Goal: Information Seeking & Learning: Learn about a topic

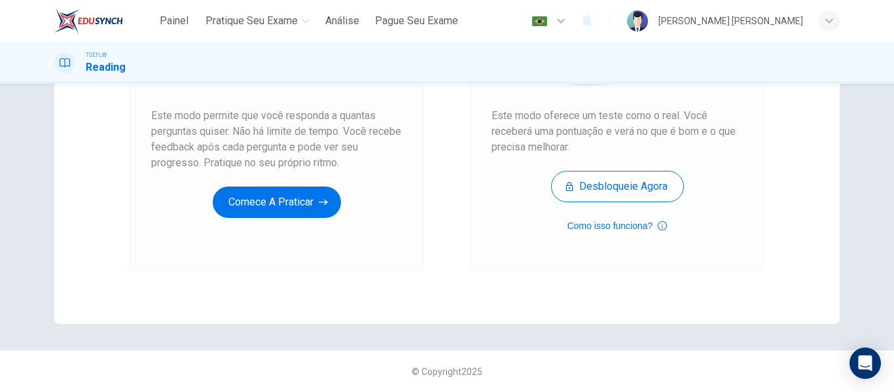
scroll to position [110, 0]
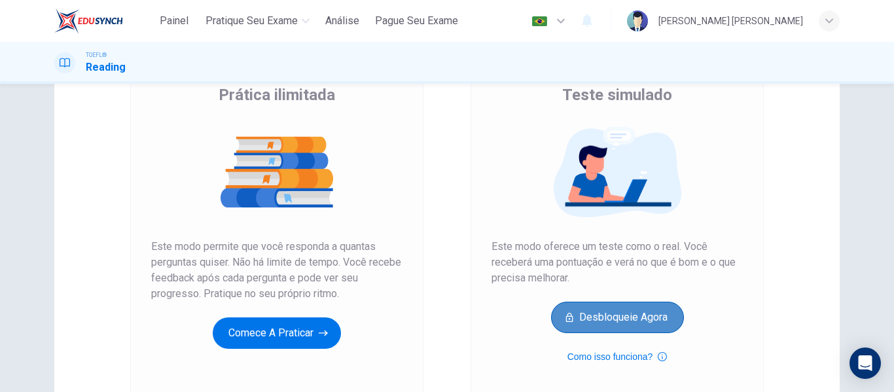
click at [643, 315] on button "Desbloqueie agora" at bounding box center [617, 317] width 133 height 31
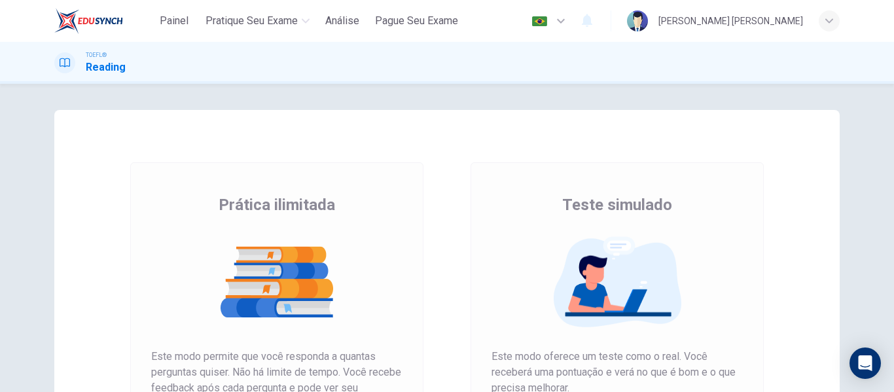
scroll to position [131, 0]
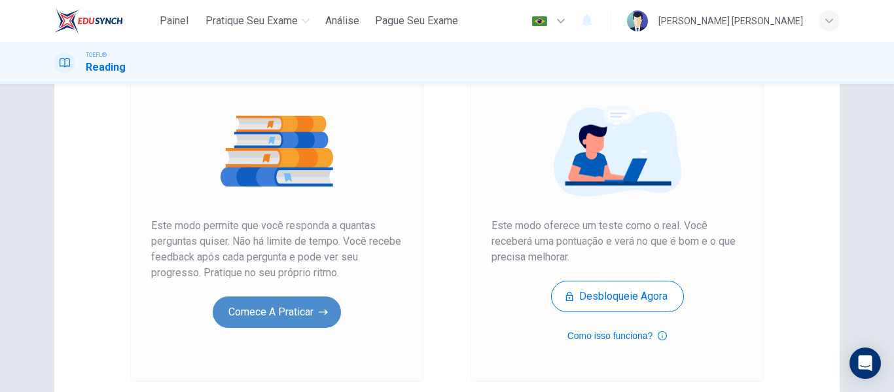
click at [279, 312] on button "Comece a praticar" at bounding box center [277, 311] width 128 height 31
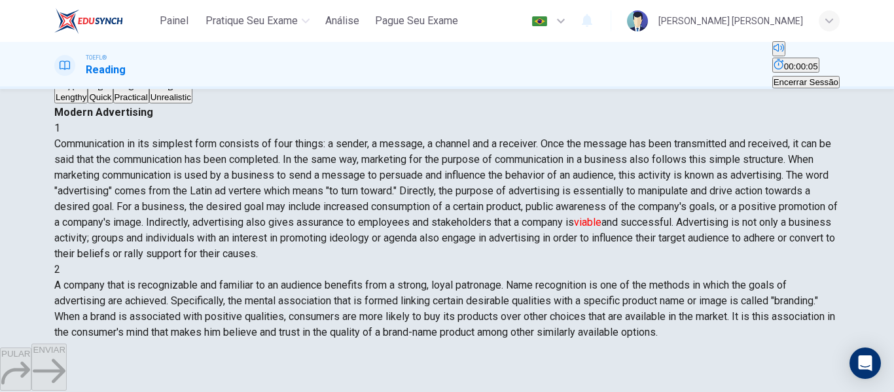
scroll to position [70, 0]
click at [88, 103] on button "A Lengthy" at bounding box center [70, 92] width 33 height 22
click at [67, 351] on button "ENVIAR" at bounding box center [48, 367] width 35 height 47
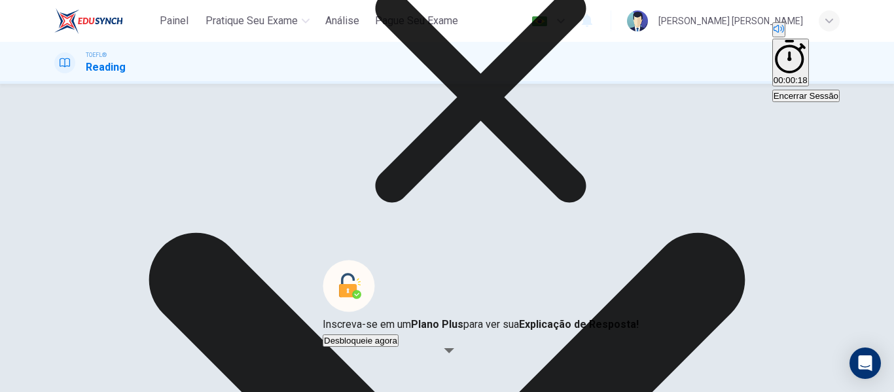
click at [557, 198] on icon at bounding box center [481, 97] width 316 height 316
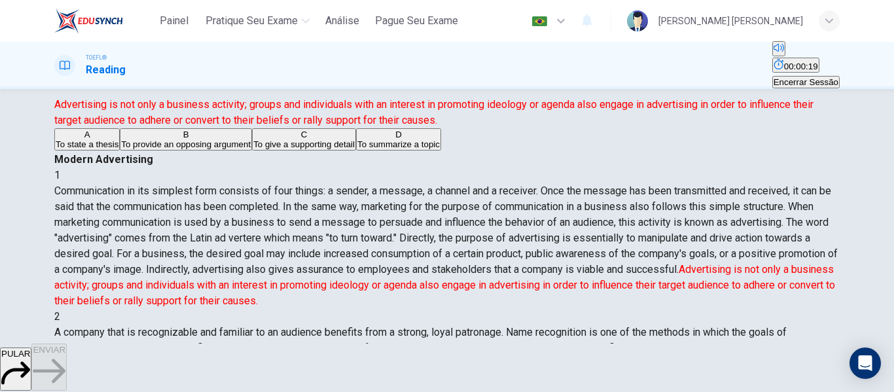
scroll to position [327, 0]
click at [818, 17] on div "[PERSON_NAME] [PERSON_NAME]" at bounding box center [733, 20] width 213 height 21
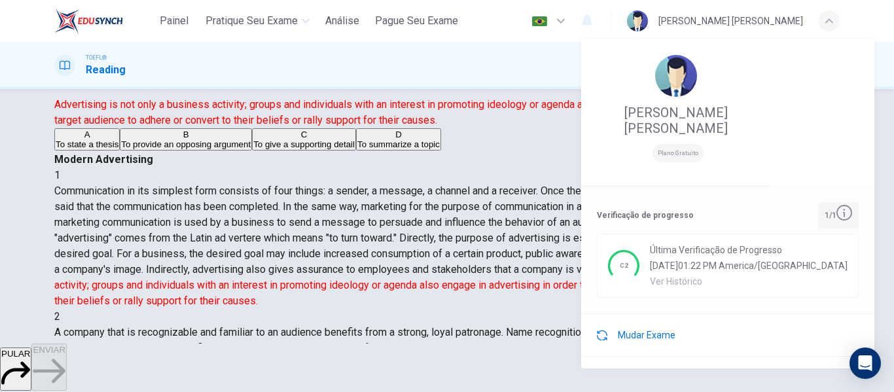
scroll to position [94, 0]
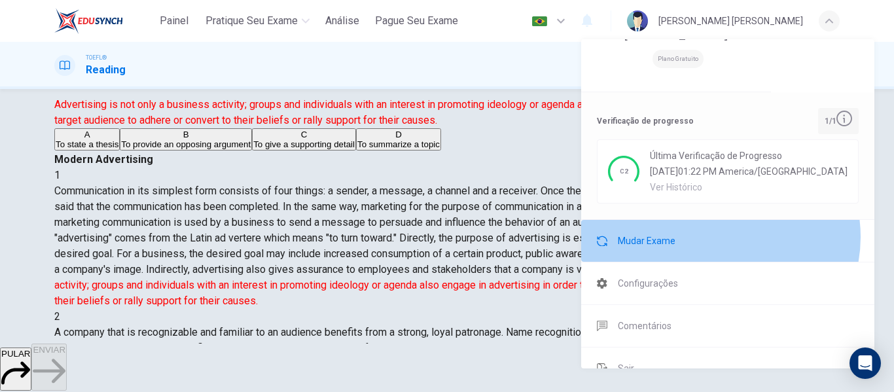
click at [719, 220] on li "Mudar Exame" at bounding box center [727, 241] width 293 height 42
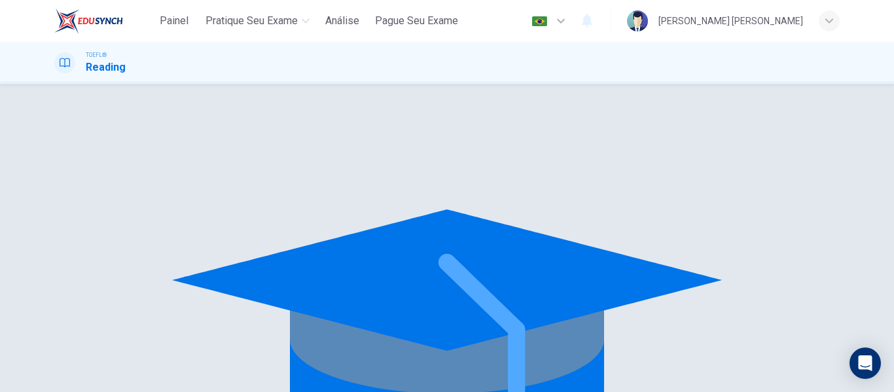
scroll to position [0, 0]
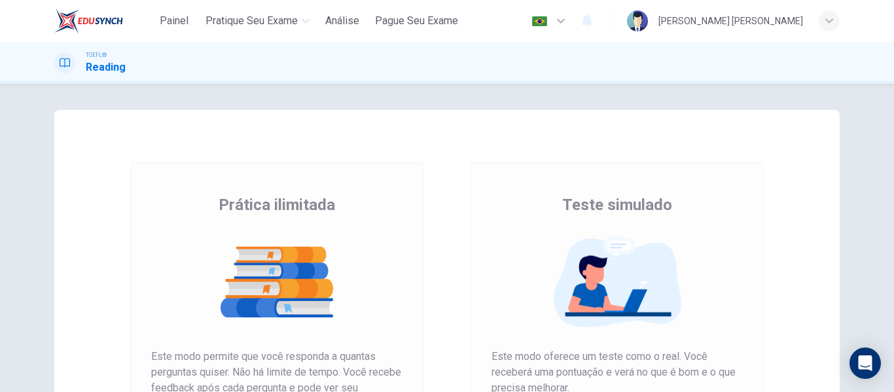
scroll to position [241, 0]
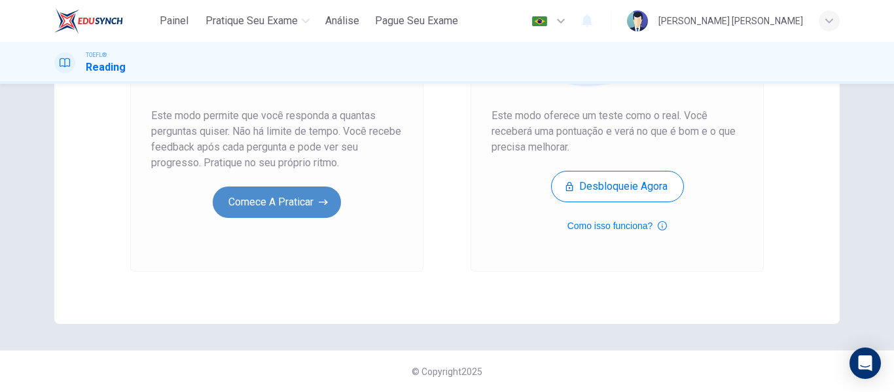
click at [300, 213] on button "Comece a praticar" at bounding box center [277, 202] width 128 height 31
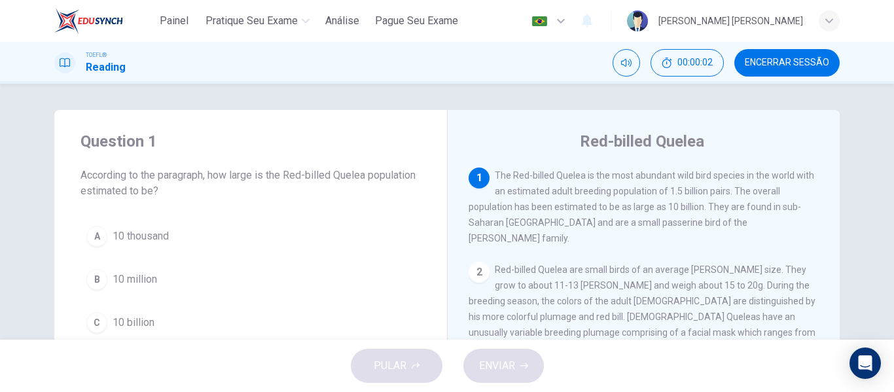
scroll to position [65, 0]
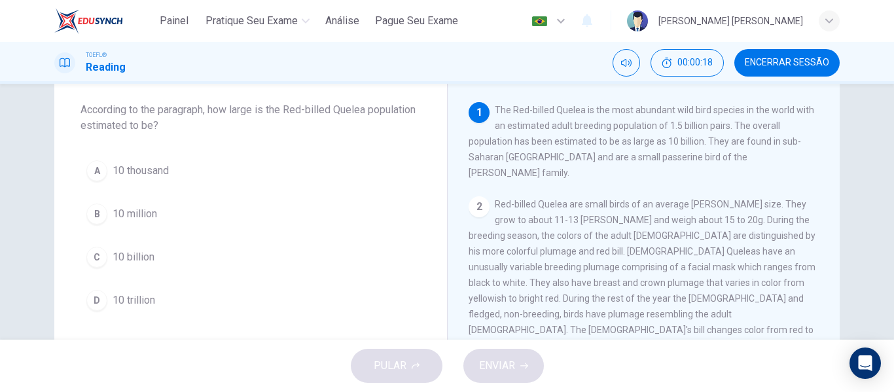
click at [134, 255] on span "10 billion" at bounding box center [134, 257] width 42 height 16
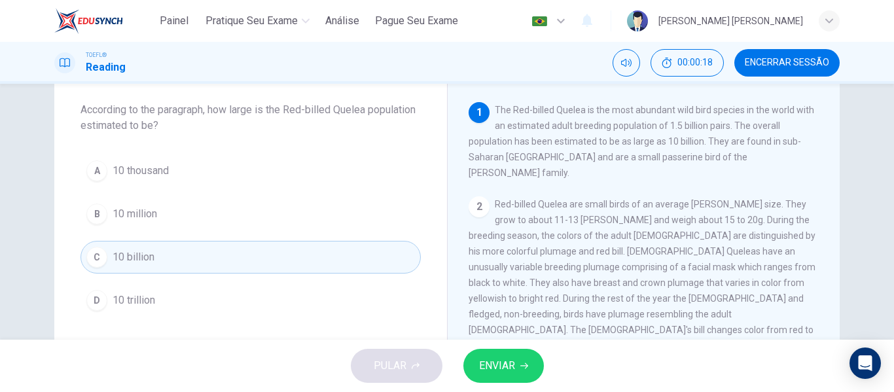
scroll to position [131, 0]
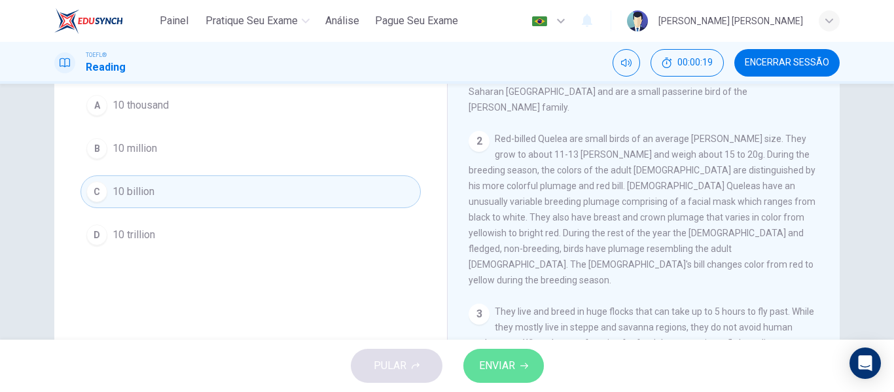
click at [510, 361] on span "ENVIAR" at bounding box center [497, 366] width 36 height 18
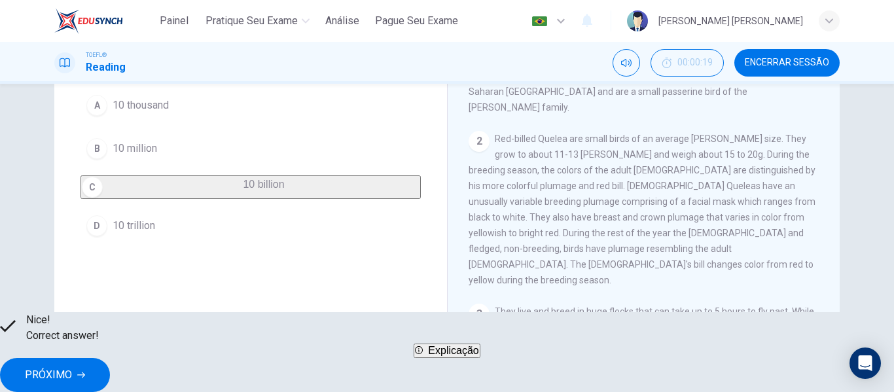
click at [72, 370] on span "PRÓXIMO" at bounding box center [48, 375] width 47 height 18
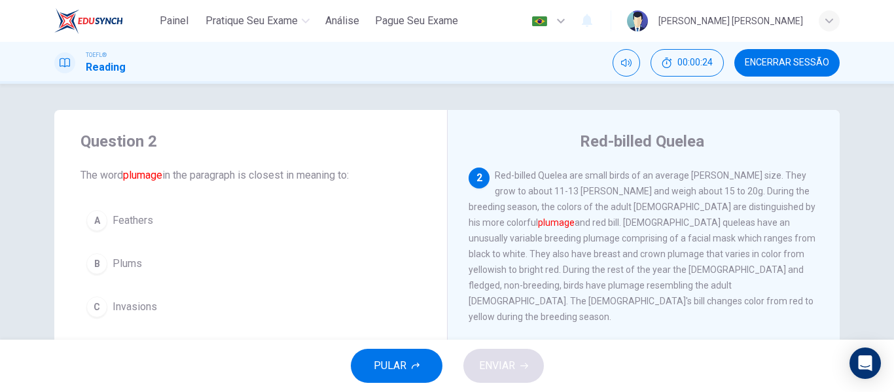
scroll to position [65, 0]
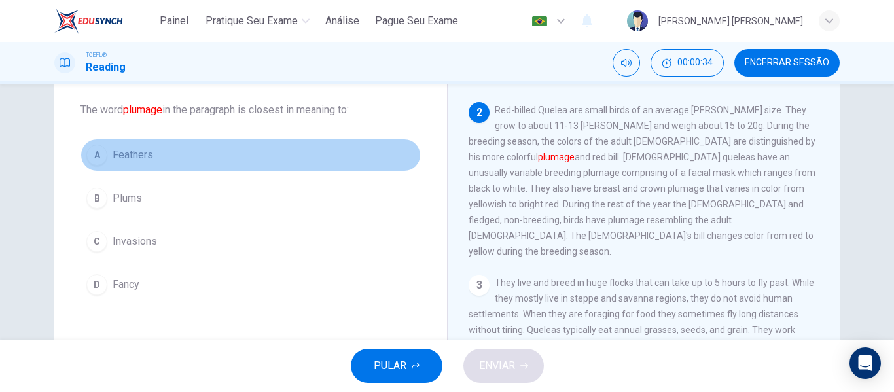
click at [220, 154] on button "A Feathers" at bounding box center [251, 155] width 340 height 33
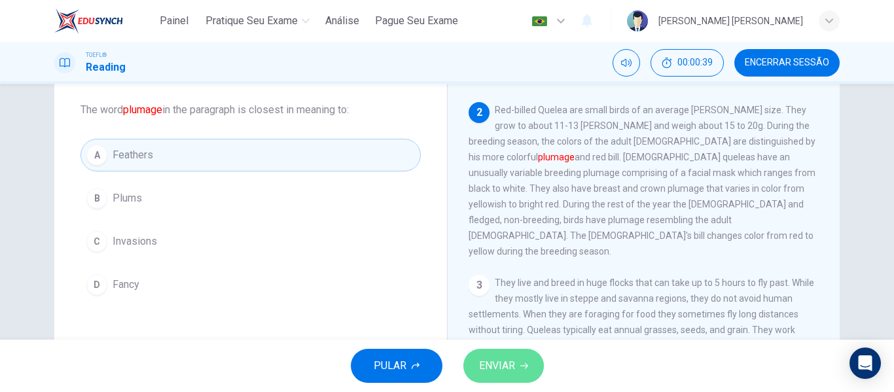
click at [503, 360] on span "ENVIAR" at bounding box center [497, 366] width 36 height 18
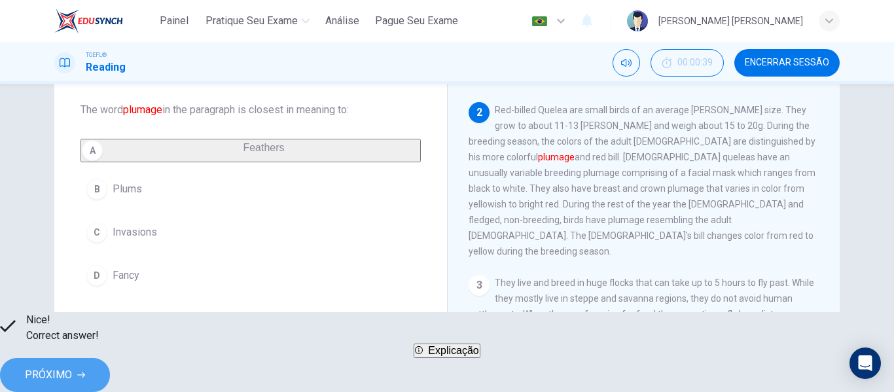
click at [72, 366] on span "PRÓXIMO" at bounding box center [48, 375] width 47 height 18
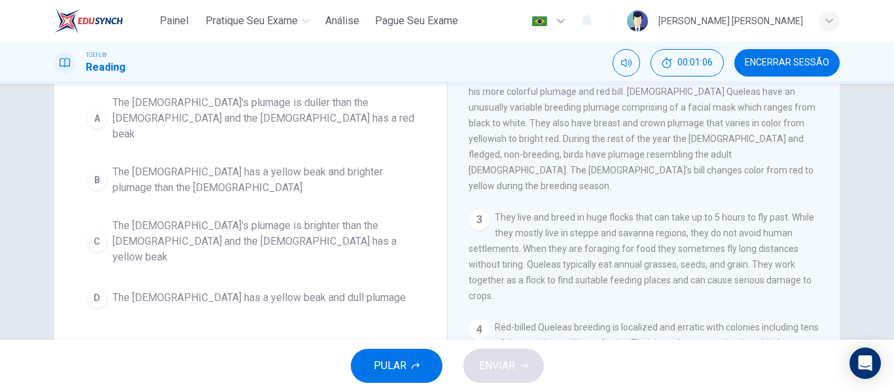
scroll to position [29, 0]
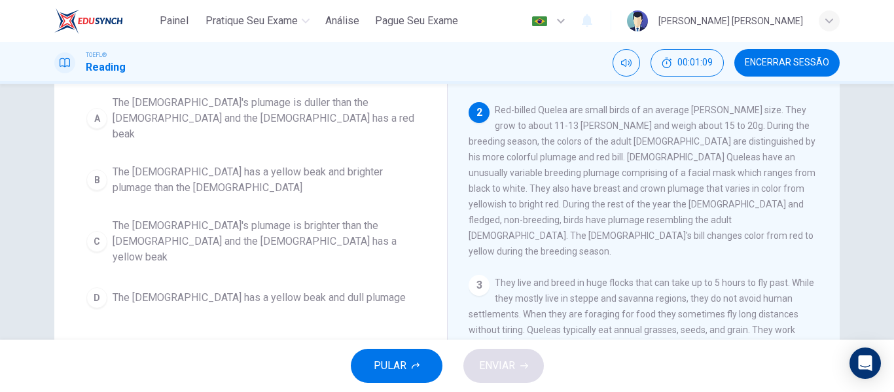
drag, startPoint x: 531, startPoint y: 156, endPoint x: 580, endPoint y: 156, distance: 49.1
click at [580, 156] on span "Red-billed Quelea are small birds of an average [PERSON_NAME] size. They grow t…" at bounding box center [642, 181] width 347 height 152
click at [304, 111] on span "The [DEMOGRAPHIC_DATA]'s plumage is duller than the [DEMOGRAPHIC_DATA] and the …" at bounding box center [264, 118] width 302 height 47
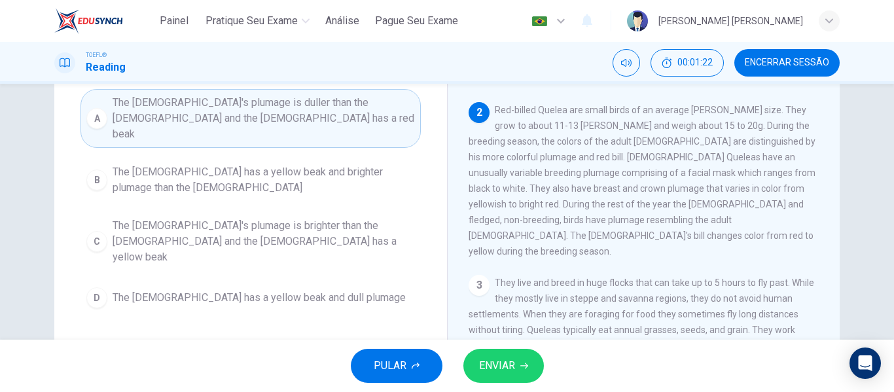
click at [370, 218] on span "The [DEMOGRAPHIC_DATA]'s plumage is brighter than the [DEMOGRAPHIC_DATA] and th…" at bounding box center [264, 241] width 302 height 47
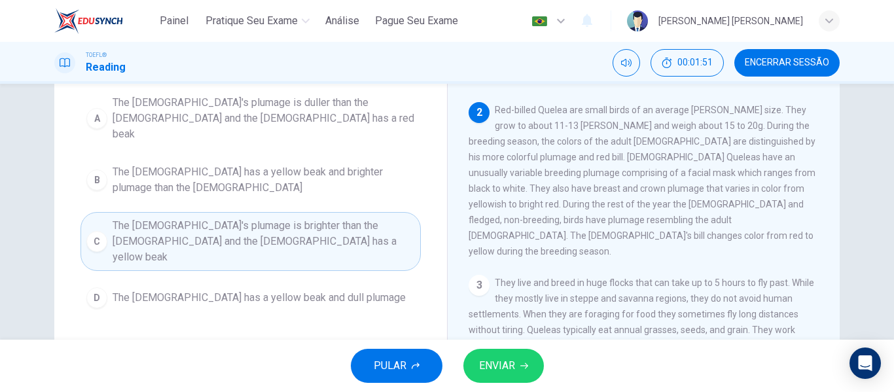
click at [510, 372] on span "ENVIAR" at bounding box center [497, 366] width 36 height 18
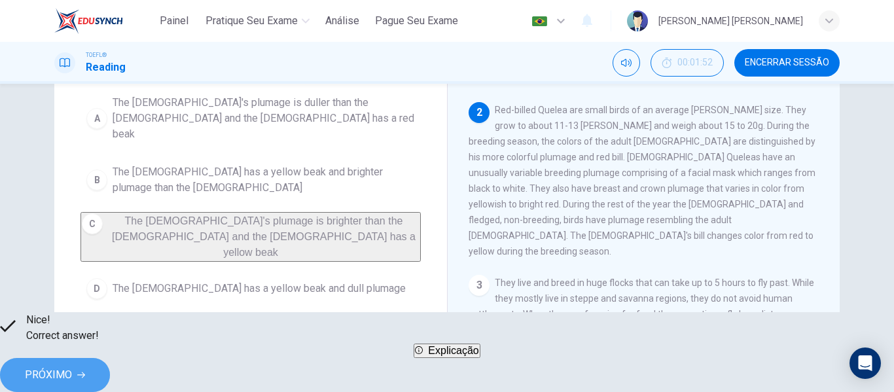
click at [72, 371] on span "PRÓXIMO" at bounding box center [48, 375] width 47 height 18
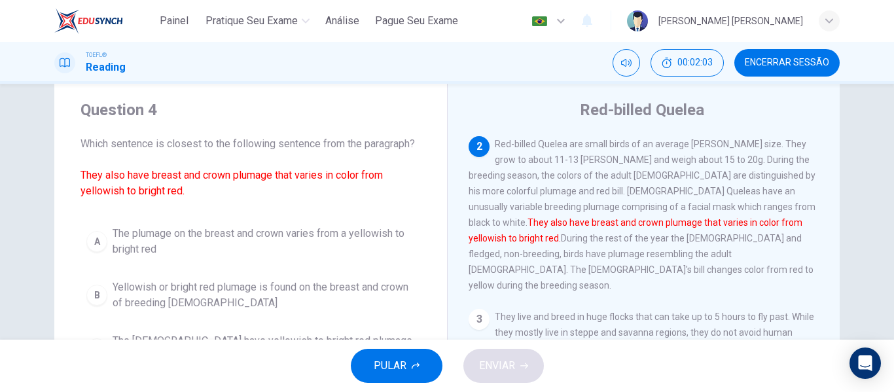
scroll to position [97, 0]
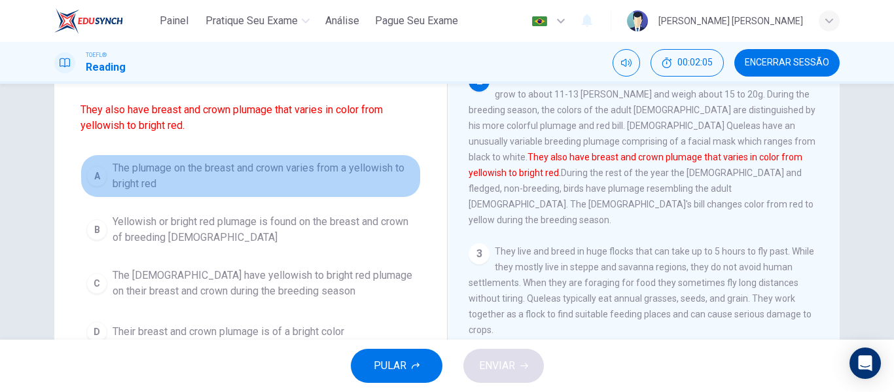
click at [310, 177] on span "The plumage on the breast and crown varies from a yellowish to bright red" at bounding box center [264, 175] width 302 height 31
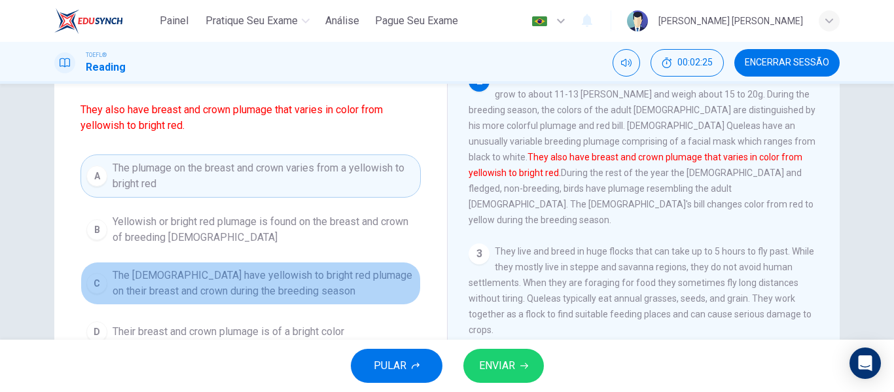
click at [307, 289] on span "The [DEMOGRAPHIC_DATA] have yellowish to bright red plumage on their breast and…" at bounding box center [264, 283] width 302 height 31
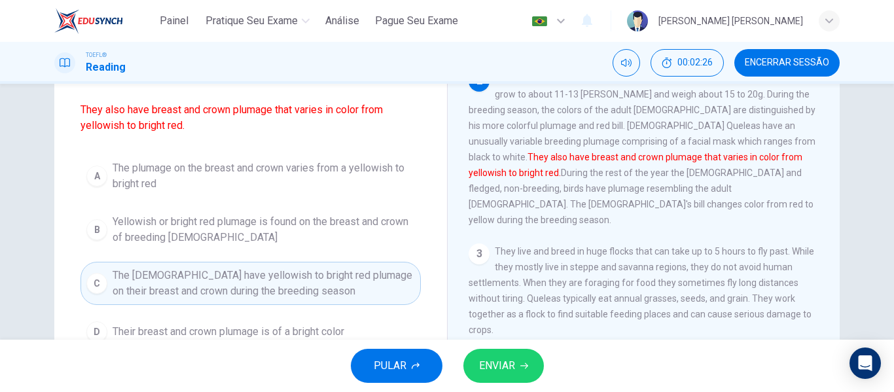
scroll to position [162, 0]
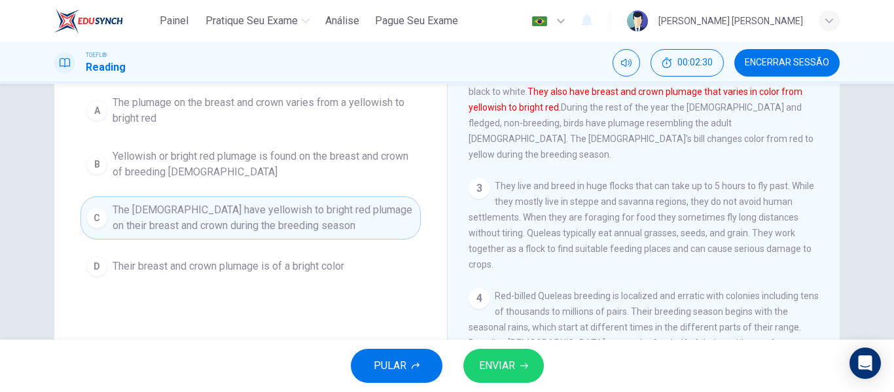
click at [511, 364] on span "ENVIAR" at bounding box center [497, 366] width 36 height 18
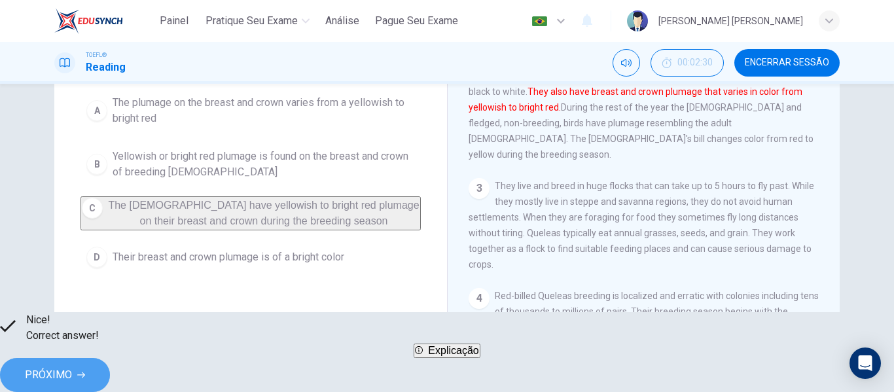
click at [72, 373] on span "PRÓXIMO" at bounding box center [48, 375] width 47 height 18
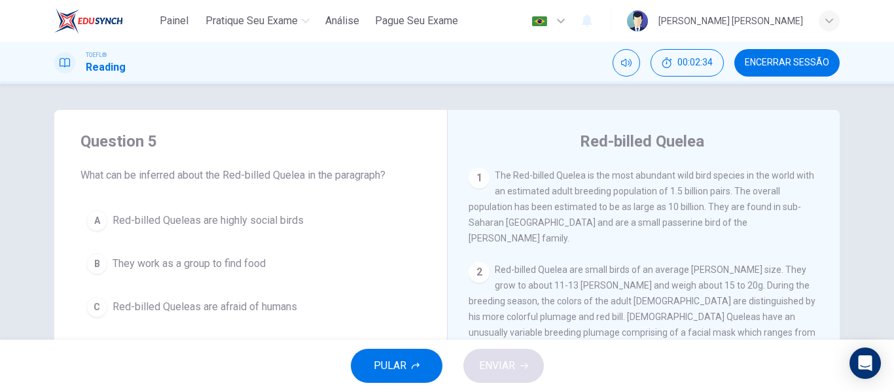
scroll to position [196, 0]
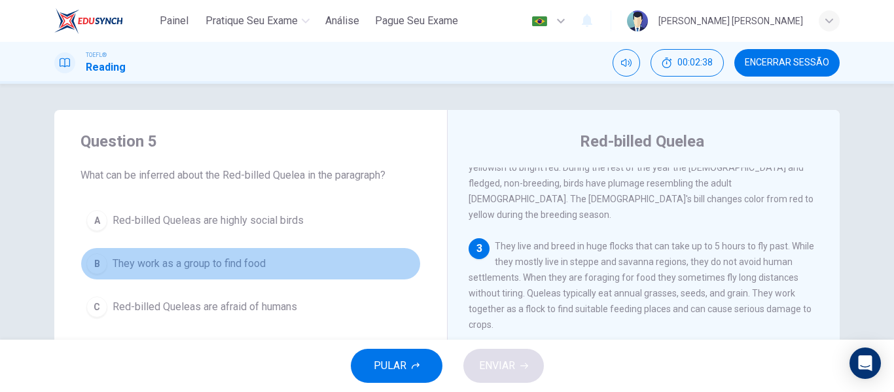
click at [206, 258] on span "They work as a group to find food" at bounding box center [189, 264] width 153 height 16
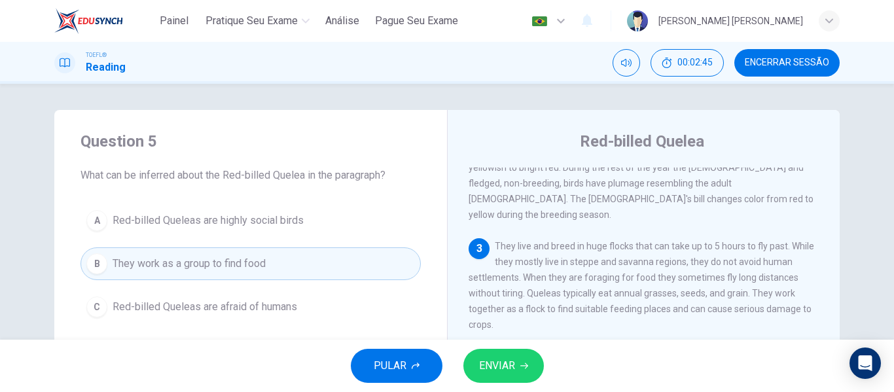
scroll to position [65, 0]
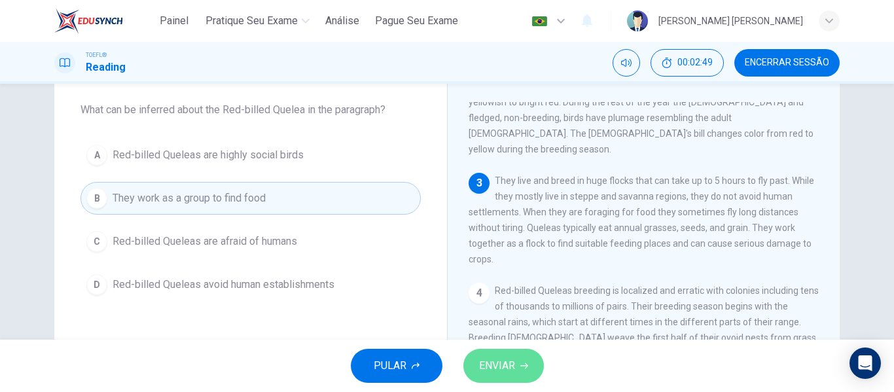
click at [491, 357] on span "ENVIAR" at bounding box center [497, 366] width 36 height 18
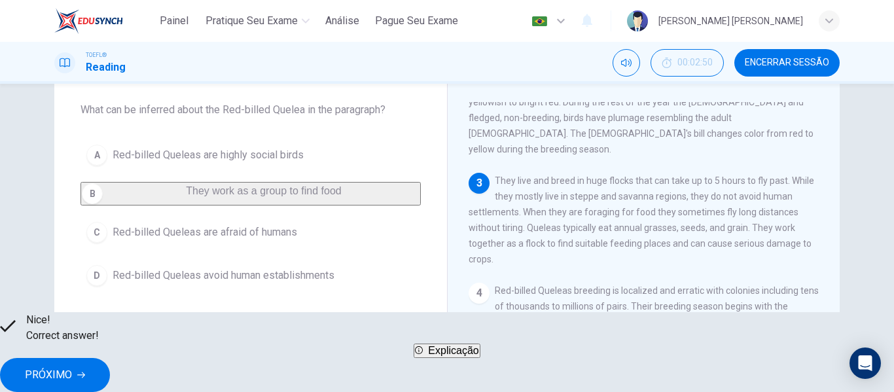
click at [110, 361] on button "PRÓXIMO" at bounding box center [55, 375] width 110 height 34
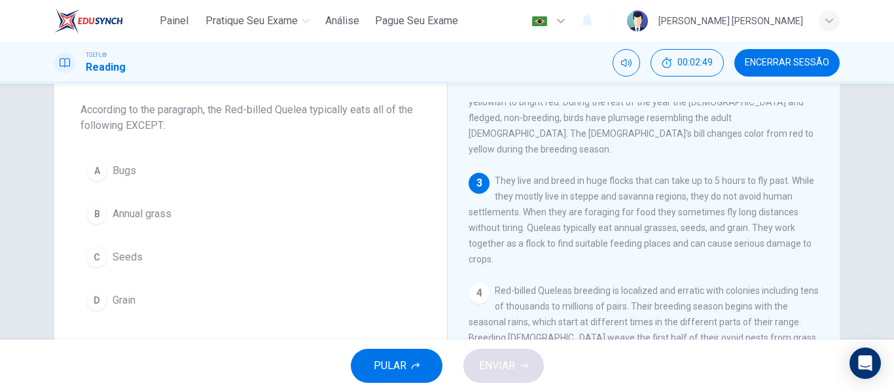
scroll to position [221, 0]
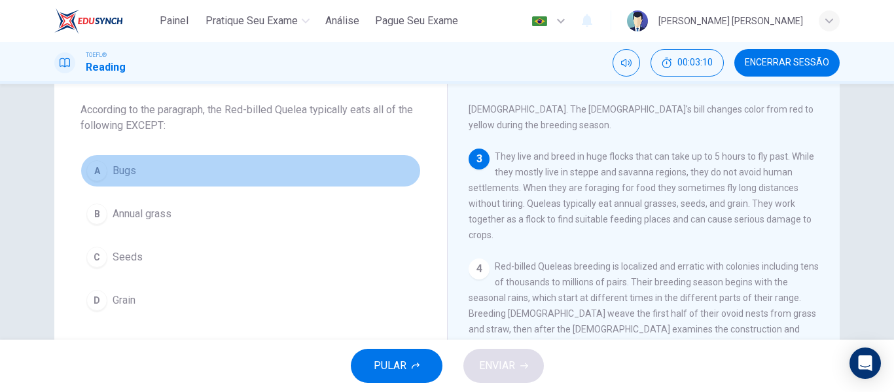
click at [139, 174] on button "A Bugs" at bounding box center [251, 170] width 340 height 33
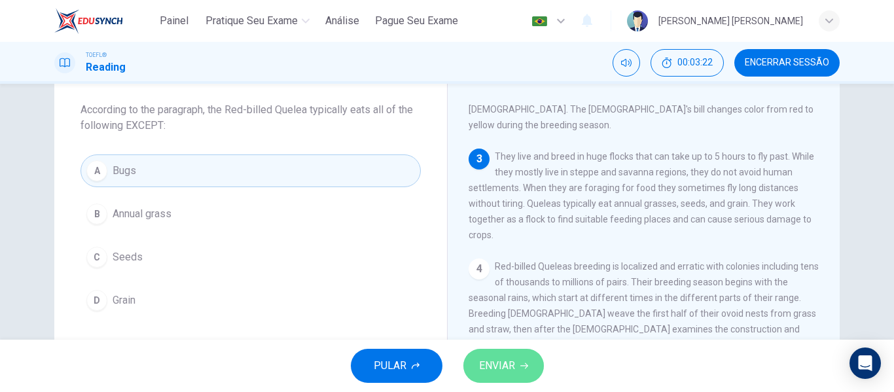
click at [522, 362] on icon "button" at bounding box center [524, 366] width 8 height 8
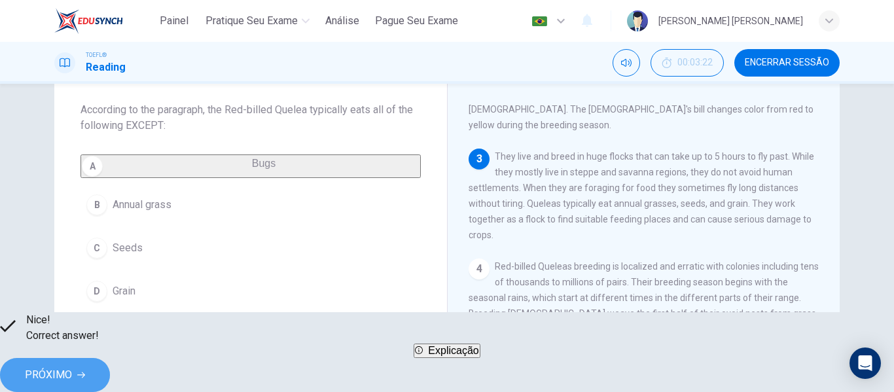
click at [110, 371] on button "PRÓXIMO" at bounding box center [55, 375] width 110 height 34
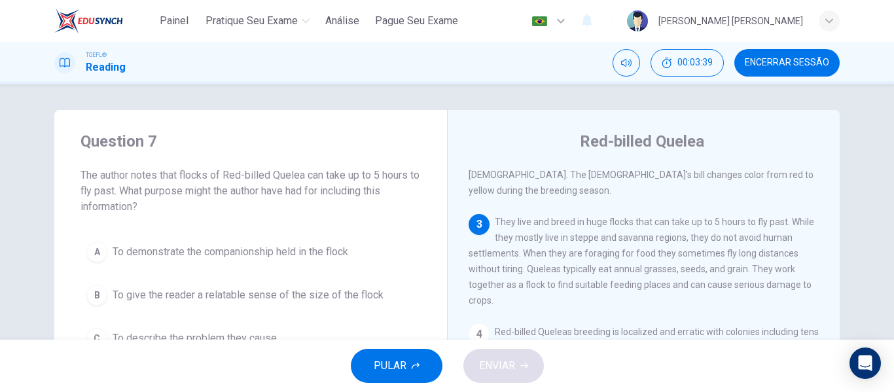
scroll to position [65, 0]
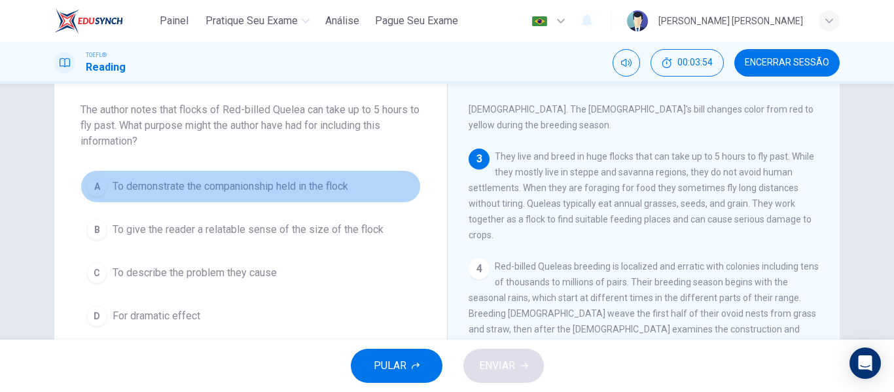
click at [273, 190] on span "To demonstrate the companionship held in the flock" at bounding box center [231, 187] width 236 height 16
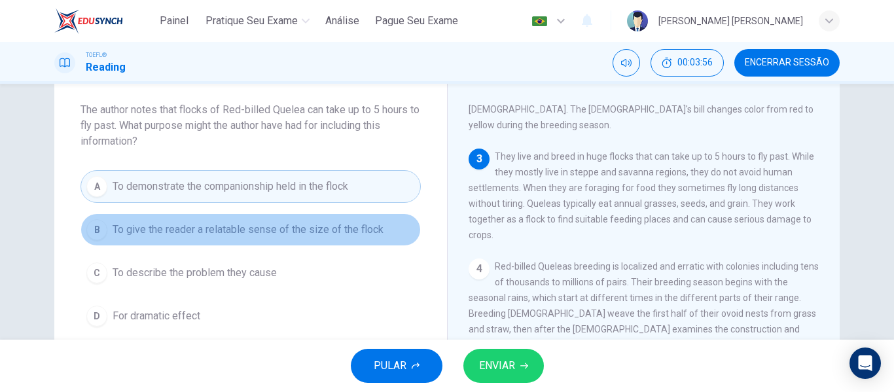
click at [323, 234] on span "To give the reader a relatable sense of the size of the flock" at bounding box center [248, 230] width 271 height 16
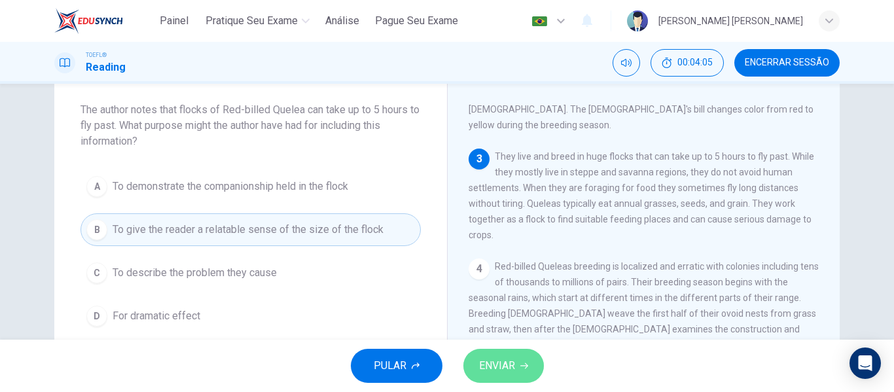
click at [520, 365] on icon "button" at bounding box center [524, 366] width 8 height 8
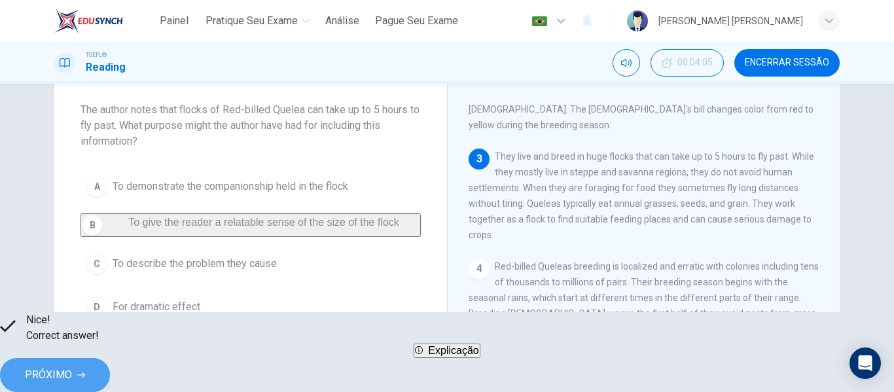
click at [72, 371] on span "PRÓXIMO" at bounding box center [48, 375] width 47 height 18
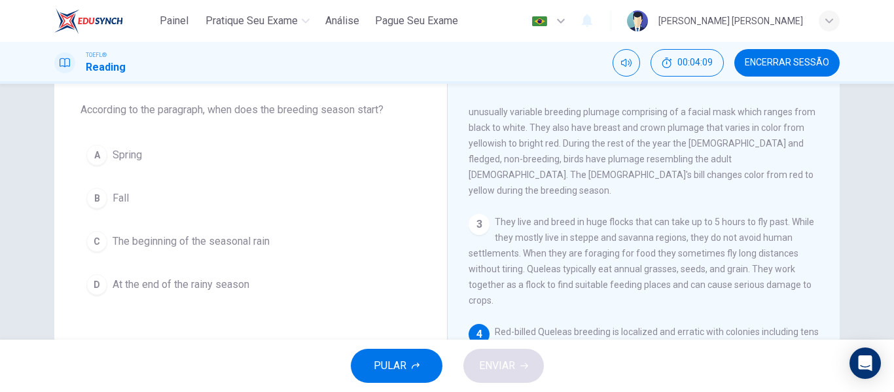
scroll to position [221, 0]
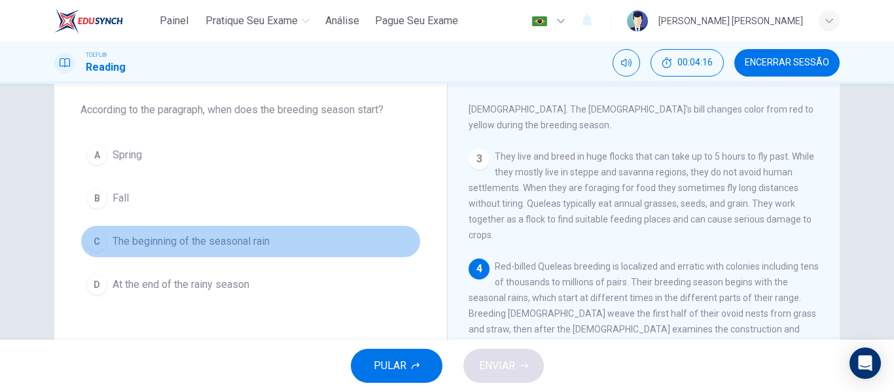
click at [182, 243] on span "The beginning of the seasonal rain" at bounding box center [191, 242] width 157 height 16
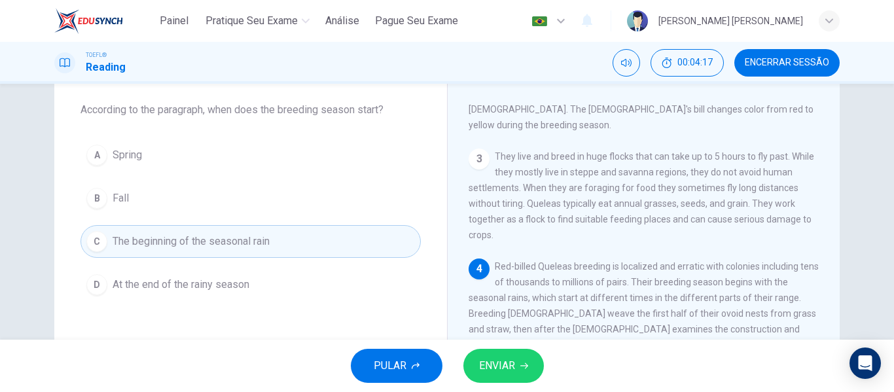
click at [495, 365] on span "ENVIAR" at bounding box center [497, 366] width 36 height 18
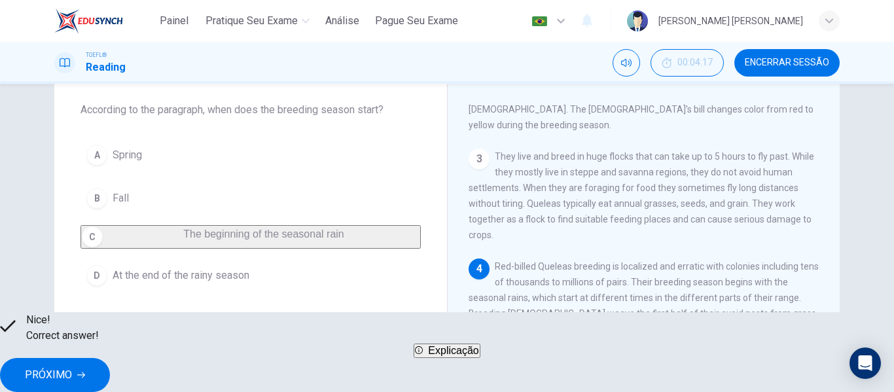
click at [110, 365] on button "PRÓXIMO" at bounding box center [55, 375] width 110 height 34
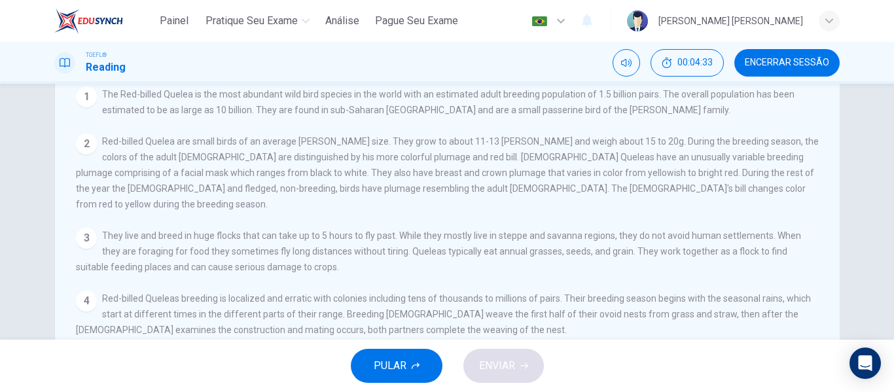
scroll to position [251, 0]
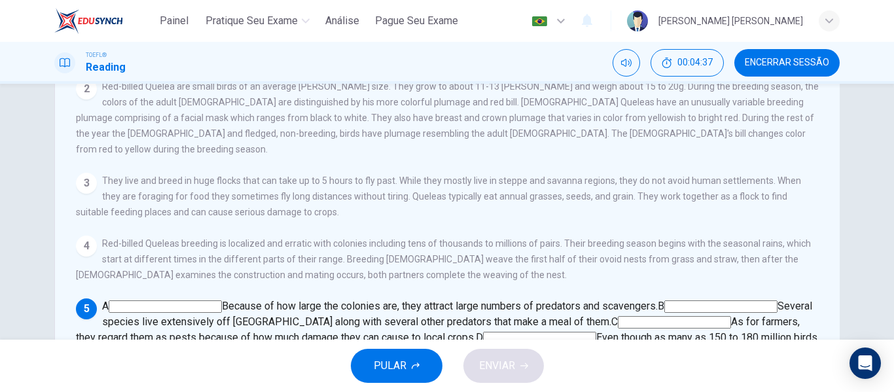
click at [222, 300] on input at bounding box center [165, 306] width 113 height 12
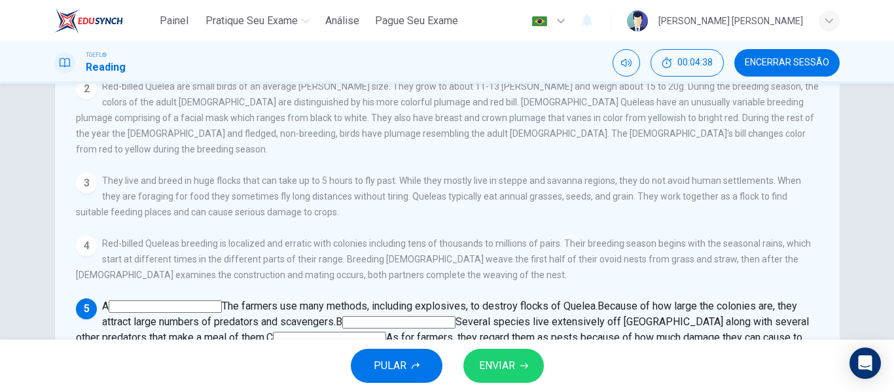
click at [222, 300] on input at bounding box center [165, 306] width 113 height 12
click at [456, 316] on input at bounding box center [398, 322] width 113 height 12
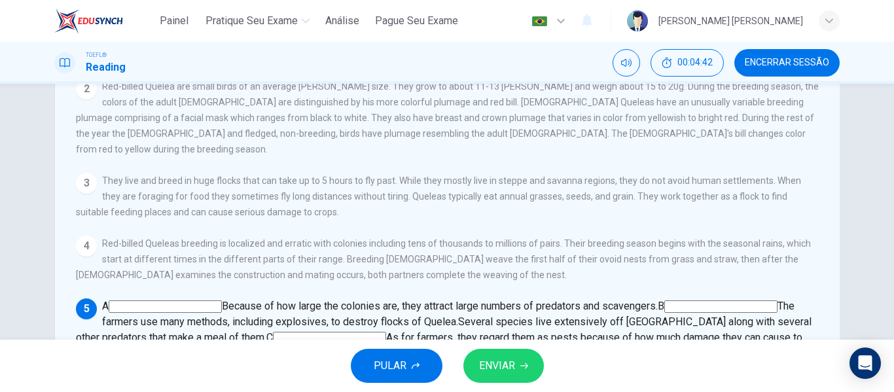
click at [664, 300] on input at bounding box center [720, 306] width 113 height 12
click at [249, 348] on input at bounding box center [191, 354] width 113 height 12
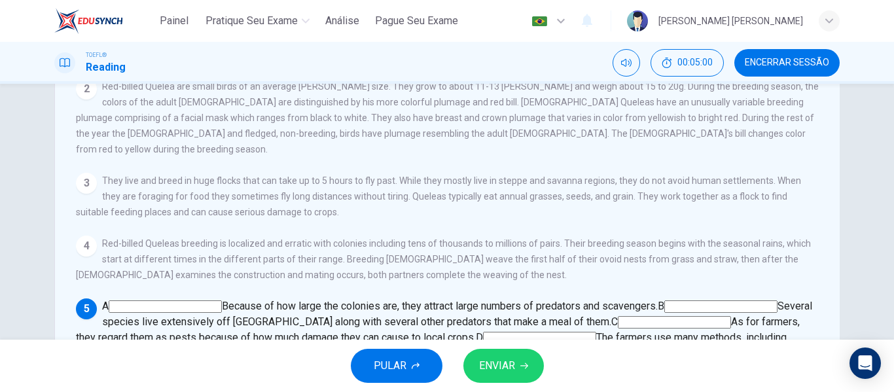
click at [731, 316] on input at bounding box center [674, 322] width 113 height 12
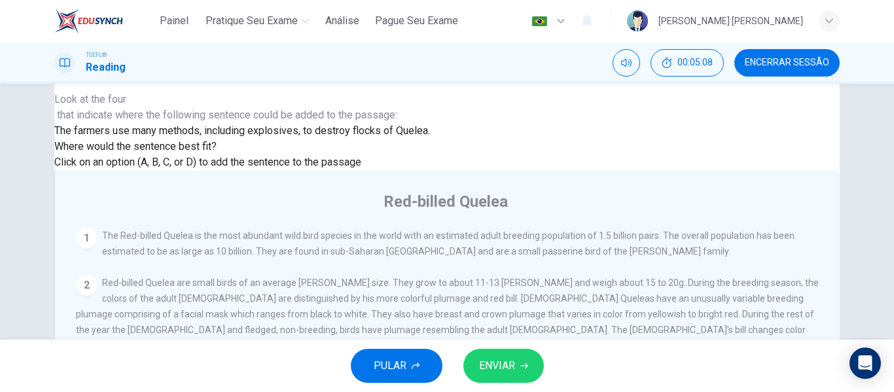
click at [528, 361] on button "ENVIAR" at bounding box center [503, 366] width 81 height 34
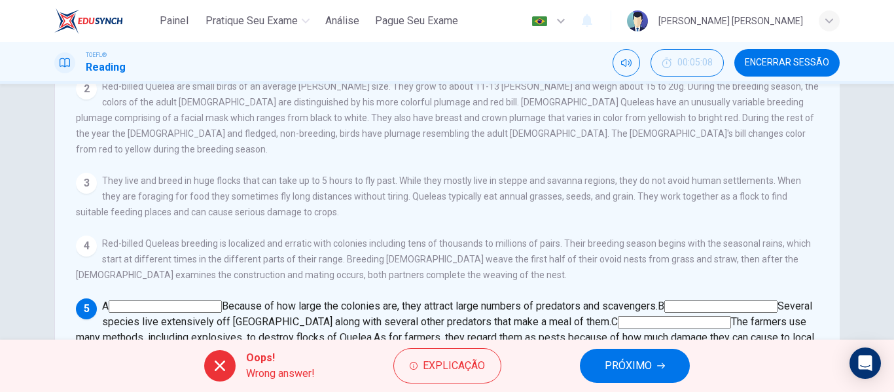
scroll to position [273, 0]
click at [224, 348] on input at bounding box center [167, 354] width 113 height 12
click at [645, 367] on span "PRÓXIMO" at bounding box center [628, 366] width 47 height 18
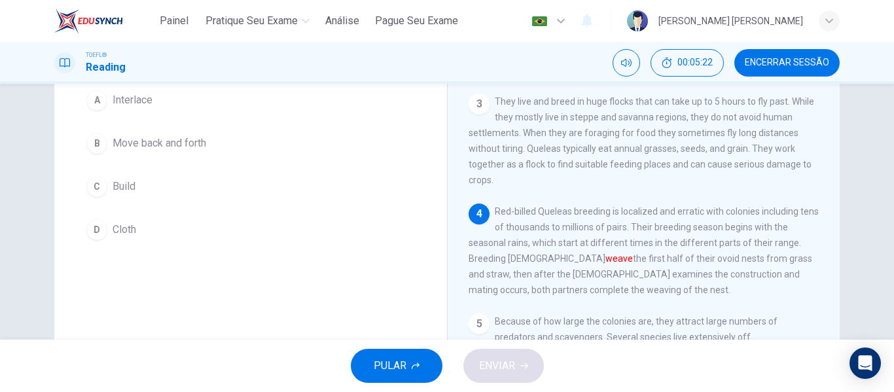
scroll to position [55, 0]
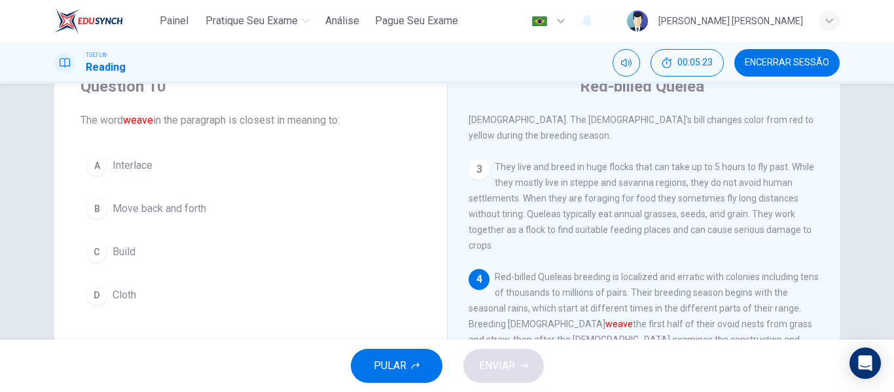
click at [183, 162] on button "A Interlace" at bounding box center [251, 165] width 340 height 33
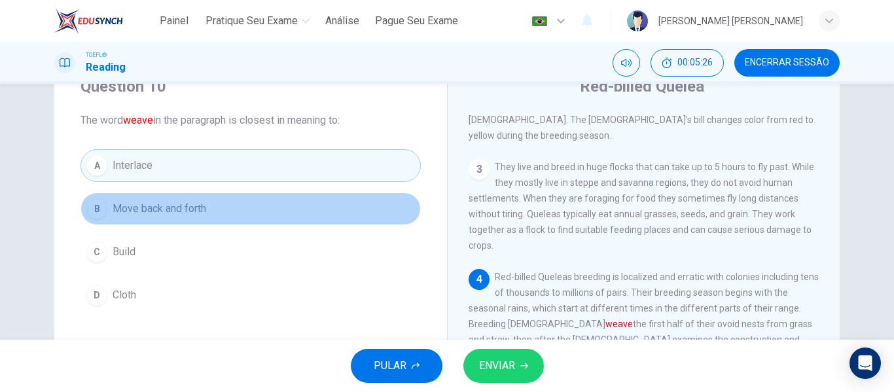
click at [181, 216] on span "Move back and forth" at bounding box center [160, 209] width 94 height 16
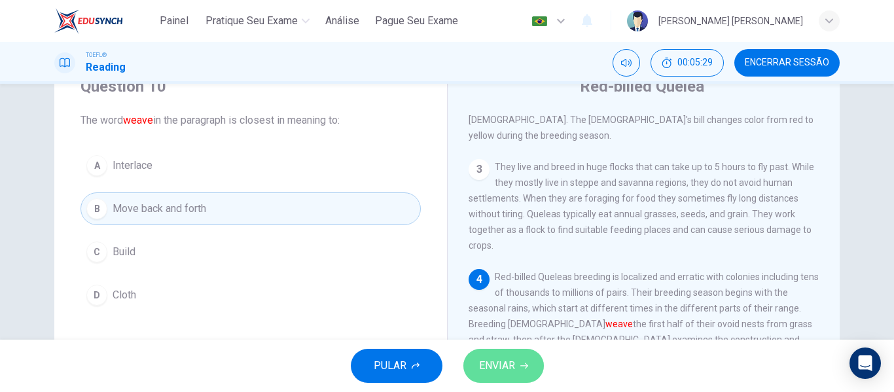
click at [488, 361] on span "ENVIAR" at bounding box center [497, 366] width 36 height 18
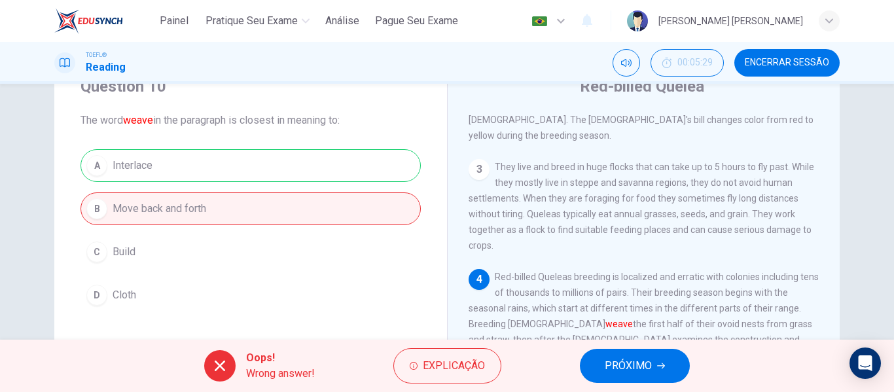
click at [636, 382] on button "PRÓXIMO" at bounding box center [635, 366] width 110 height 34
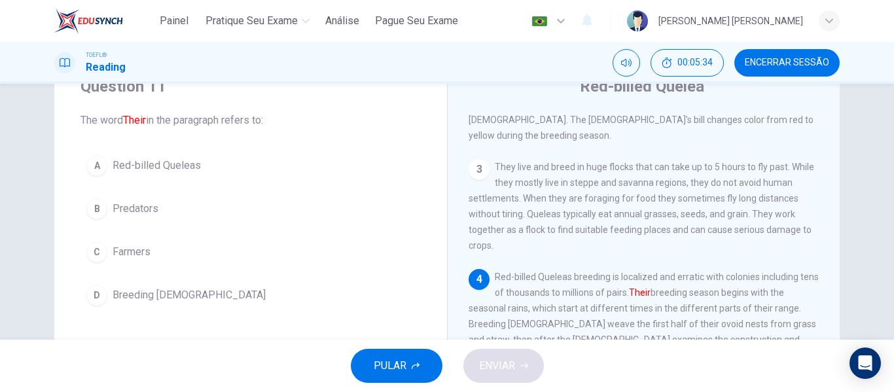
click at [147, 173] on button "A Red-billed Queleas" at bounding box center [251, 165] width 340 height 33
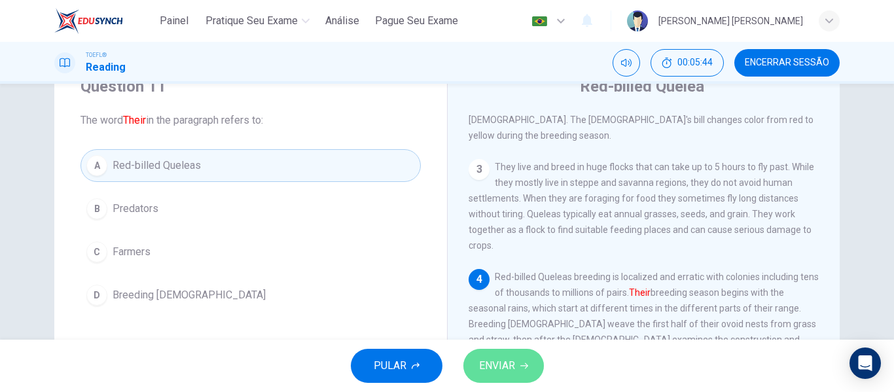
click at [522, 353] on button "ENVIAR" at bounding box center [503, 366] width 81 height 34
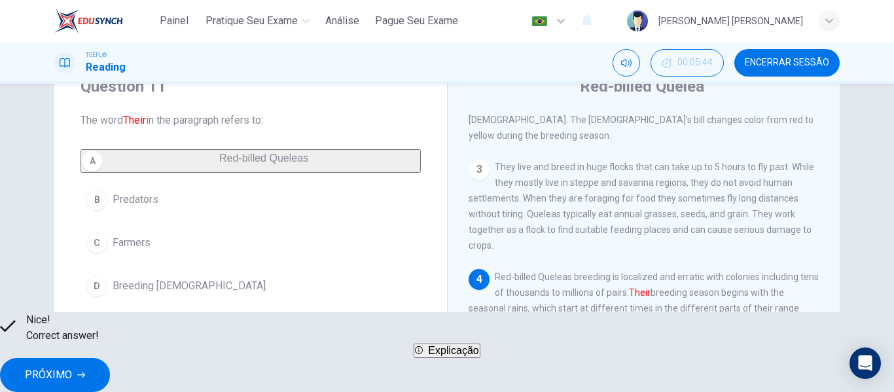
click at [110, 378] on button "PRÓXIMO" at bounding box center [55, 375] width 110 height 34
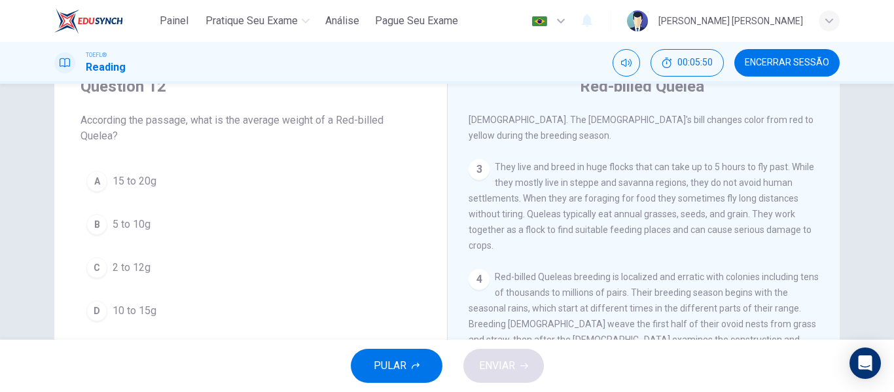
scroll to position [90, 0]
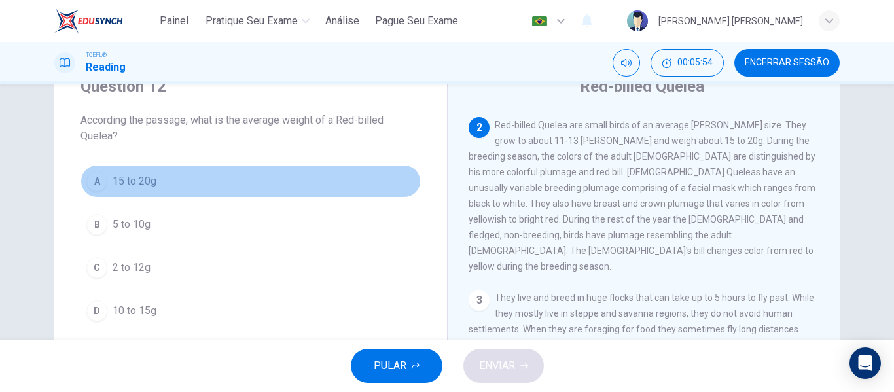
click at [184, 179] on button "A 15 to 20g" at bounding box center [251, 181] width 340 height 33
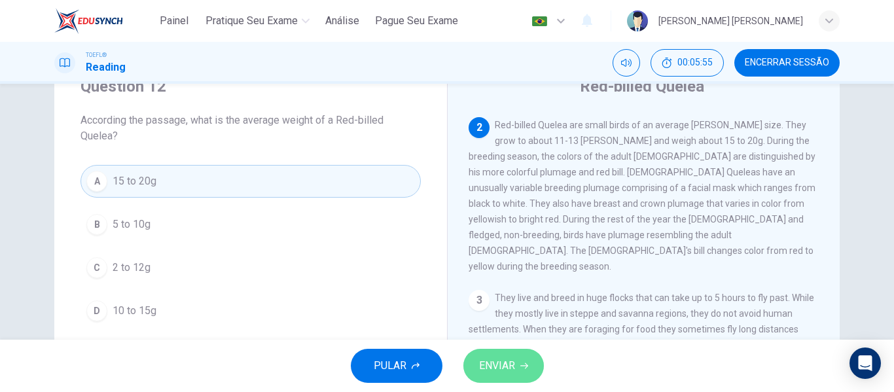
click at [488, 368] on span "ENVIAR" at bounding box center [497, 366] width 36 height 18
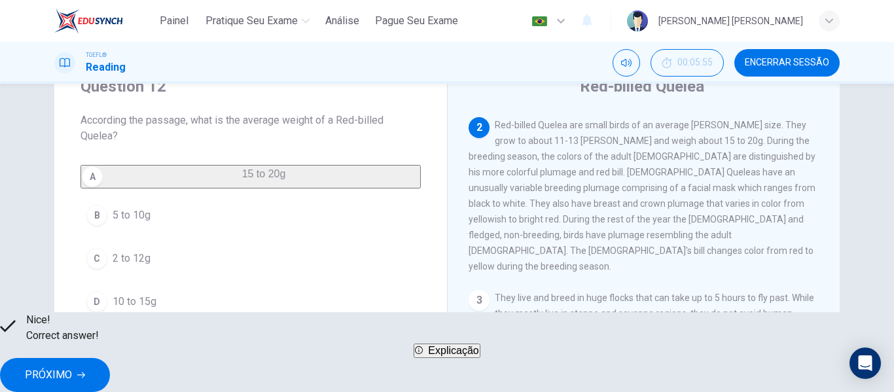
click at [110, 367] on button "PRÓXIMO" at bounding box center [55, 375] width 110 height 34
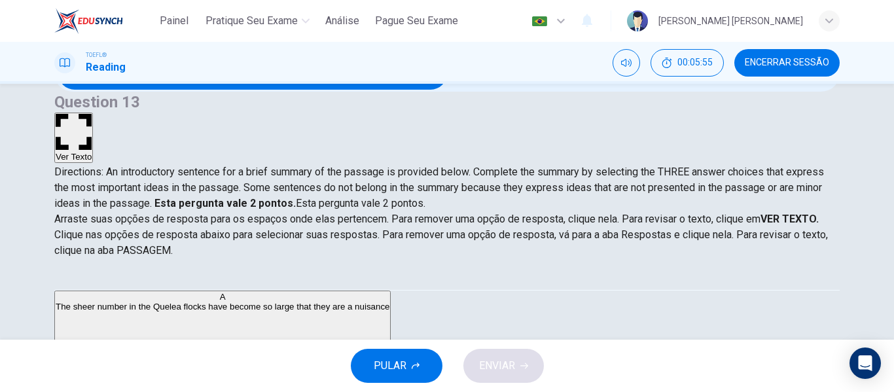
scroll to position [186, 0]
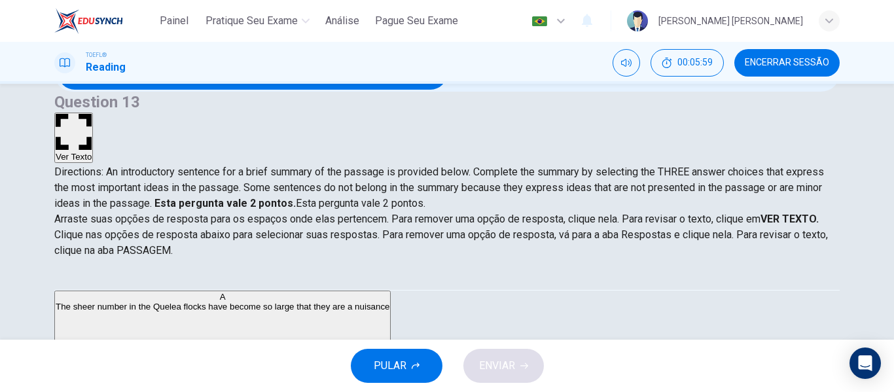
scroll to position [0, 0]
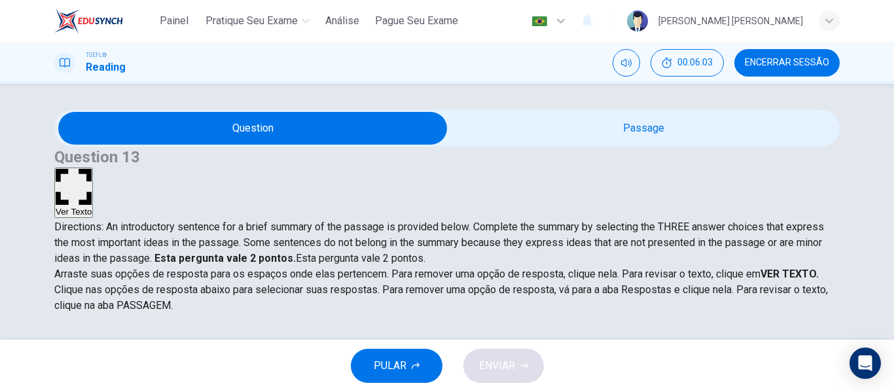
click at [93, 168] on button "Ver Texto" at bounding box center [73, 193] width 39 height 50
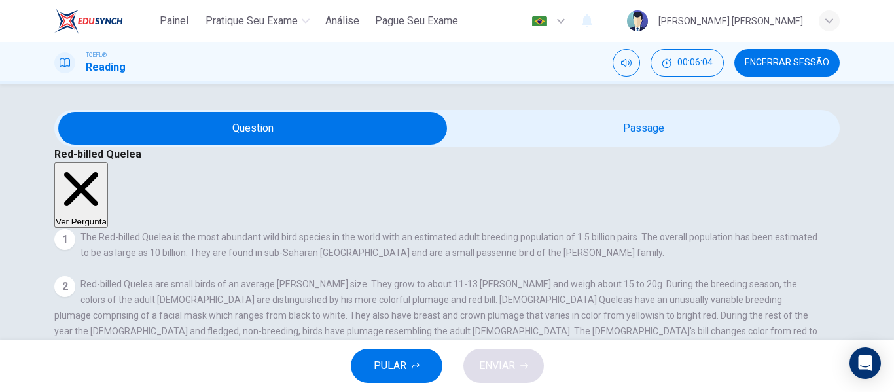
click at [108, 162] on button "Ver Pergunta" at bounding box center [81, 194] width 54 height 65
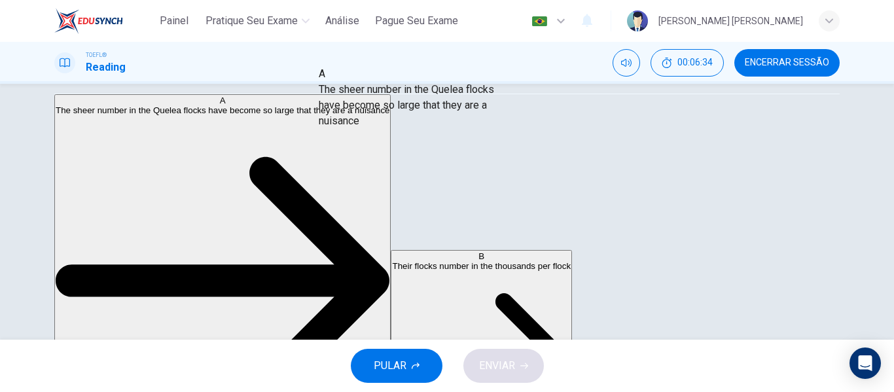
drag, startPoint x: 160, startPoint y: 156, endPoint x: 412, endPoint y: 118, distance: 255.4
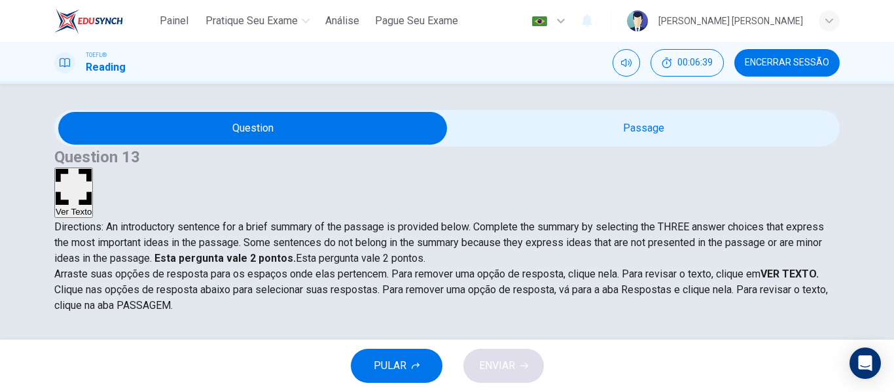
click at [93, 168] on button "Ver Texto" at bounding box center [73, 193] width 39 height 50
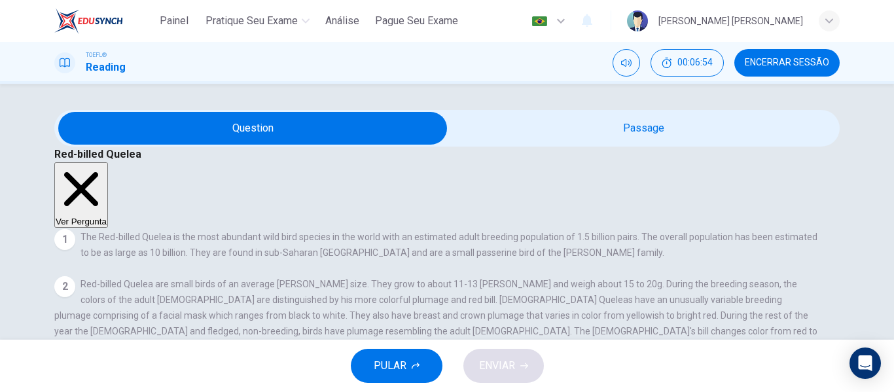
click at [108, 162] on button "Ver Pergunta" at bounding box center [81, 194] width 54 height 65
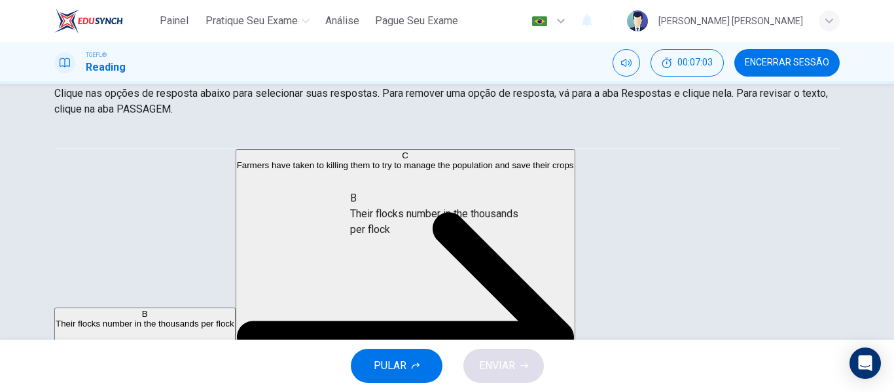
drag, startPoint x: 213, startPoint y: 189, endPoint x: 492, endPoint y: 224, distance: 281.0
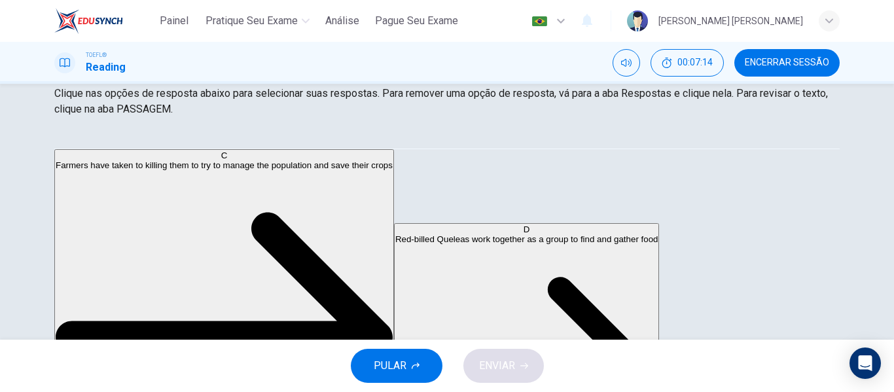
scroll to position [118, 0]
drag, startPoint x: 152, startPoint y: 249, endPoint x: 384, endPoint y: 293, distance: 235.9
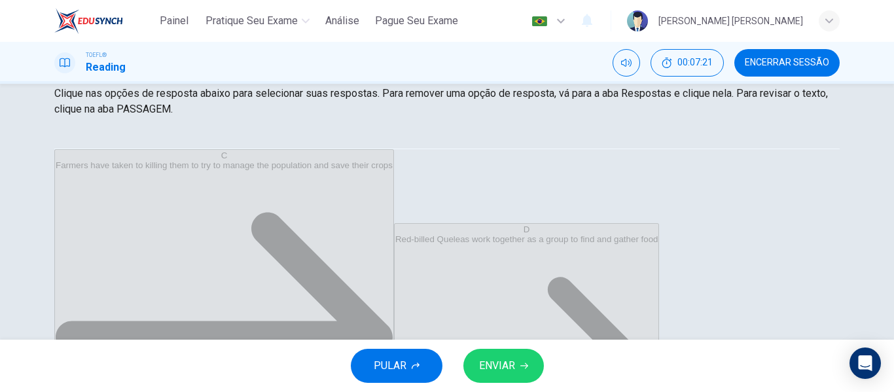
scroll to position [55, 0]
click at [495, 365] on span "ENVIAR" at bounding box center [497, 366] width 36 height 18
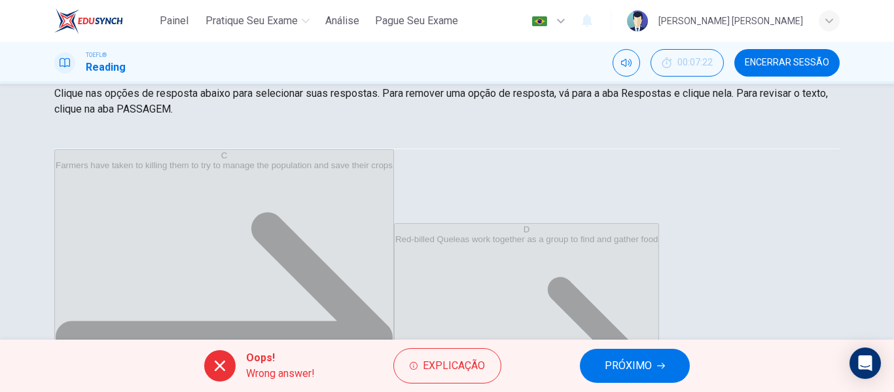
scroll to position [59, 0]
click at [626, 368] on span "PRÓXIMO" at bounding box center [628, 366] width 47 height 18
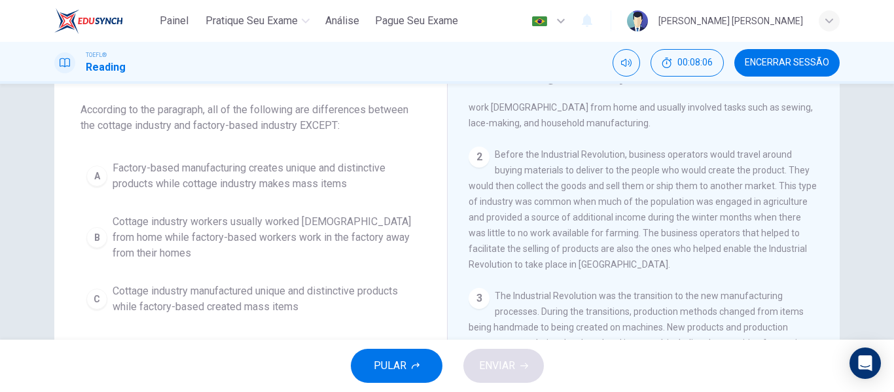
scroll to position [131, 0]
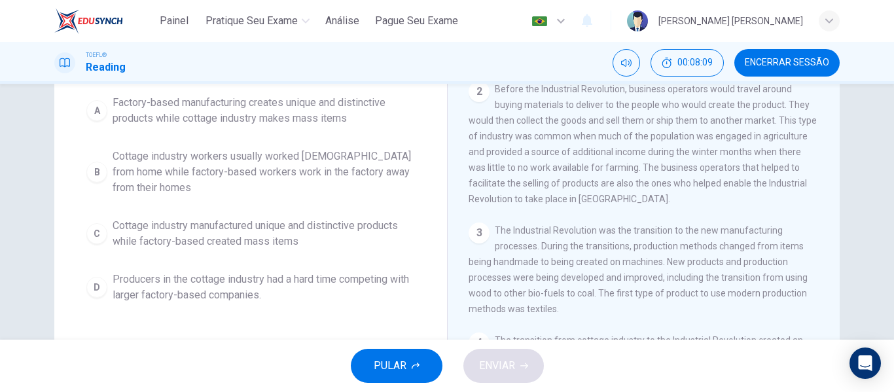
click at [364, 166] on span "Cottage industry workers usually worked [DEMOGRAPHIC_DATA] from home while fact…" at bounding box center [264, 172] width 302 height 47
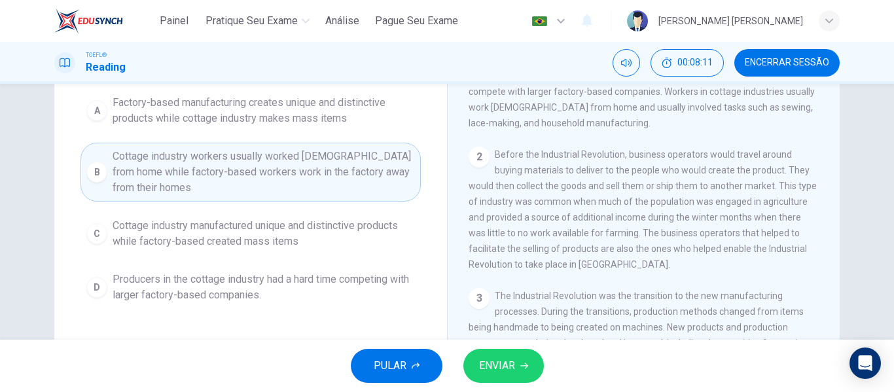
scroll to position [65, 0]
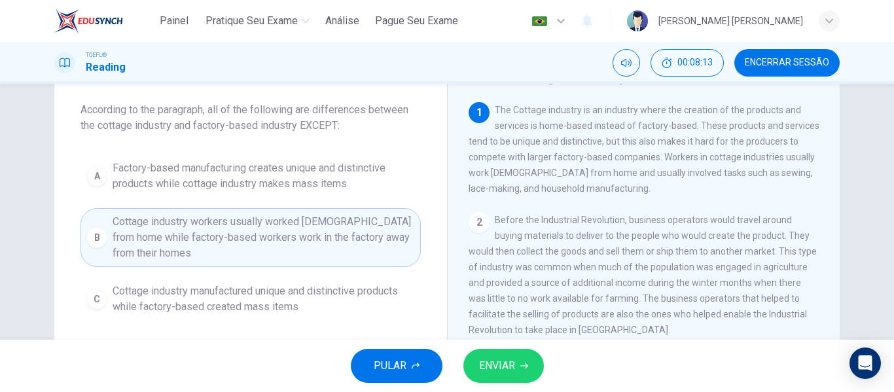
drag, startPoint x: 544, startPoint y: 156, endPoint x: 731, endPoint y: 156, distance: 187.2
click at [730, 156] on span "The Cottage industry is an industry where the creation of the products and serv…" at bounding box center [644, 149] width 351 height 89
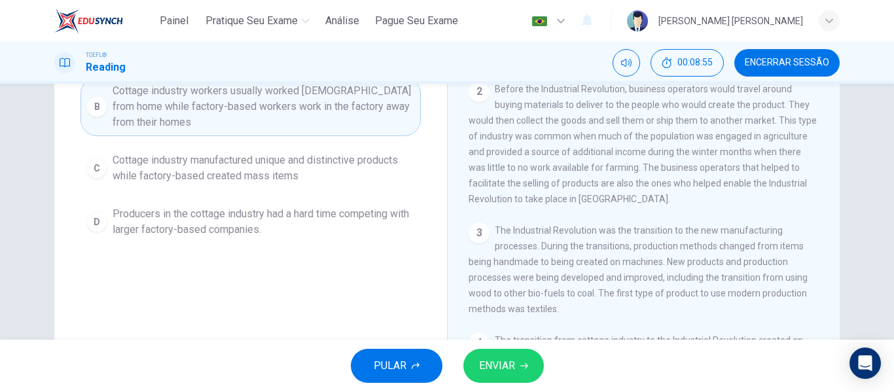
scroll to position [0, 0]
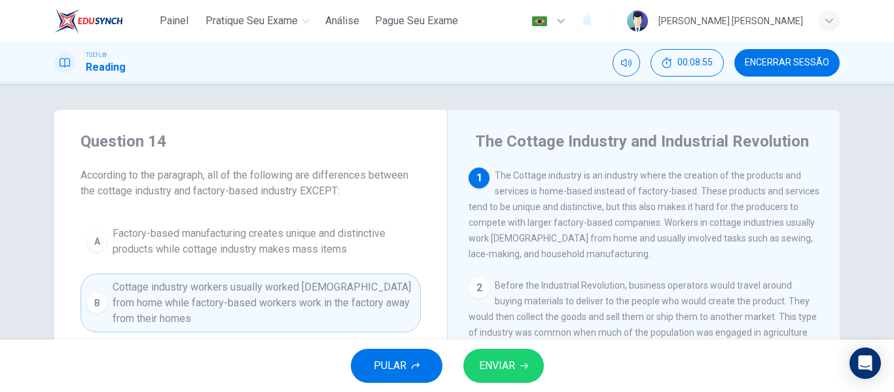
click at [510, 358] on span "ENVIAR" at bounding box center [497, 366] width 36 height 18
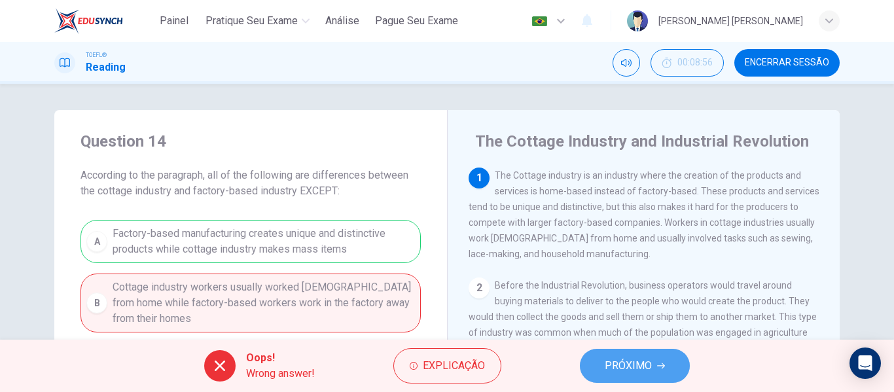
click at [617, 374] on span "PRÓXIMO" at bounding box center [628, 366] width 47 height 18
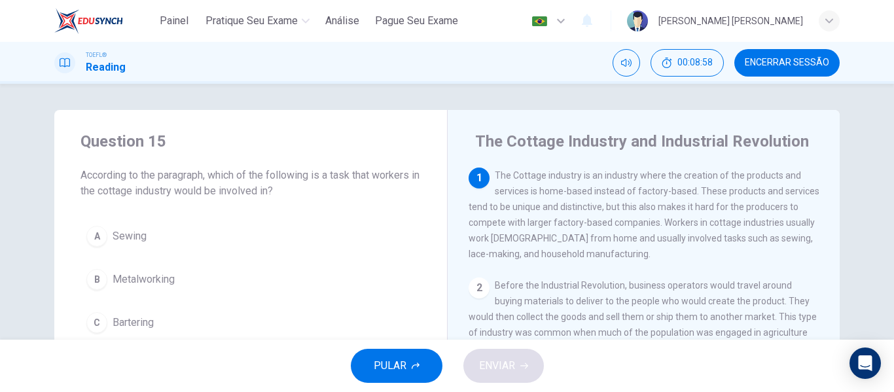
scroll to position [65, 0]
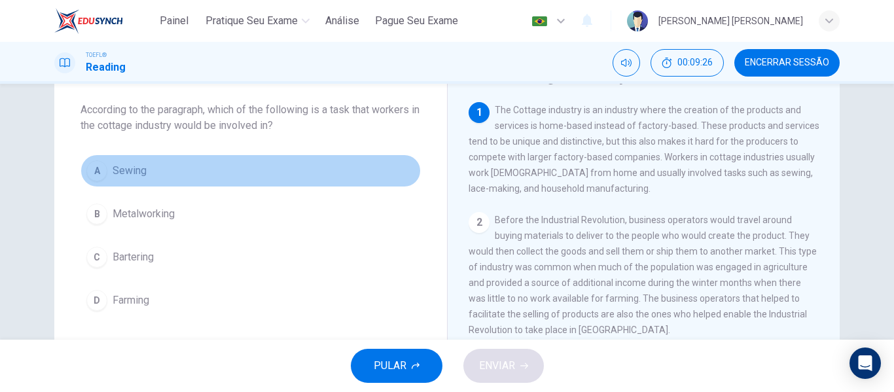
click at [140, 174] on span "Sewing" at bounding box center [130, 171] width 34 height 16
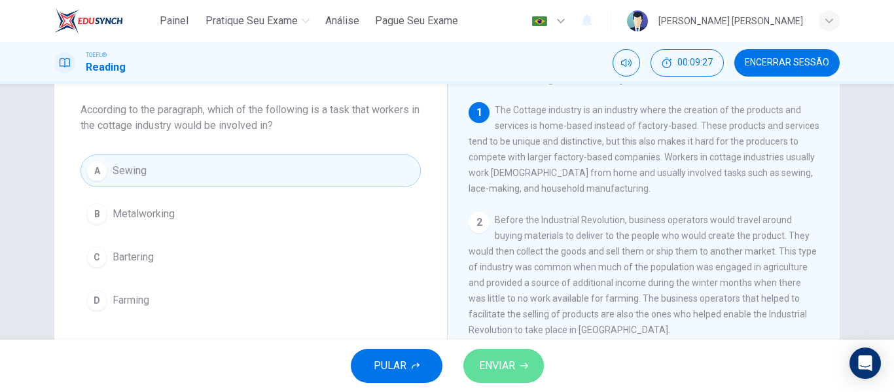
click at [521, 367] on icon "button" at bounding box center [524, 366] width 8 height 8
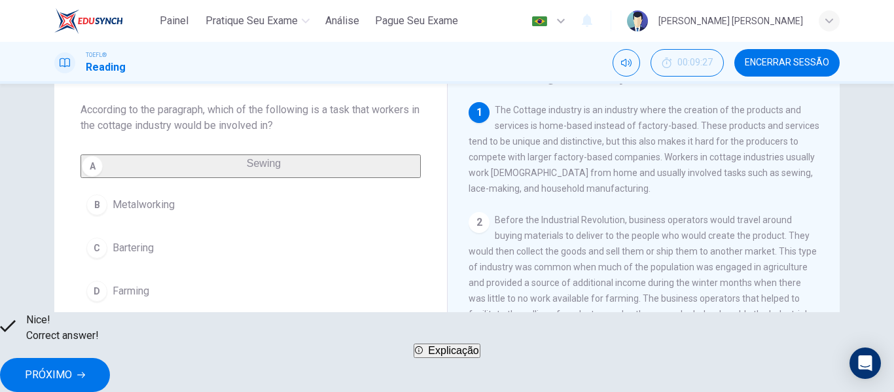
click at [110, 368] on button "PRÓXIMO" at bounding box center [55, 375] width 110 height 34
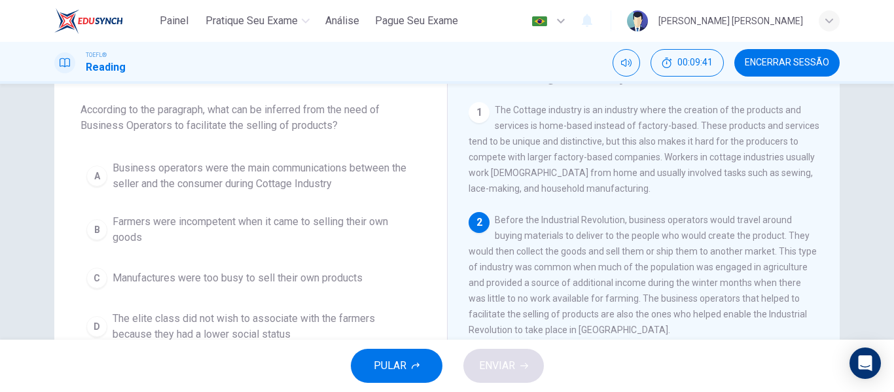
click at [362, 172] on span "Business operators were the main communications between the seller and the cons…" at bounding box center [264, 175] width 302 height 31
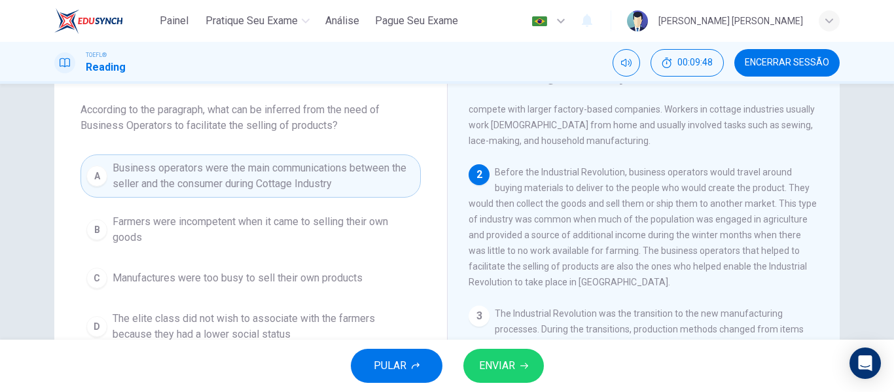
scroll to position [54, 0]
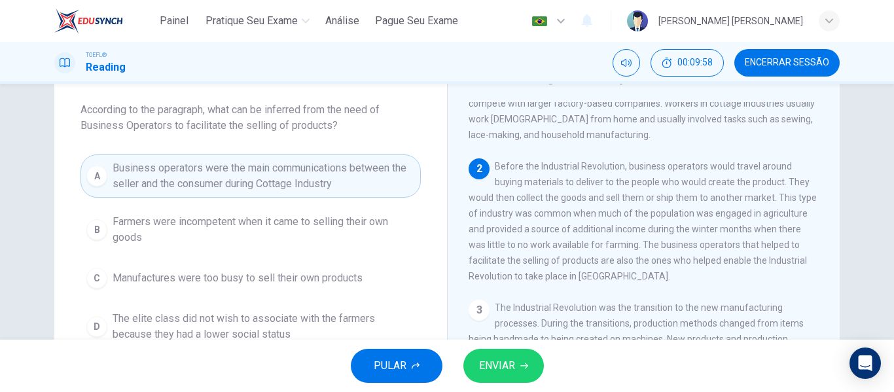
click at [683, 240] on span "Before the Industrial Revolution, business operators would travel around buying…" at bounding box center [643, 221] width 348 height 120
click at [518, 367] on button "ENVIAR" at bounding box center [503, 366] width 81 height 34
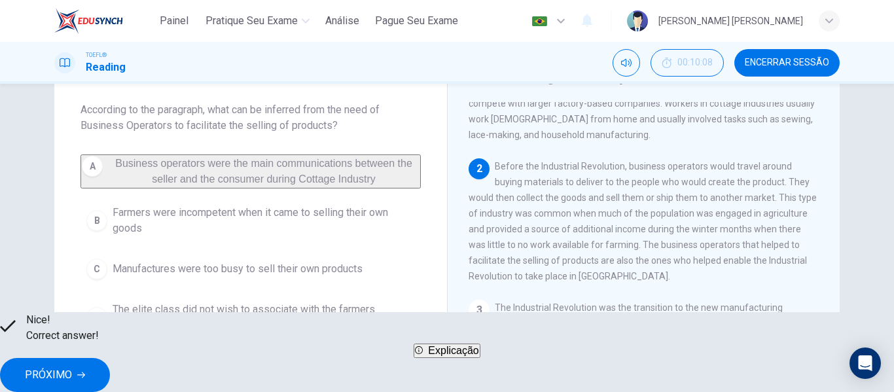
click at [72, 366] on span "PRÓXIMO" at bounding box center [48, 375] width 47 height 18
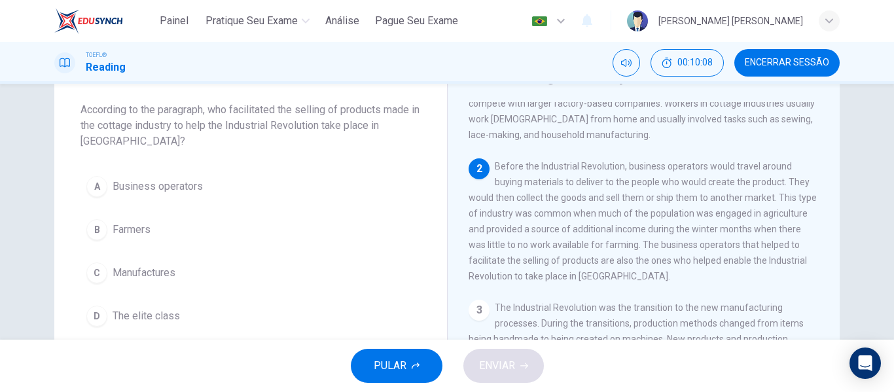
scroll to position [110, 0]
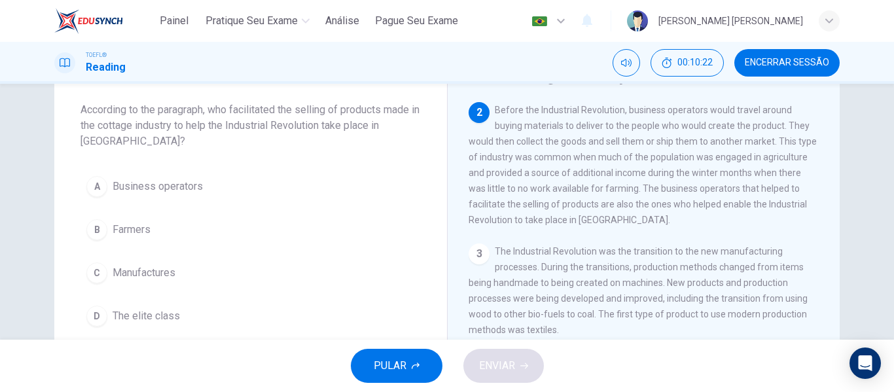
click at [221, 184] on button "A Business operators" at bounding box center [251, 186] width 340 height 33
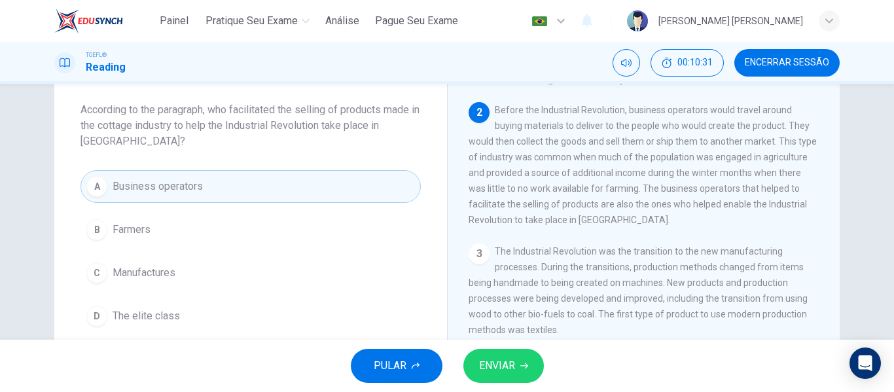
click at [516, 353] on button "ENVIAR" at bounding box center [503, 366] width 81 height 34
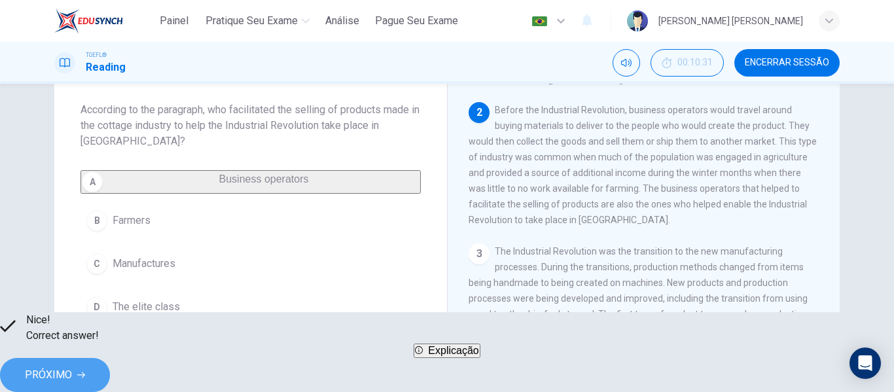
click at [110, 372] on button "PRÓXIMO" at bounding box center [55, 375] width 110 height 34
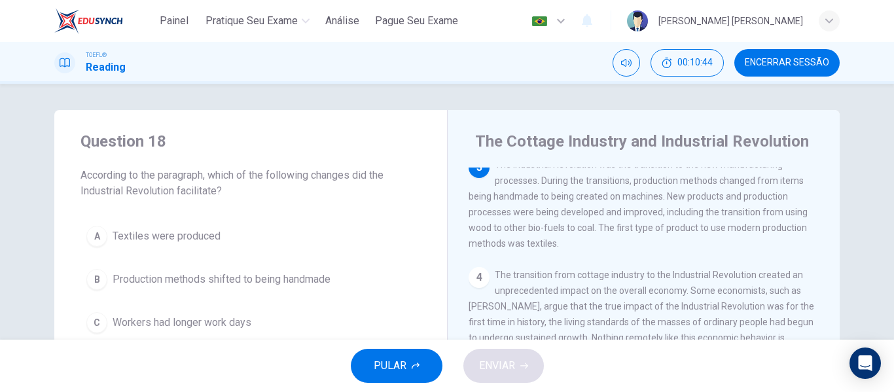
scroll to position [65, 0]
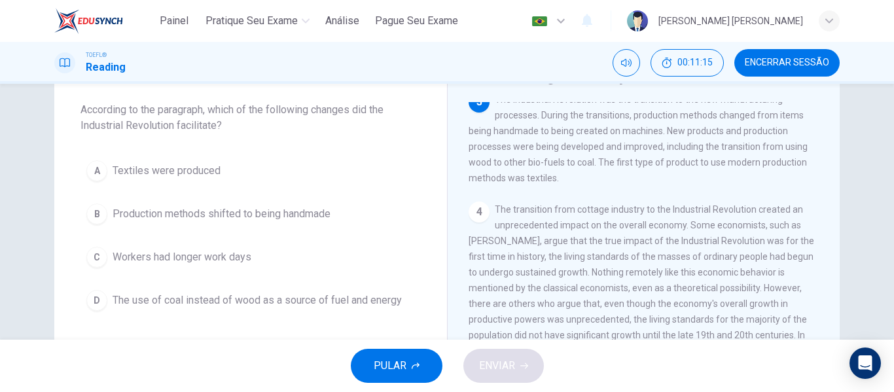
click at [368, 306] on span "The use of coal instead of wood as a source of fuel and energy" at bounding box center [257, 301] width 289 height 16
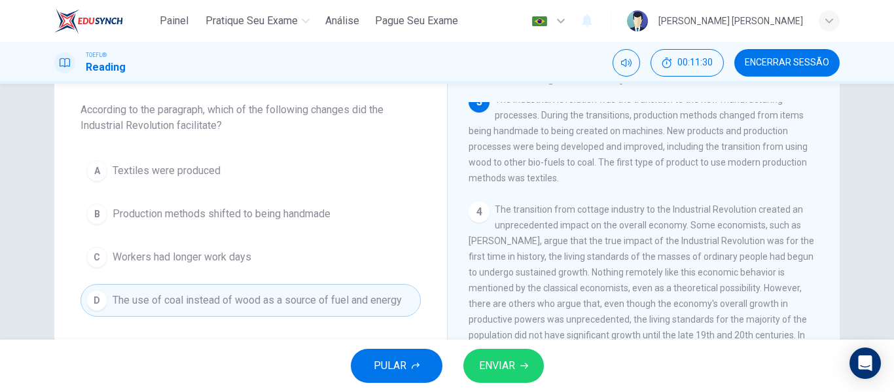
click at [318, 162] on button "A Textiles were produced" at bounding box center [251, 170] width 340 height 33
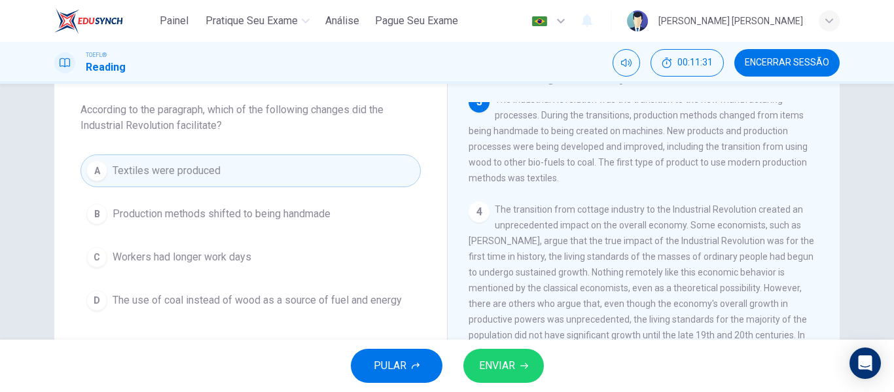
click at [535, 365] on button "ENVIAR" at bounding box center [503, 366] width 81 height 34
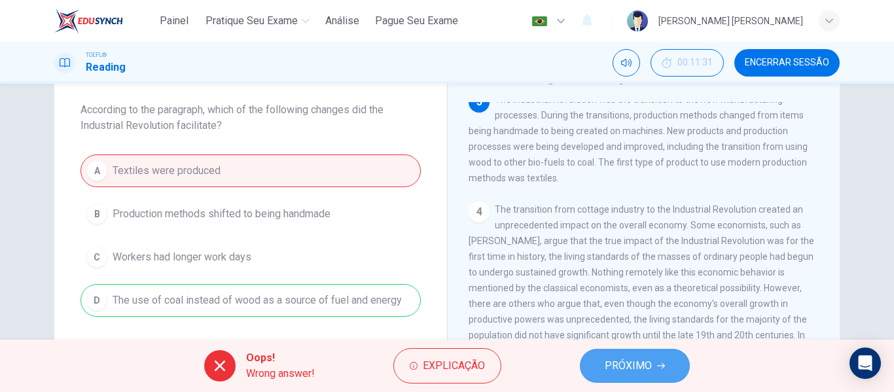
click at [627, 369] on span "PRÓXIMO" at bounding box center [628, 366] width 47 height 18
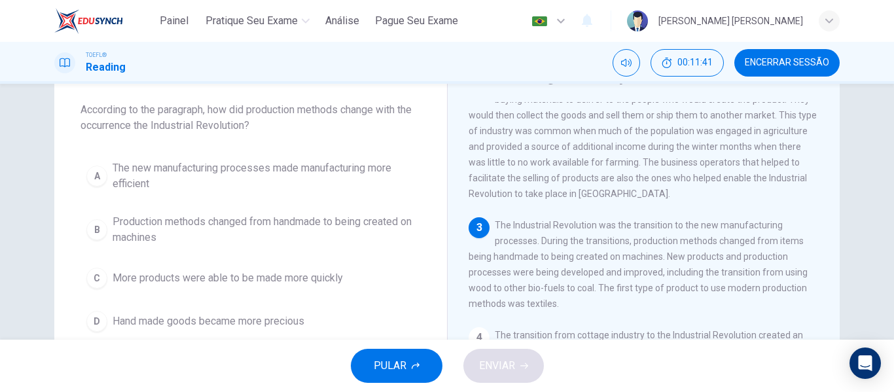
click at [261, 181] on span "The new manufacturing processes made manufacturing more efficient" at bounding box center [264, 175] width 302 height 31
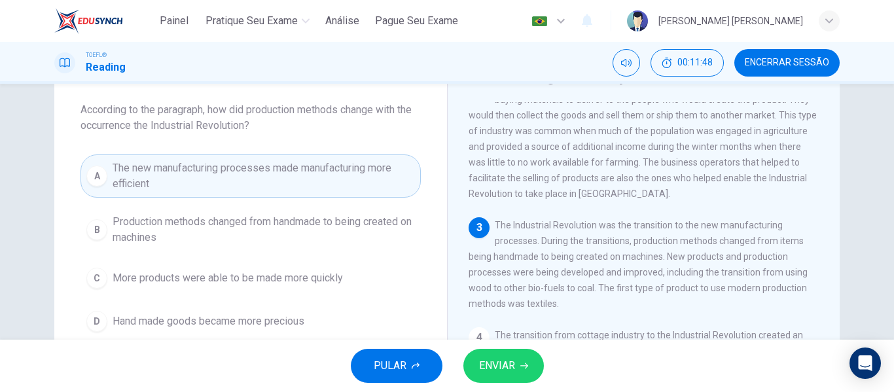
scroll to position [202, 0]
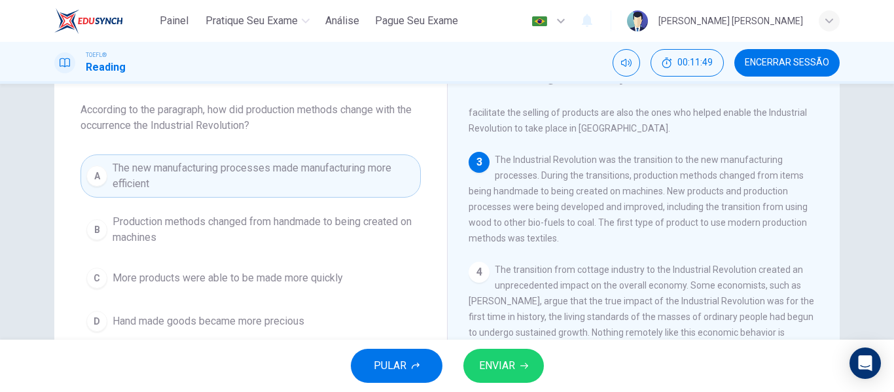
click at [397, 215] on span "Production methods changed from handmade to being created on machines" at bounding box center [264, 229] width 302 height 31
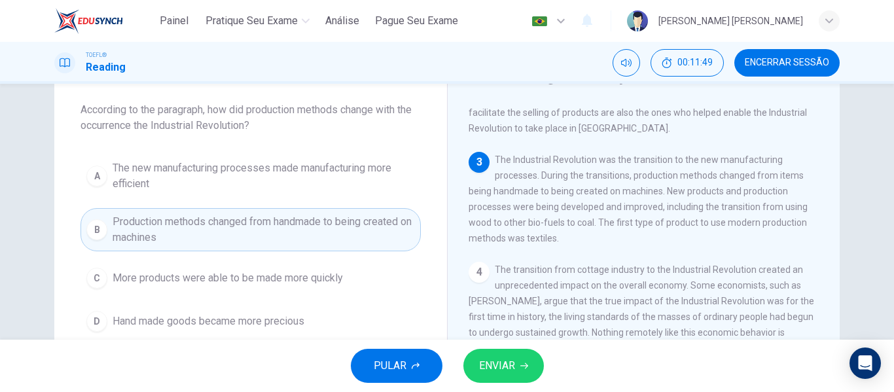
scroll to position [131, 0]
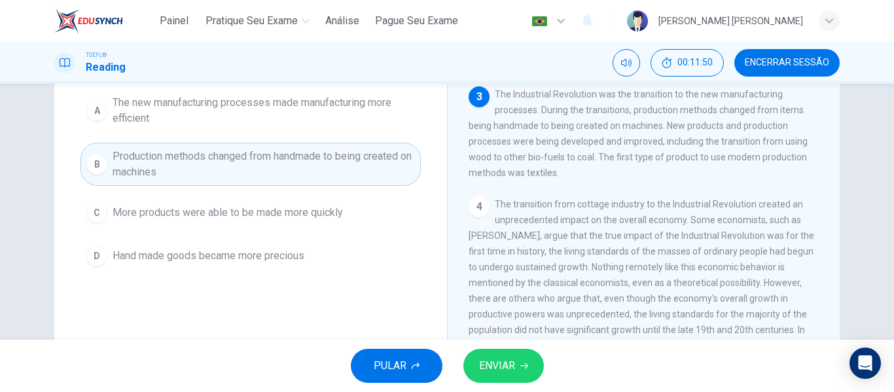
click at [491, 375] on button "ENVIAR" at bounding box center [503, 366] width 81 height 34
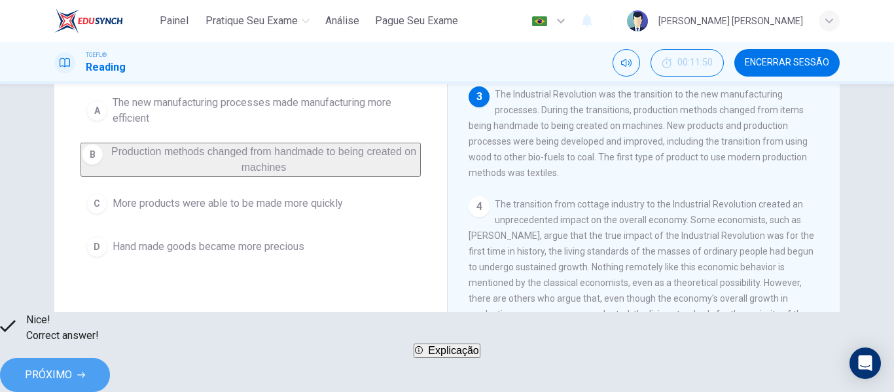
click at [85, 371] on icon "button" at bounding box center [81, 375] width 8 height 8
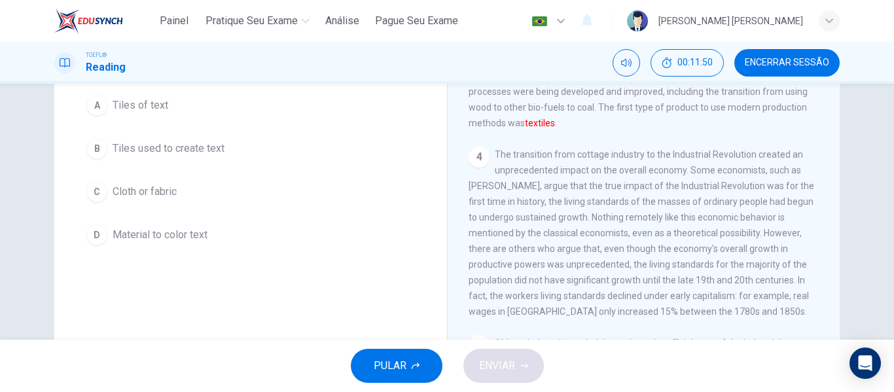
scroll to position [0, 0]
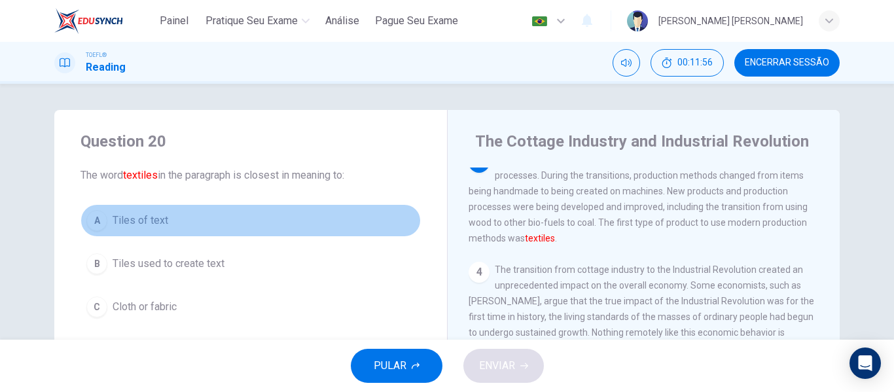
click at [226, 226] on button "A Tiles of text" at bounding box center [251, 220] width 340 height 33
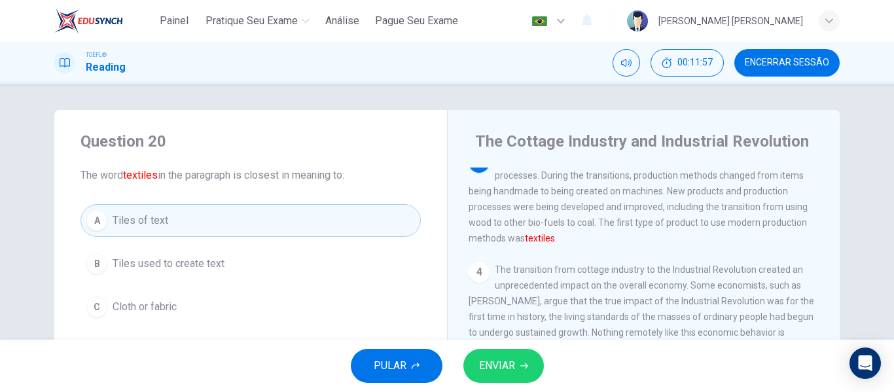
scroll to position [65, 0]
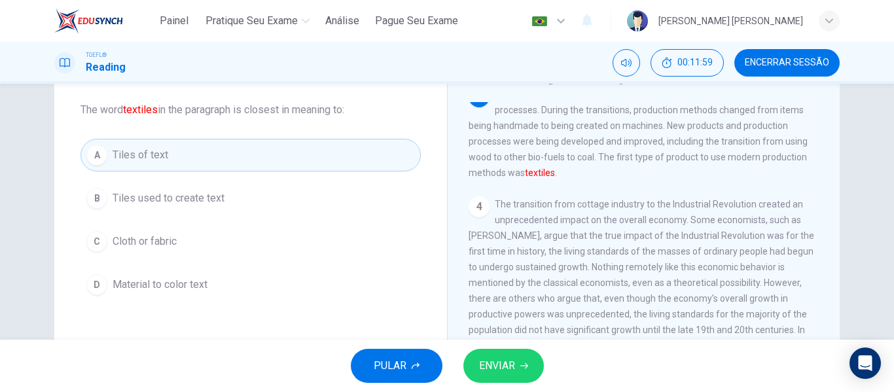
click at [255, 198] on button "B Tiles used to create text" at bounding box center [251, 198] width 340 height 33
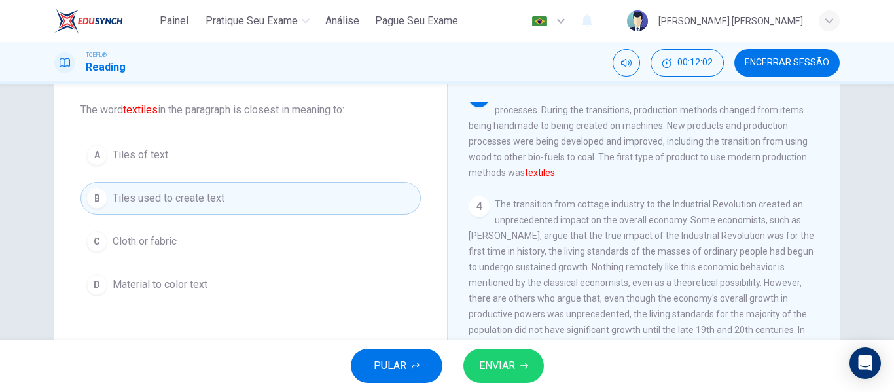
click at [183, 284] on span "Material to color text" at bounding box center [160, 285] width 95 height 16
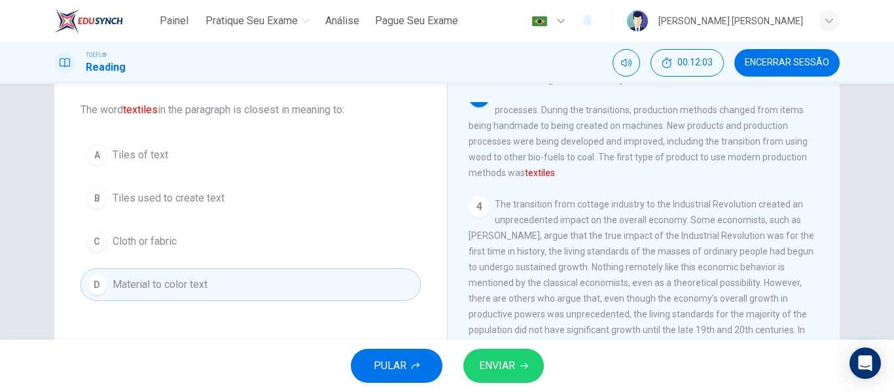
click at [494, 368] on span "ENVIAR" at bounding box center [497, 366] width 36 height 18
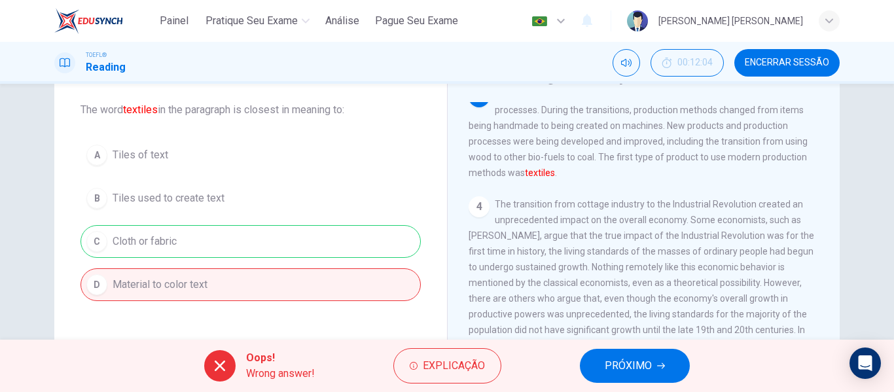
click at [600, 359] on button "PRÓXIMO" at bounding box center [635, 366] width 110 height 34
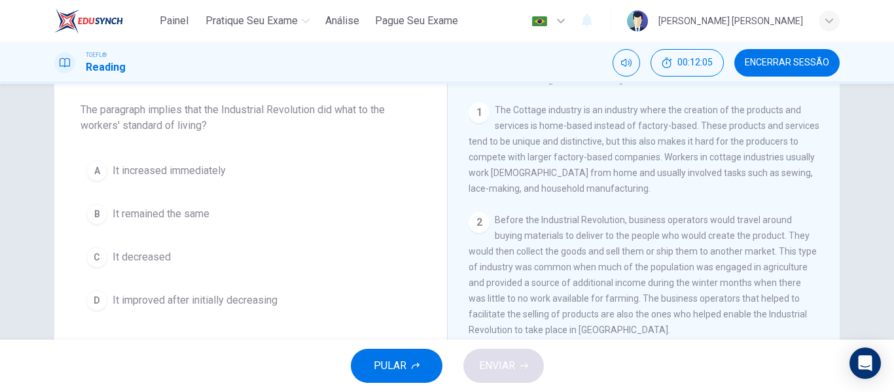
scroll to position [0, 0]
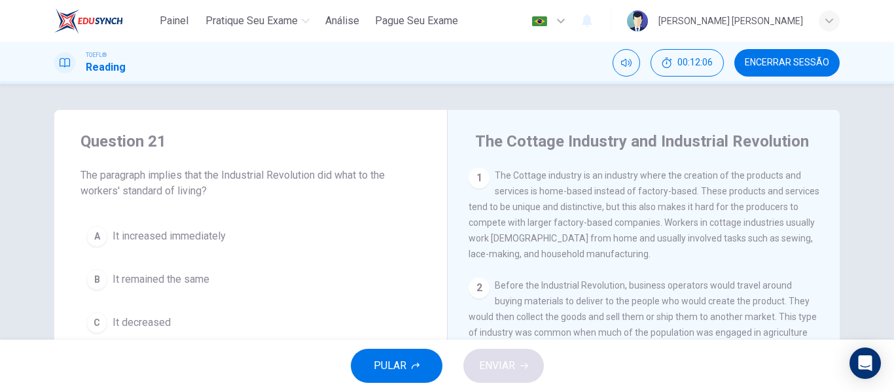
click at [807, 75] on button "Encerrar Sessão" at bounding box center [786, 62] width 105 height 27
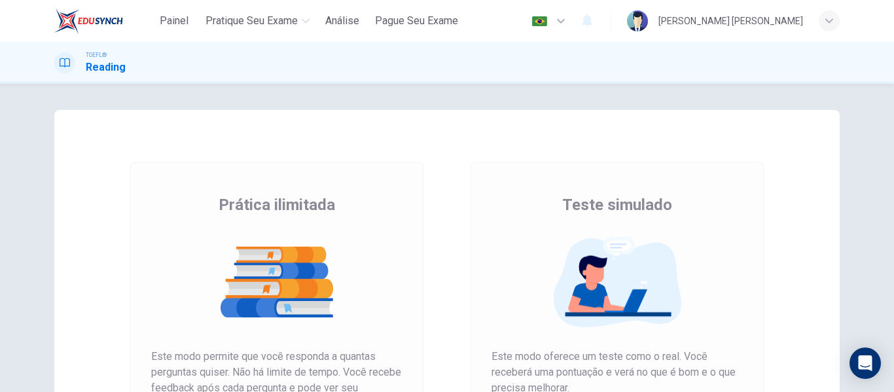
scroll to position [196, 0]
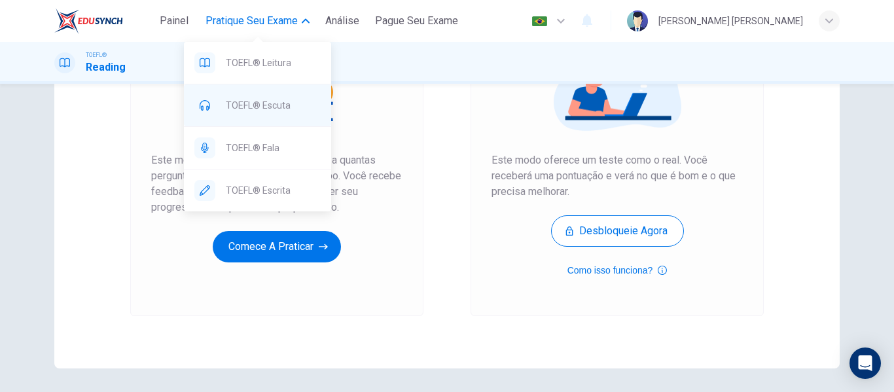
click at [304, 103] on span "TOEFL® Escuta" at bounding box center [273, 106] width 95 height 16
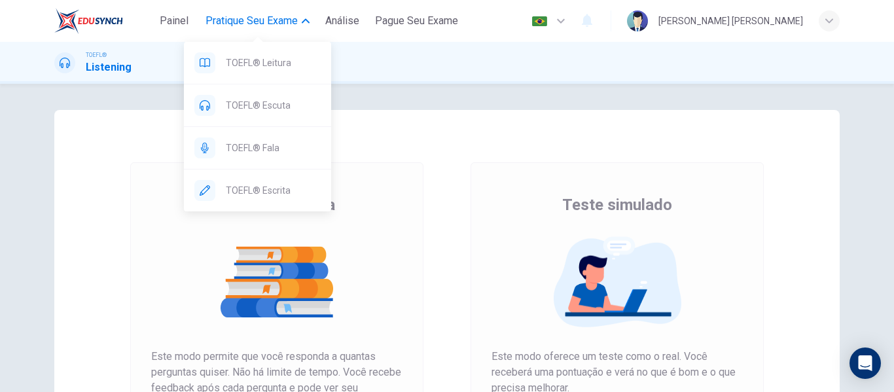
scroll to position [131, 0]
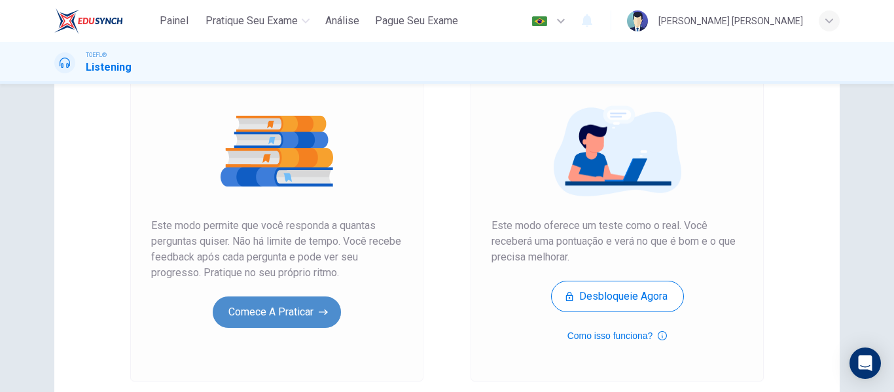
click at [312, 319] on button "Comece a praticar" at bounding box center [277, 311] width 128 height 31
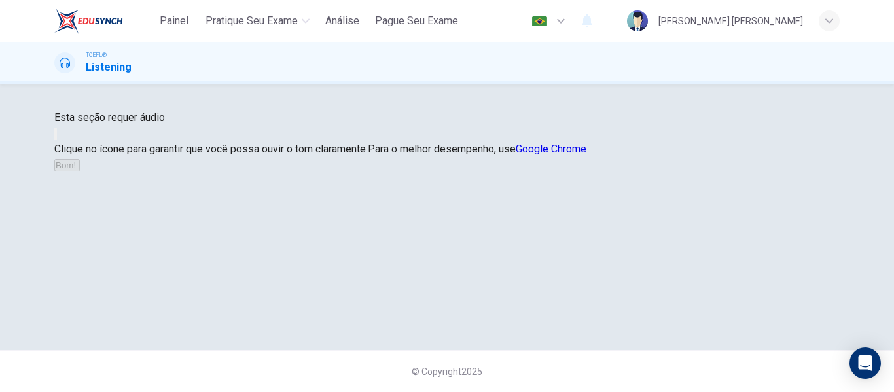
click at [57, 140] on button "button" at bounding box center [55, 134] width 3 height 12
click at [80, 171] on button "Bom!" at bounding box center [67, 165] width 26 height 12
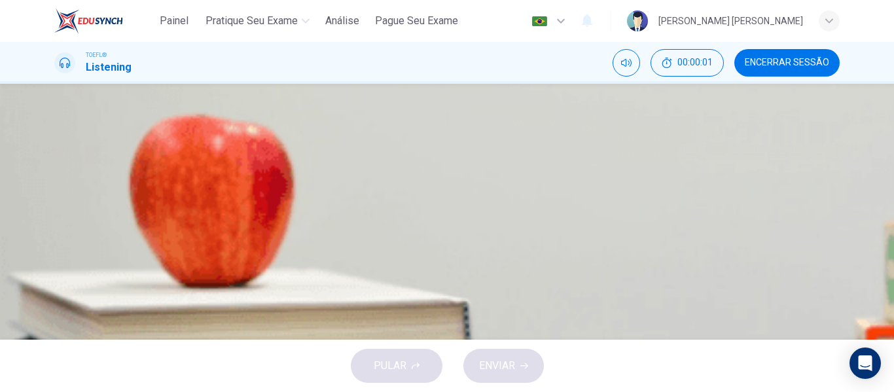
scroll to position [0, 0]
click at [57, 361] on button "Clique para ver a transcrição do áudio" at bounding box center [55, 367] width 3 height 12
click at [507, 178] on button "B To switch majors" at bounding box center [446, 161] width 785 height 33
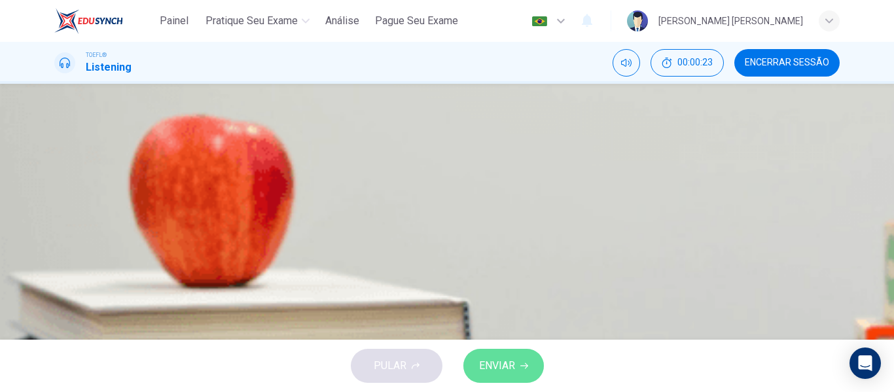
click at [520, 368] on icon "button" at bounding box center [524, 366] width 8 height 8
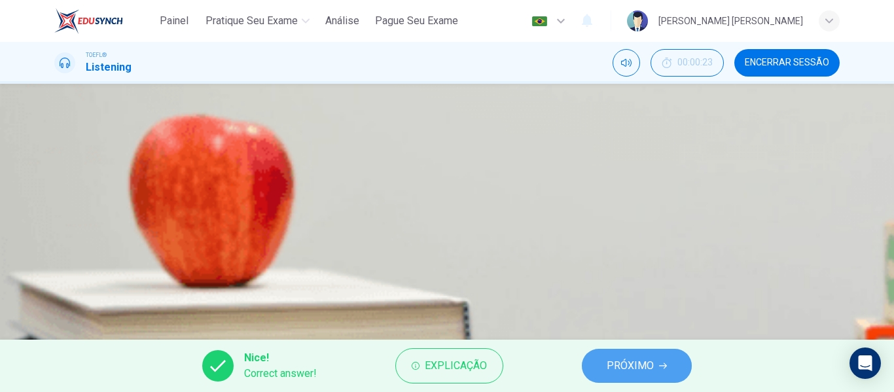
click at [635, 366] on span "PRÓXIMO" at bounding box center [630, 366] width 47 height 18
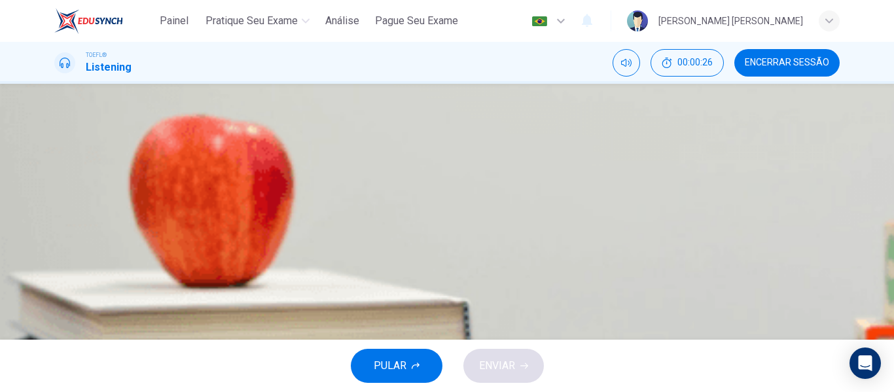
scroll to position [0, 0]
click at [56, 370] on icon "Clique para ver a transcrição do áudio" at bounding box center [56, 370] width 0 height 0
click at [370, 202] on span "He doesn't like animals, he only likes studying human anatomy" at bounding box center [227, 195] width 283 height 16
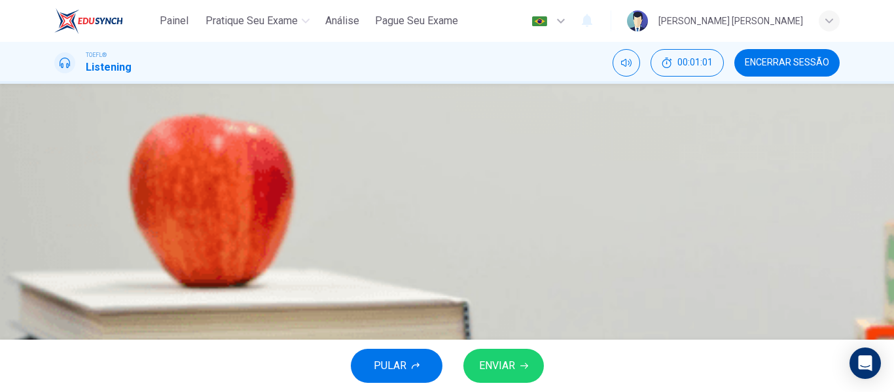
scroll to position [0, 0]
click at [372, 202] on span "He's worried that a Biology major will prove too difficult for him" at bounding box center [228, 195] width 285 height 16
click at [56, 370] on icon "Clique para ver a transcrição do áudio" at bounding box center [56, 370] width 0 height 0
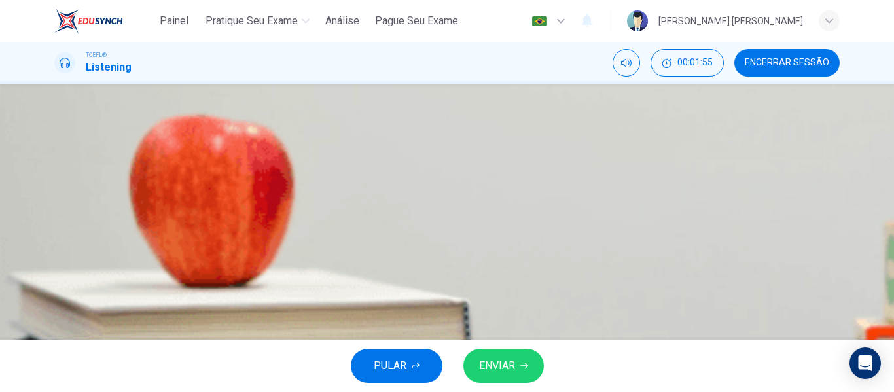
click at [526, 372] on button "ENVIAR" at bounding box center [503, 366] width 81 height 34
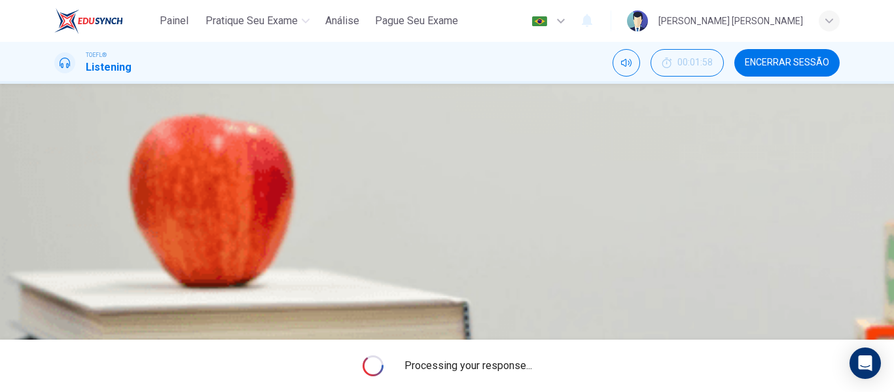
scroll to position [196, 0]
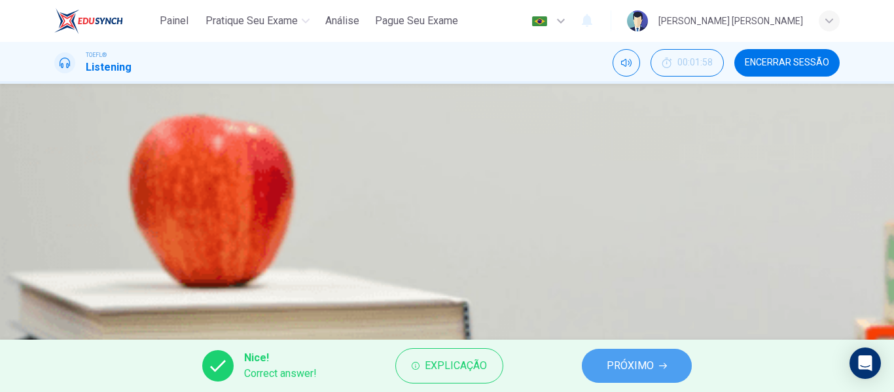
click at [630, 376] on button "PRÓXIMO" at bounding box center [637, 366] width 110 height 34
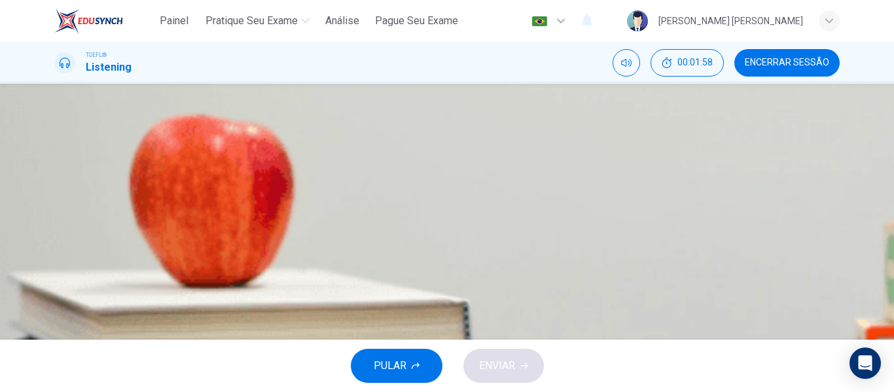
scroll to position [0, 0]
click at [56, 370] on icon "Clique para ver a transcrição do áudio" at bounding box center [56, 370] width 0 height 0
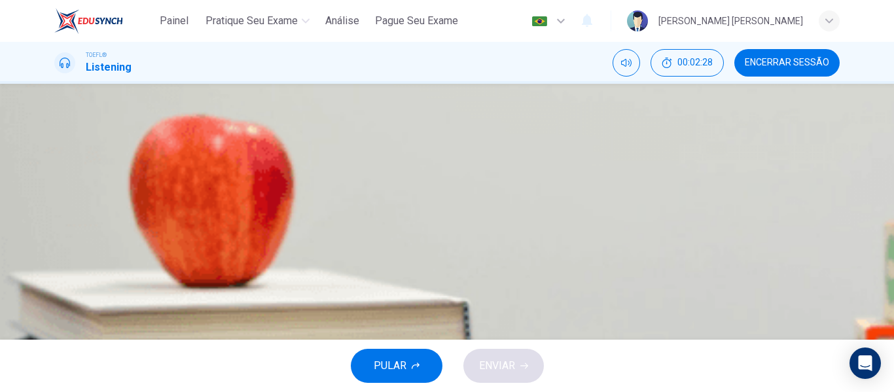
click at [196, 202] on span "Within the first year only" at bounding box center [141, 195] width 110 height 16
click at [509, 365] on span "ENVIAR" at bounding box center [497, 366] width 36 height 18
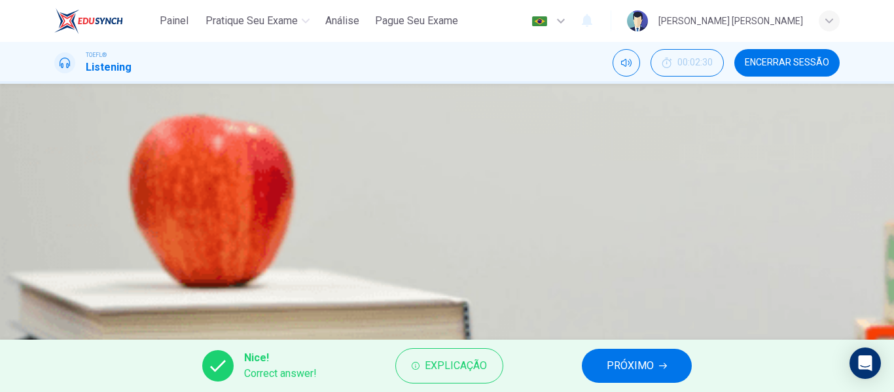
click at [630, 353] on button "PRÓXIMO" at bounding box center [637, 366] width 110 height 34
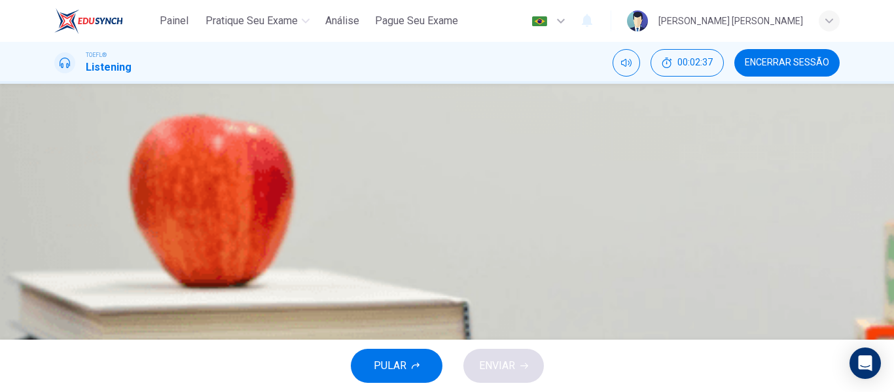
click at [397, 170] on span "Research the Biology program so he can make an informed decision" at bounding box center [241, 162] width 311 height 16
click at [493, 359] on span "ENVIAR" at bounding box center [497, 366] width 36 height 18
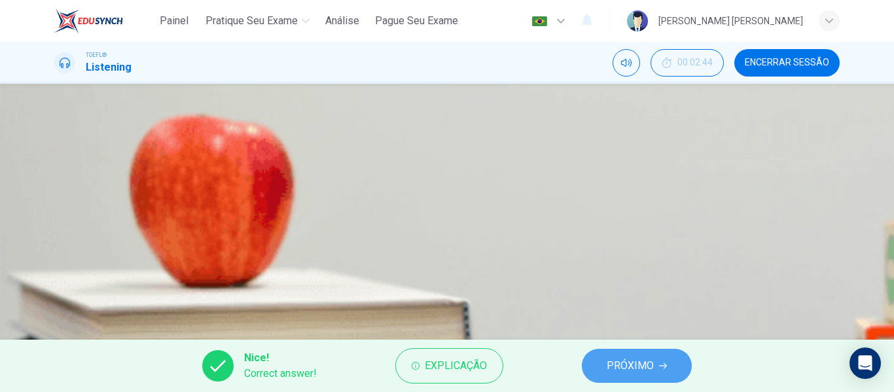
click at [639, 366] on span "PRÓXIMO" at bounding box center [630, 366] width 47 height 18
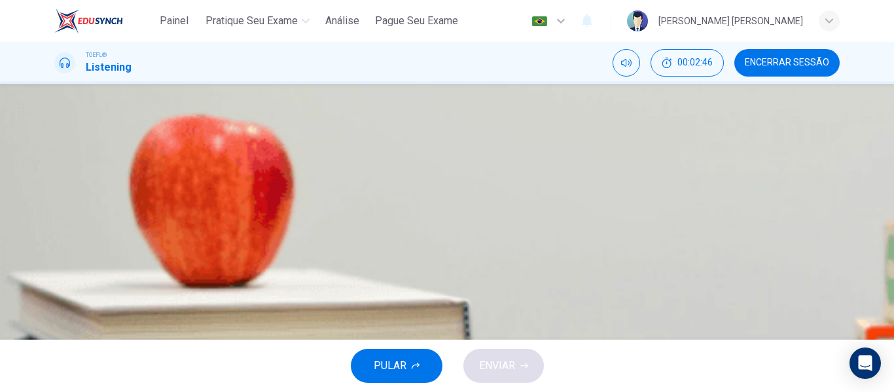
click at [418, 141] on div "00m 18s" at bounding box center [446, 146] width 785 height 67
click at [71, 139] on icon "button" at bounding box center [64, 132] width 14 height 16
type input "0"
click at [416, 204] on span "To help him understand the long-term consequences of changing majors" at bounding box center [250, 196] width 329 height 16
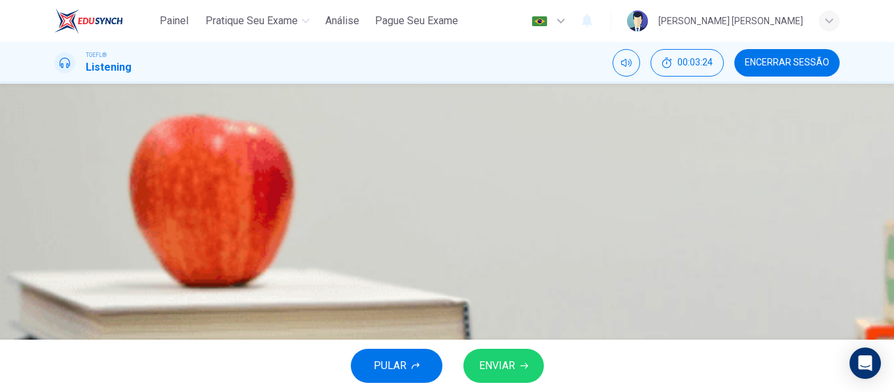
click at [517, 364] on button "ENVIAR" at bounding box center [503, 366] width 81 height 34
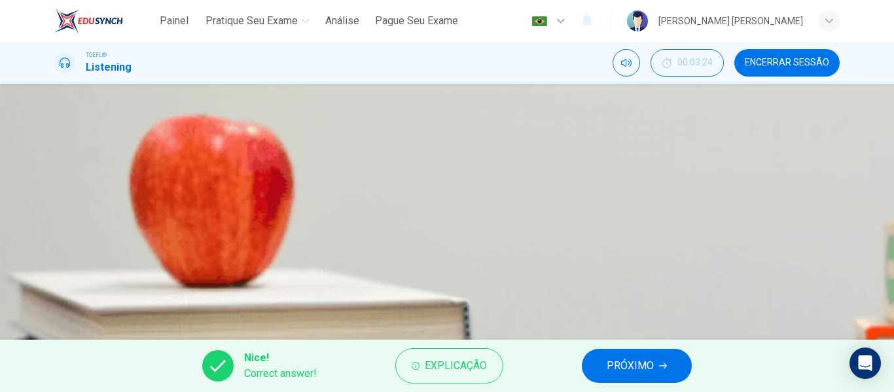
click at [603, 370] on button "PRÓXIMO" at bounding box center [637, 366] width 110 height 34
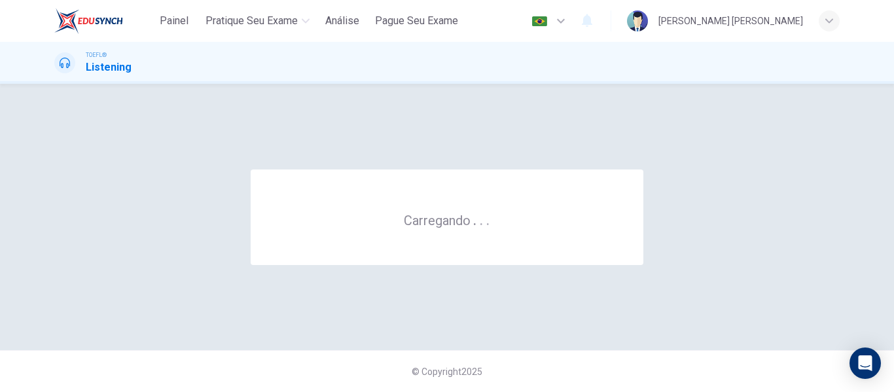
scroll to position [0, 0]
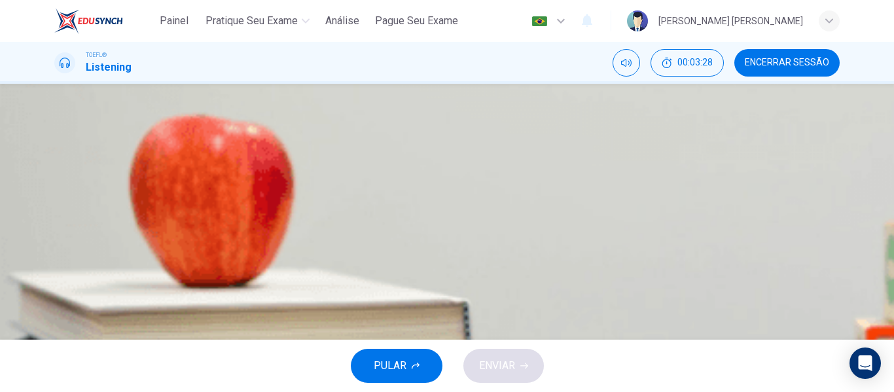
click at [57, 327] on button "button" at bounding box center [55, 333] width 3 height 12
click at [57, 261] on button "button" at bounding box center [55, 267] width 3 height 12
click at [319, 170] on span "How Roman sculpture differs from Greek sculpture" at bounding box center [202, 162] width 233 height 16
click at [308, 259] on div "04m 02s" at bounding box center [446, 292] width 785 height 67
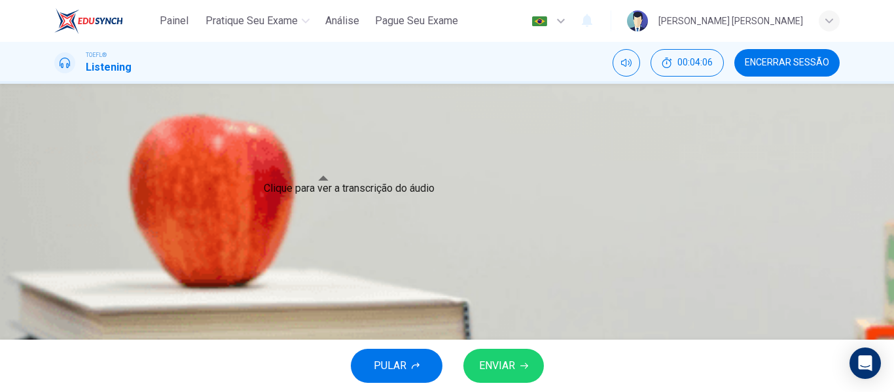
click at [57, 295] on button "Clique para ver a transcrição do áudio" at bounding box center [55, 301] width 3 height 12
click at [424, 137] on span "What we can learn about the Romans from their sculptures" at bounding box center [255, 129] width 338 height 16
click at [319, 170] on span "How Roman sculpture differs from Greek sculpture" at bounding box center [202, 162] width 233 height 16
click at [424, 137] on span "What we can learn about the Romans from their sculptures" at bounding box center [255, 129] width 338 height 16
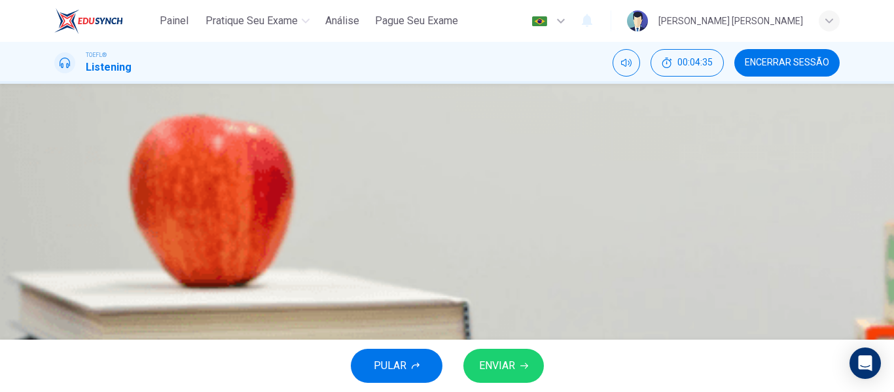
click at [516, 370] on button "ENVIAR" at bounding box center [503, 366] width 81 height 34
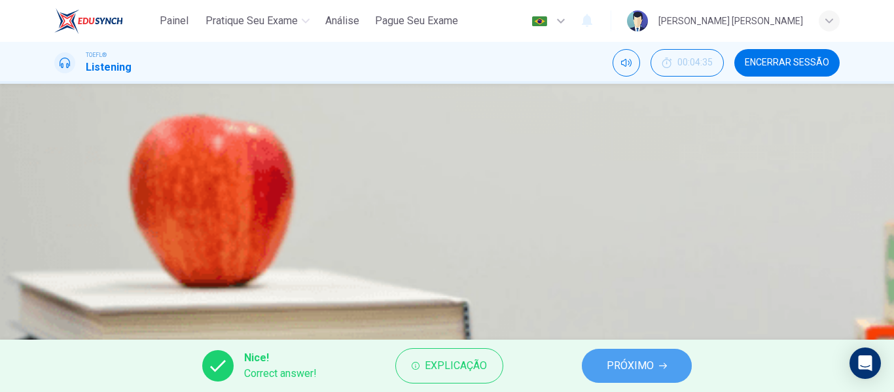
click at [607, 364] on button "PRÓXIMO" at bounding box center [637, 366] width 110 height 34
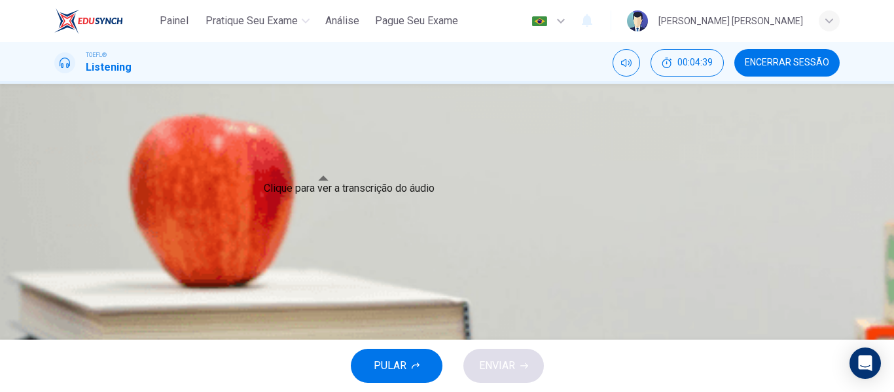
click at [57, 295] on button "Clique para ver a transcrição do áudio" at bounding box center [55, 301] width 3 height 12
click at [384, 145] on span "Romans created fewer artworks than the Greeks" at bounding box center [234, 149] width 297 height 16
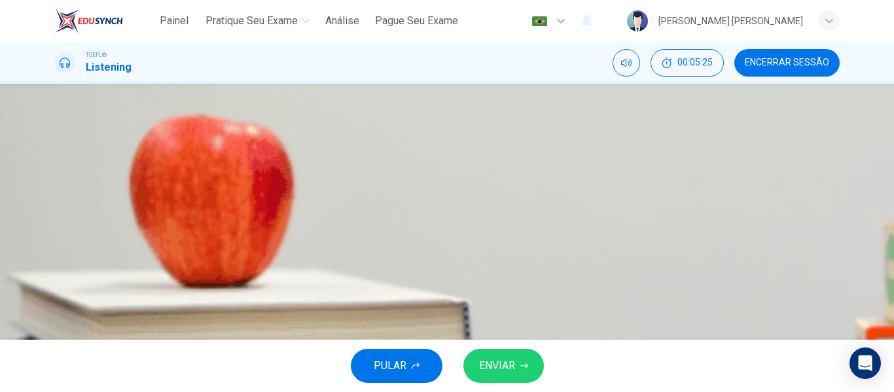
scroll to position [0, 0]
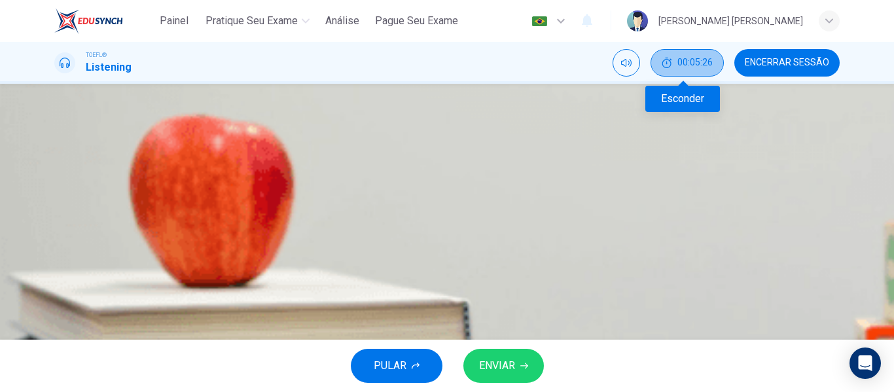
click at [668, 71] on button "00:05:26" at bounding box center [687, 62] width 73 height 27
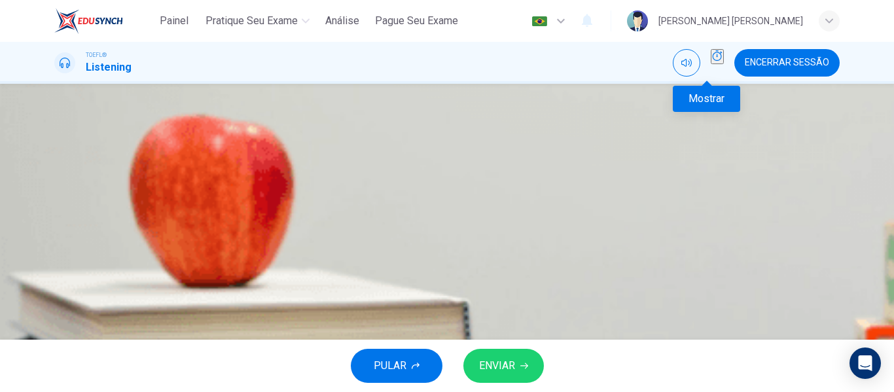
click at [712, 61] on icon "Mostrar" at bounding box center [717, 55] width 10 height 10
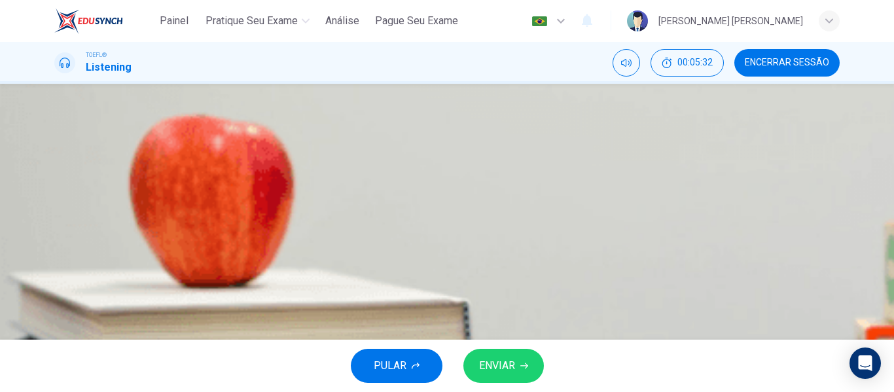
scroll to position [65, 0]
click at [70, 304] on icon "Clique para ver a transcrição do áudio" at bounding box center [63, 312] width 14 height 16
drag, startPoint x: 402, startPoint y: 172, endPoint x: 573, endPoint y: 163, distance: 171.1
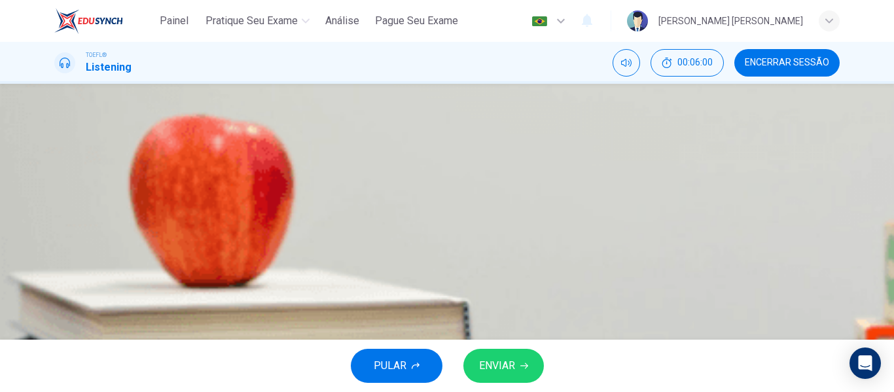
click at [551, 145] on button "A Romans revolutionized the Greek style of art" at bounding box center [446, 129] width 785 height 33
click at [591, 211] on button "C Romans were heavily influenced by Greek art" at bounding box center [446, 194] width 785 height 33
click at [525, 374] on button "ENVIAR" at bounding box center [503, 366] width 81 height 34
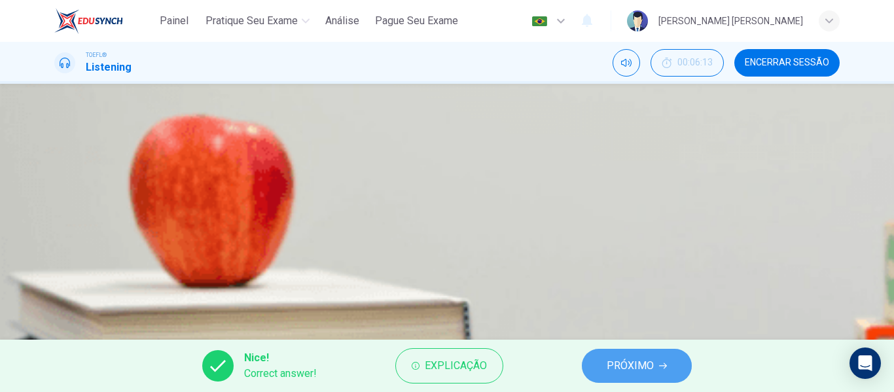
click at [609, 374] on span "PRÓXIMO" at bounding box center [630, 366] width 47 height 18
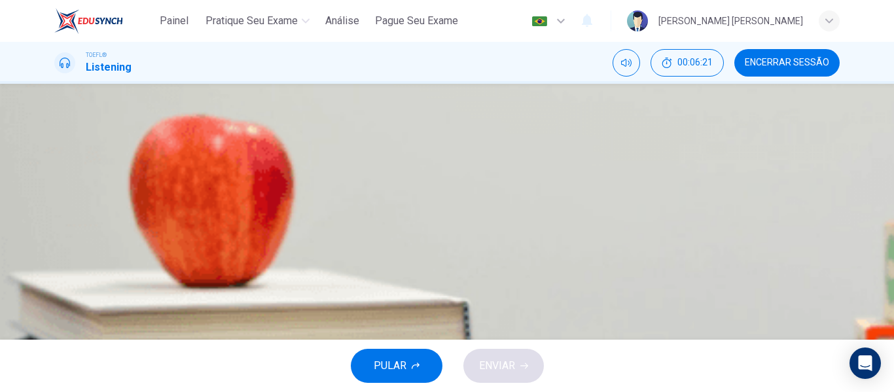
scroll to position [65, 0]
click at [56, 304] on icon "Clique para ver a transcrição do áudio" at bounding box center [56, 304] width 0 height 0
click at [57, 261] on button "button" at bounding box center [55, 267] width 3 height 12
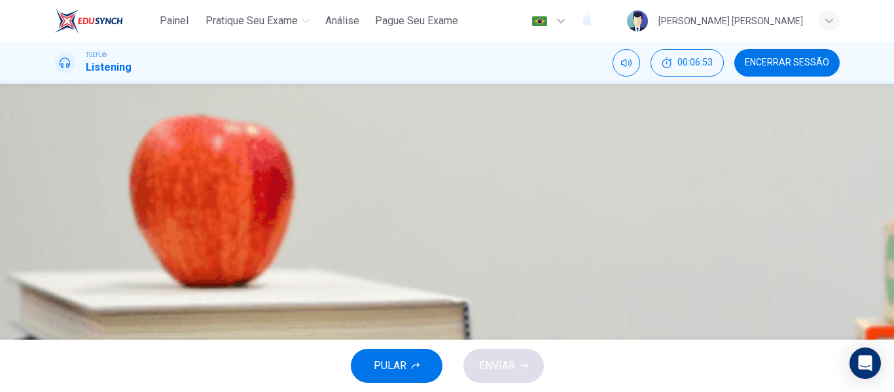
click at [54, 276] on span at bounding box center [54, 276] width 0 height 0
click at [56, 304] on icon "Clique para ver a transcrição do áudio" at bounding box center [56, 304] width 0 height 0
click at [274, 170] on span "It was a particularly fine bronze sculpture" at bounding box center [180, 162] width 188 height 16
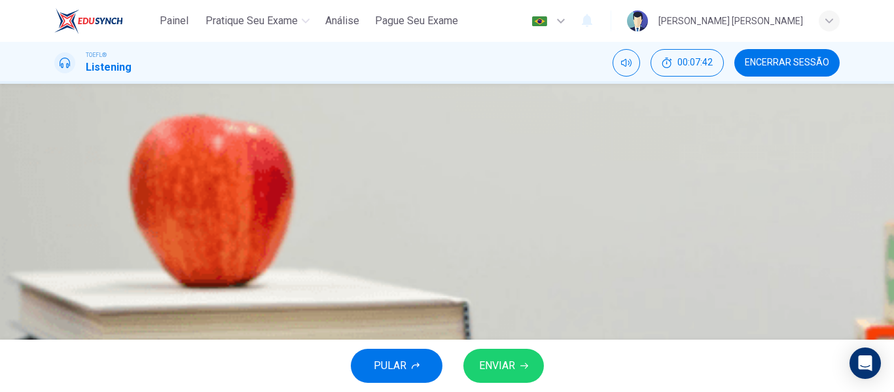
click at [637, 145] on button "A It was a Roman depiction of an Ancient Greek technology" at bounding box center [446, 129] width 785 height 33
click at [371, 202] on span "It informed us about an otherwise unknown ancient technology" at bounding box center [228, 195] width 285 height 16
click at [56, 270] on icon "button" at bounding box center [56, 270] width 0 height 0
click at [56, 304] on icon "Clique para ver a transcrição do áudio" at bounding box center [56, 304] width 0 height 0
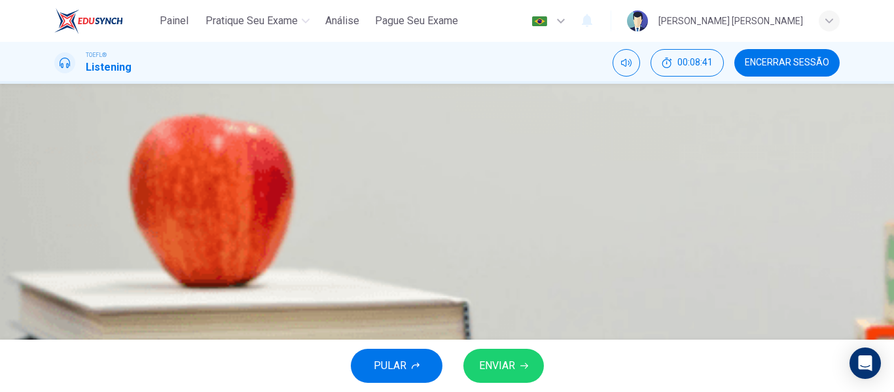
click at [501, 355] on button "ENVIAR" at bounding box center [503, 366] width 81 height 34
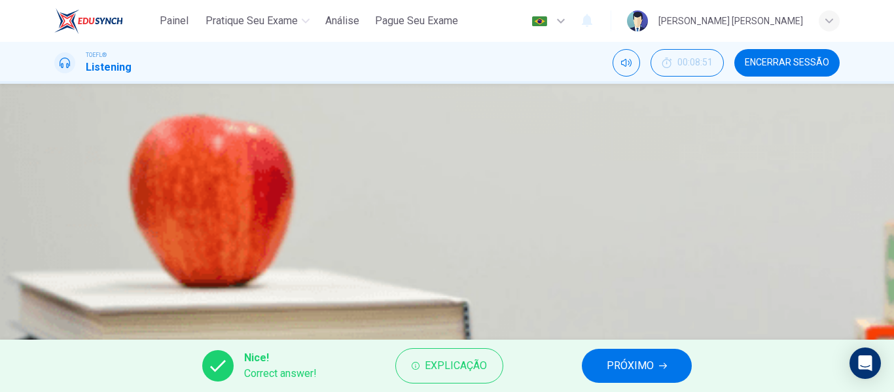
click at [634, 364] on span "PRÓXIMO" at bounding box center [630, 366] width 47 height 18
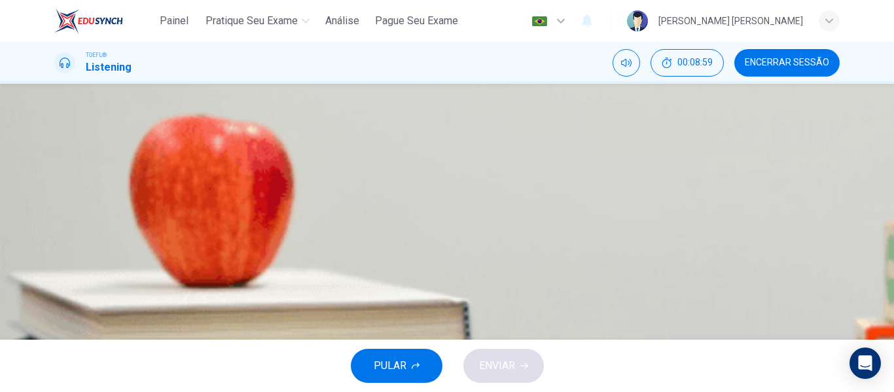
scroll to position [65, 0]
click at [572, 178] on button "B By using a different kind of stone" at bounding box center [446, 161] width 785 height 33
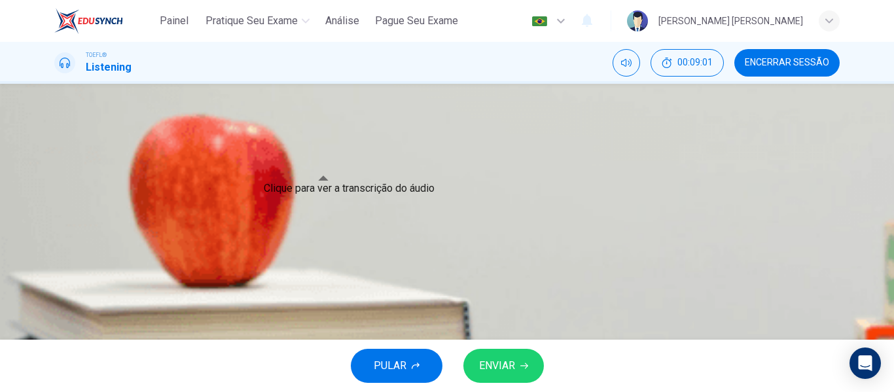
click at [57, 295] on button "Clique para ver a transcrição do áudio" at bounding box center [55, 301] width 3 height 12
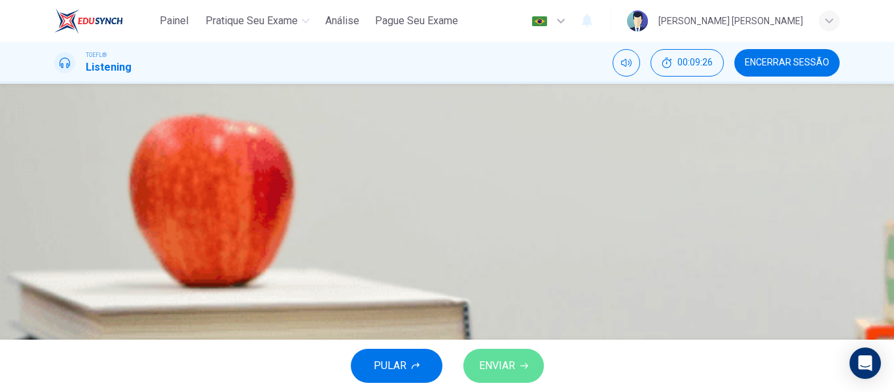
click at [525, 364] on icon "button" at bounding box center [524, 366] width 8 height 8
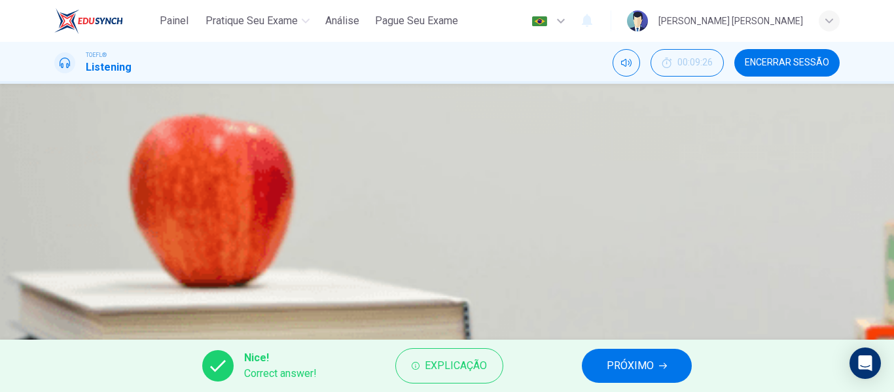
click at [643, 359] on span "PRÓXIMO" at bounding box center [630, 366] width 47 height 18
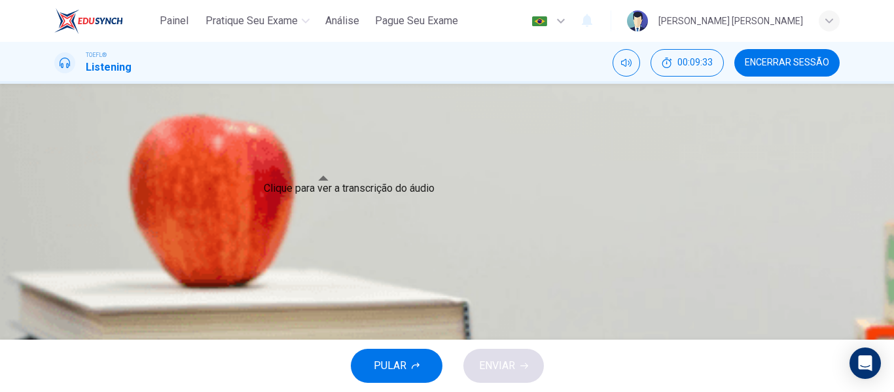
click at [57, 295] on button "Clique para ver a transcrição do áudio" at bounding box center [55, 301] width 3 height 12
click at [289, 137] on span "They were mysterious and enigmatic people" at bounding box center [187, 129] width 203 height 16
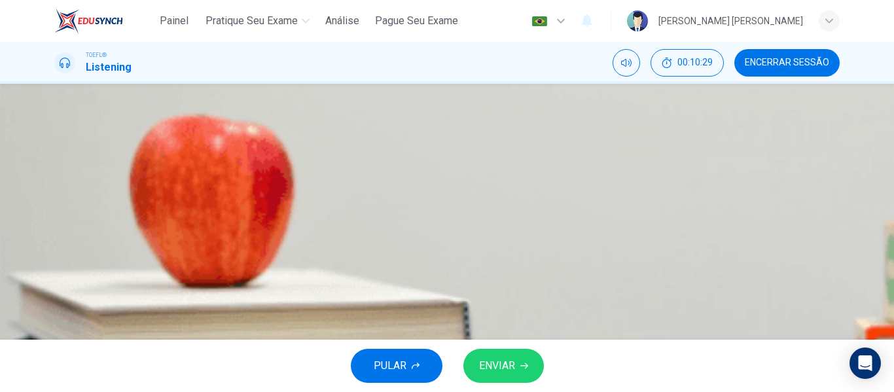
scroll to position [131, 0]
click at [525, 368] on icon "button" at bounding box center [524, 366] width 8 height 6
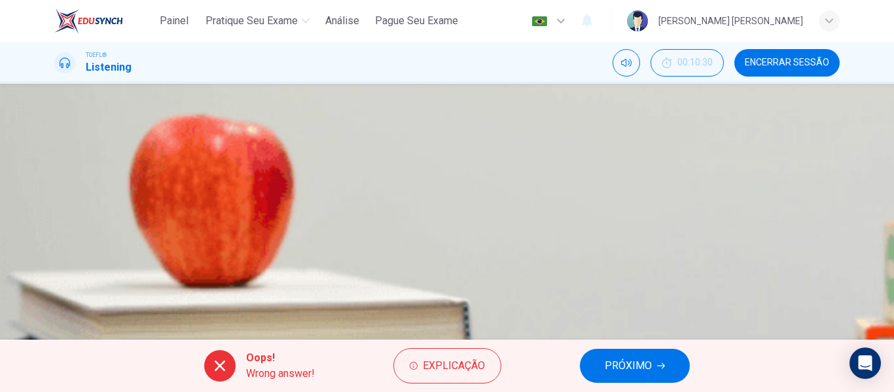
click at [620, 362] on span "PRÓXIMO" at bounding box center [628, 366] width 47 height 18
type input "41"
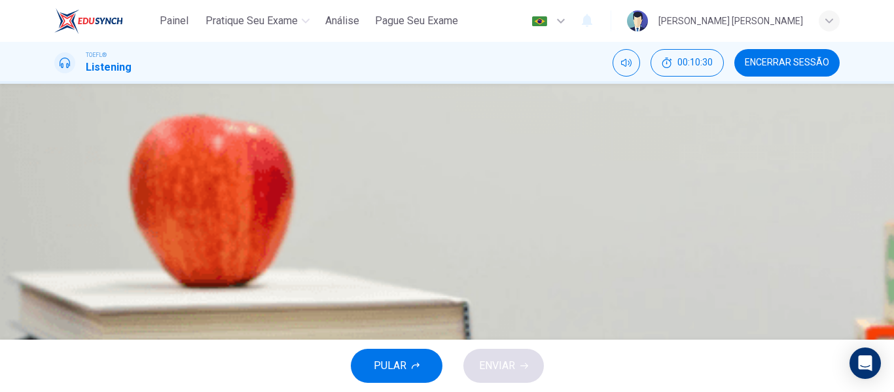
scroll to position [0, 0]
click at [57, 192] on button "button" at bounding box center [55, 186] width 3 height 12
type input "0"
click at [455, 223] on span "Most modern sculptors who copy the Roman style cannot use the tools correctly" at bounding box center [270, 215] width 368 height 16
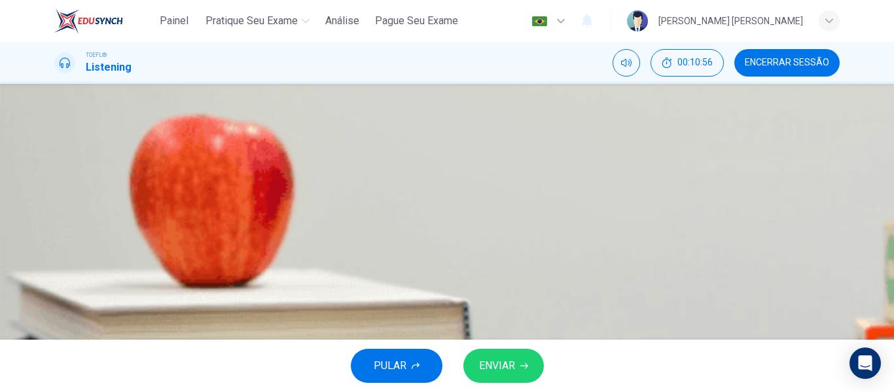
scroll to position [131, 0]
click at [527, 353] on button "ENVIAR" at bounding box center [503, 366] width 81 height 34
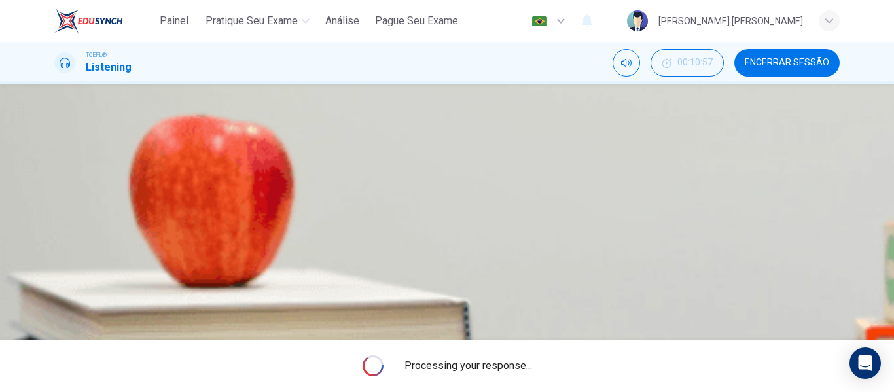
type input "41"
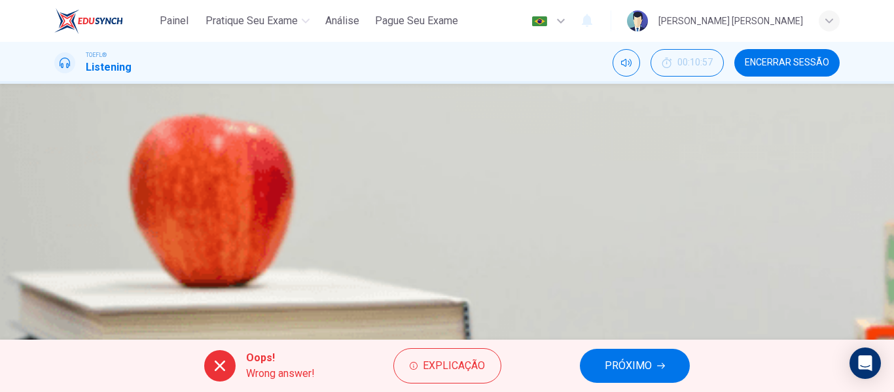
click at [611, 359] on span "PRÓXIMO" at bounding box center [628, 366] width 47 height 18
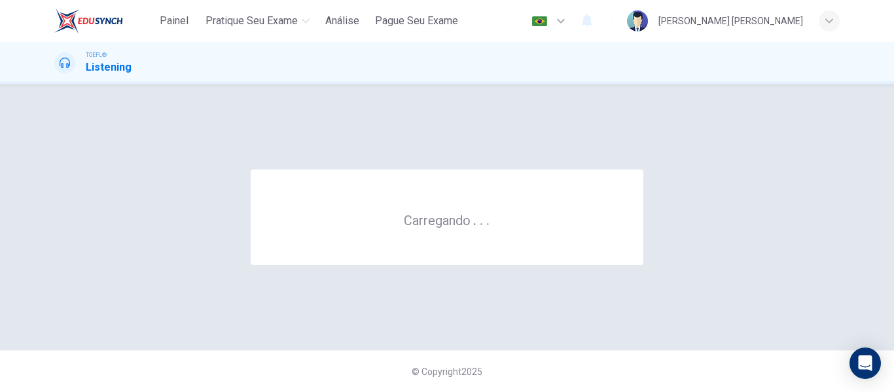
scroll to position [0, 0]
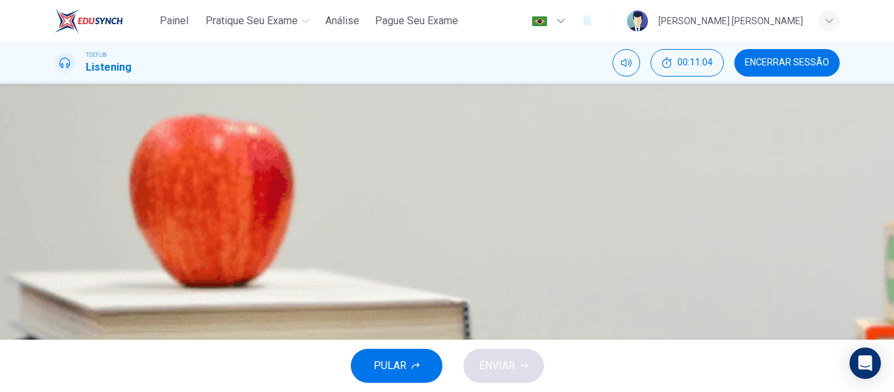
click at [76, 325] on div "05m 20s" at bounding box center [446, 358] width 785 height 67
click at [57, 327] on button "button" at bounding box center [55, 333] width 3 height 12
click at [70, 370] on icon "Clique para ver a transcrição do áudio" at bounding box center [63, 378] width 14 height 16
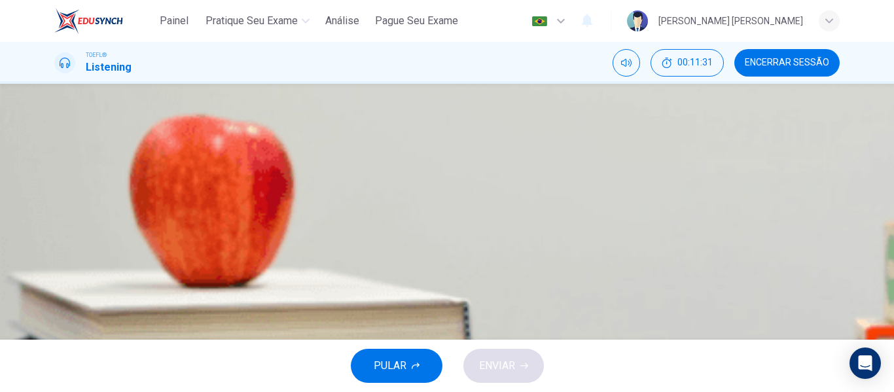
click at [687, 211] on button "C He brought different tribes together in order to wage war" at bounding box center [446, 194] width 785 height 33
click at [538, 243] on button "D He spread war tactics across a geographically predictable area" at bounding box center [446, 227] width 785 height 33
click at [57, 295] on button "Clique para ver a transcrição do áudio" at bounding box center [55, 301] width 3 height 12
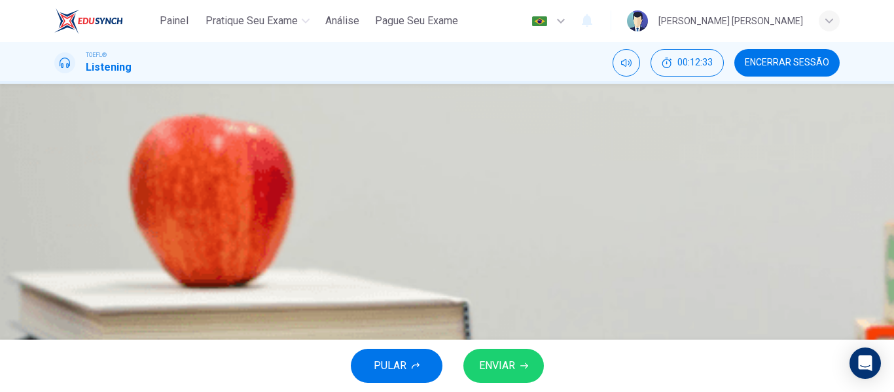
click at [367, 137] on span "He used his knowledge of geography to be successful in war" at bounding box center [226, 129] width 281 height 16
click at [351, 170] on span "His warfare did not result in the development of societies" at bounding box center [218, 162] width 264 height 16
click at [346, 202] on span "He brought different tribes together in order to wage war" at bounding box center [215, 195] width 259 height 16
click at [508, 361] on span "ENVIAR" at bounding box center [497, 366] width 36 height 18
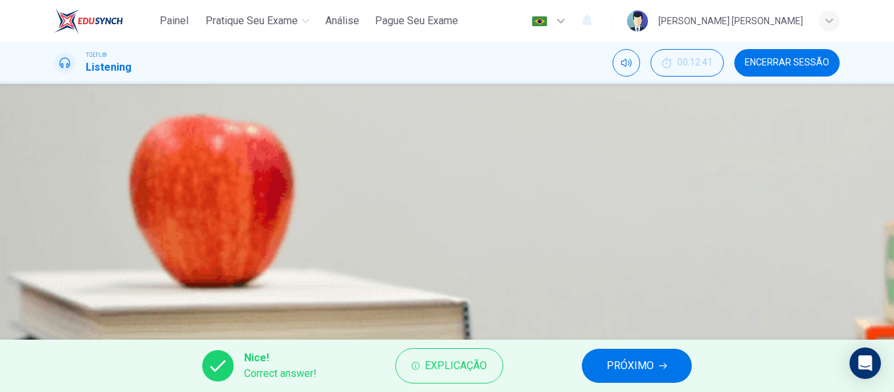
click at [620, 353] on button "PRÓXIMO" at bounding box center [637, 366] width 110 height 34
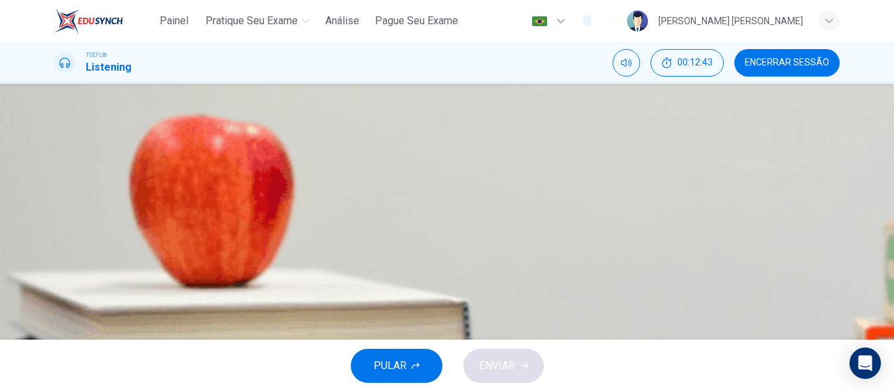
click at [57, 261] on button "button" at bounding box center [55, 267] width 3 height 12
click at [57, 283] on button "Clique para ver a transcrição do áudio" at bounding box center [55, 289] width 3 height 12
drag, startPoint x: 607, startPoint y: 63, endPoint x: 615, endPoint y: 85, distance: 23.6
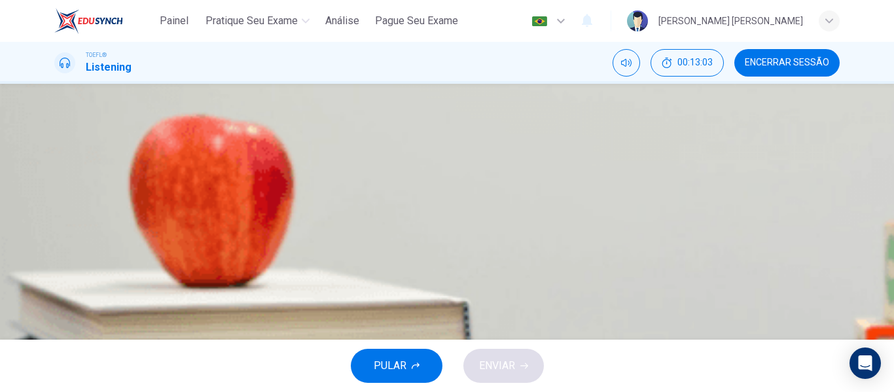
click at [685, 149] on button "B The landscape prevented the spread of innovation" at bounding box center [446, 149] width 785 height 33
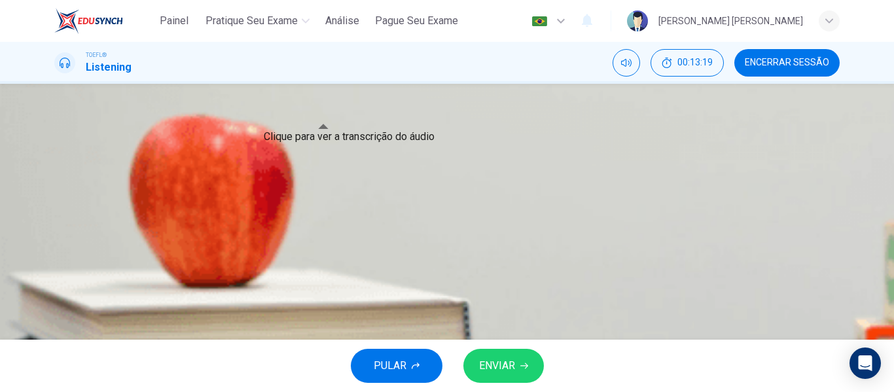
click at [56, 292] on icon "Clique para ver a transcrição do áudio" at bounding box center [56, 292] width 0 height 0
click at [504, 378] on button "ENVIAR" at bounding box center [503, 366] width 81 height 34
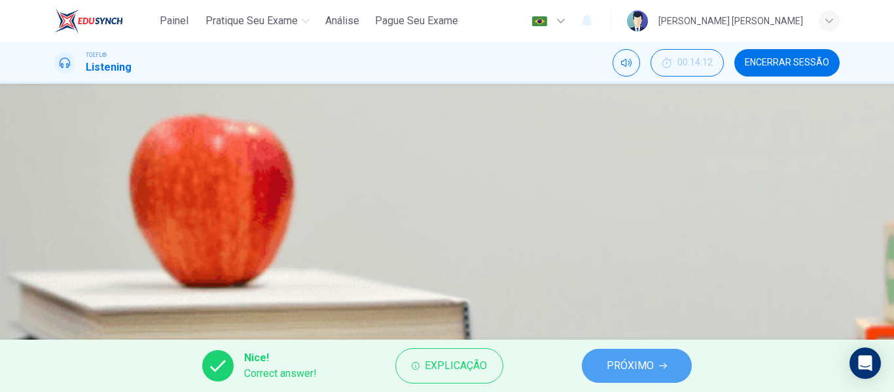
click at [631, 363] on span "PRÓXIMO" at bounding box center [630, 366] width 47 height 18
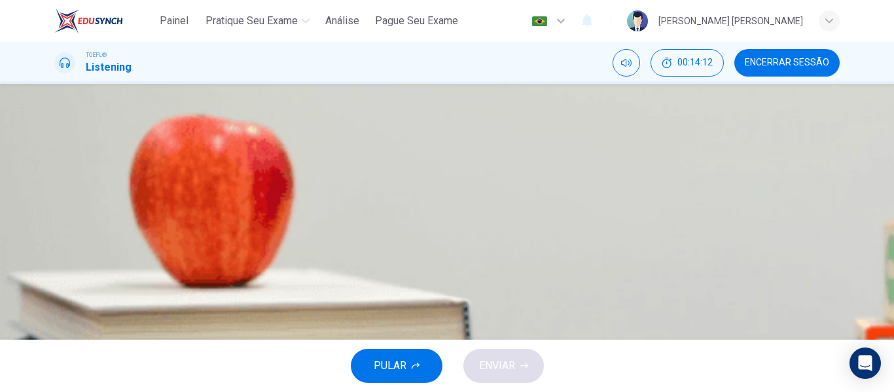
scroll to position [0, 0]
click at [56, 370] on icon "Clique para ver a transcrição do áudio" at bounding box center [56, 370] width 0 height 0
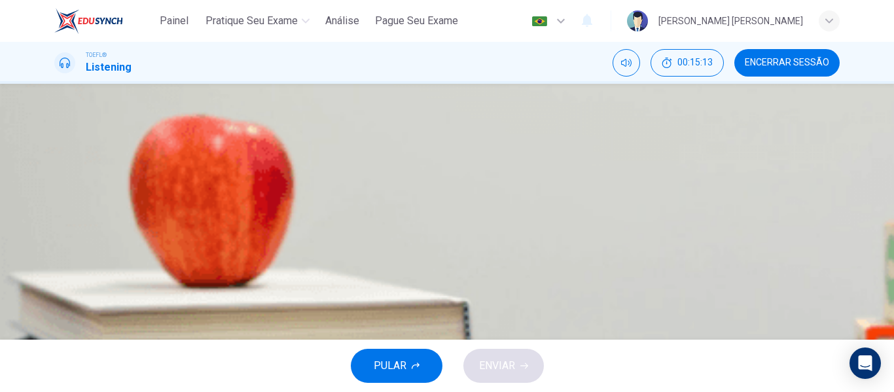
click at [414, 137] on span "It's hard to say whether resources lead to war or war leads to resources" at bounding box center [250, 129] width 328 height 16
click at [395, 235] on span "It's hard to say whether society leads to war or war leads to society" at bounding box center [240, 227] width 309 height 16
click at [511, 361] on span "ENVIAR" at bounding box center [497, 366] width 36 height 18
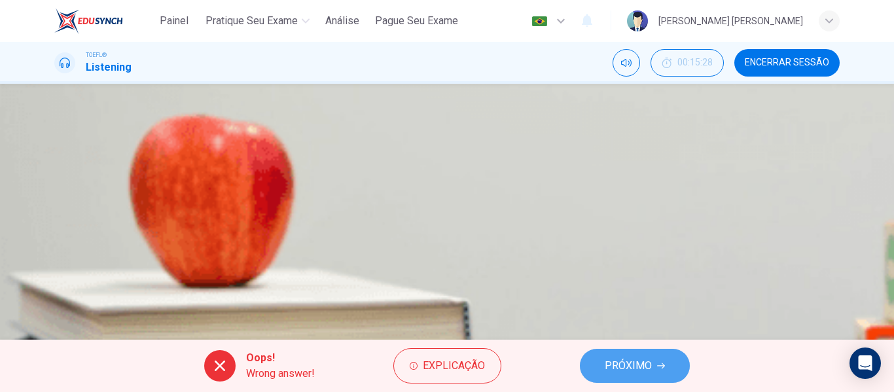
click at [654, 366] on button "PRÓXIMO" at bounding box center [635, 366] width 110 height 34
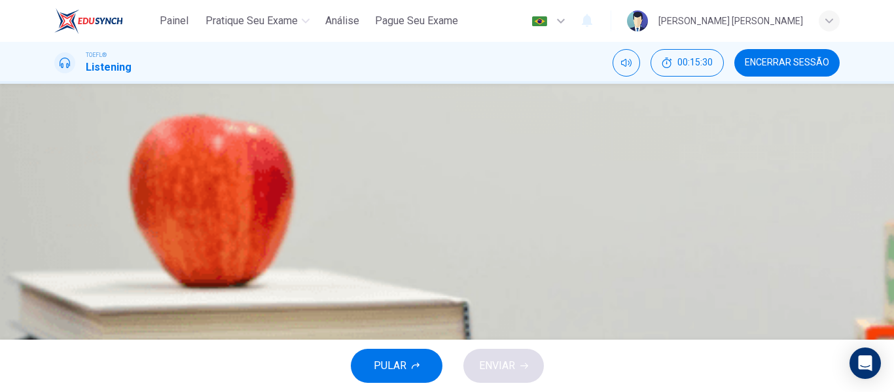
scroll to position [0, 0]
click at [57, 361] on button "Clique para ver a transcrição do áudio" at bounding box center [55, 367] width 3 height 12
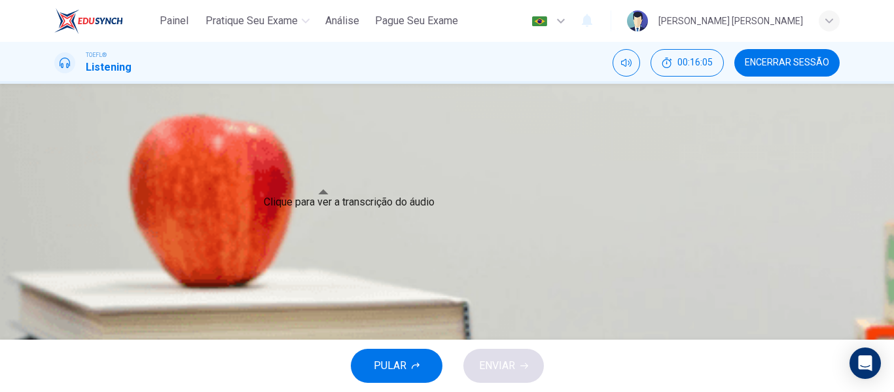
click at [57, 295] on button "Clique para ver a transcrição do áudio" at bounding box center [55, 301] width 3 height 12
drag, startPoint x: 617, startPoint y: 65, endPoint x: 597, endPoint y: 73, distance: 21.1
click at [343, 202] on span "We cannot predict how warfare will develop in the future" at bounding box center [214, 195] width 257 height 16
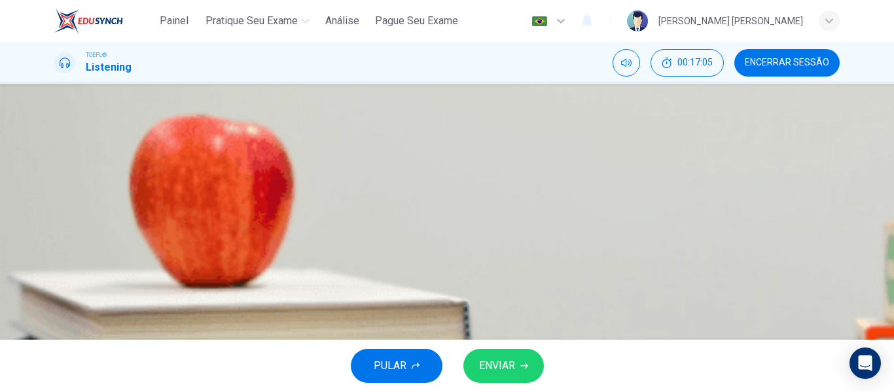
click at [377, 235] on span "Societies no longer rely on conflict to solve resource shortages" at bounding box center [231, 227] width 291 height 16
click at [553, 145] on button "A Modern measures are more difficult to quantify" at bounding box center [446, 129] width 785 height 33
click at [57, 295] on button "Clique para ver a transcrição do áudio" at bounding box center [55, 301] width 3 height 12
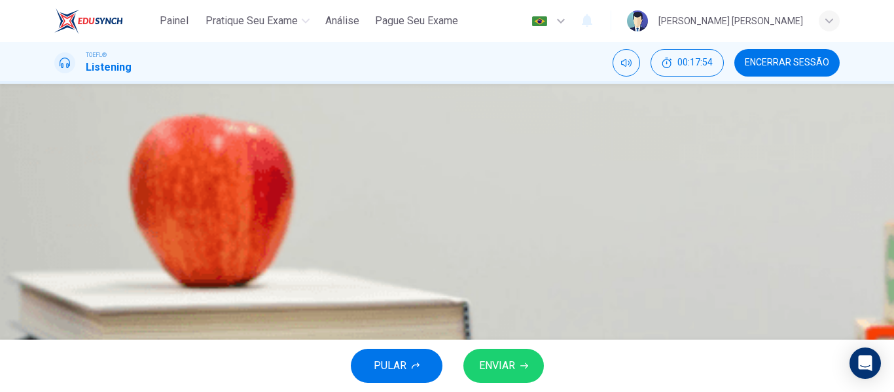
click at [323, 170] on span "These days, societies are built on trade, not warfare" at bounding box center [204, 162] width 237 height 16
click at [588, 211] on button "C We cannot predict how warfare will develop in the future" at bounding box center [446, 194] width 785 height 33
click at [377, 235] on span "Societies no longer rely on conflict to solve resource shortages" at bounding box center [231, 227] width 291 height 16
click at [529, 358] on button "ENVIAR" at bounding box center [503, 366] width 81 height 34
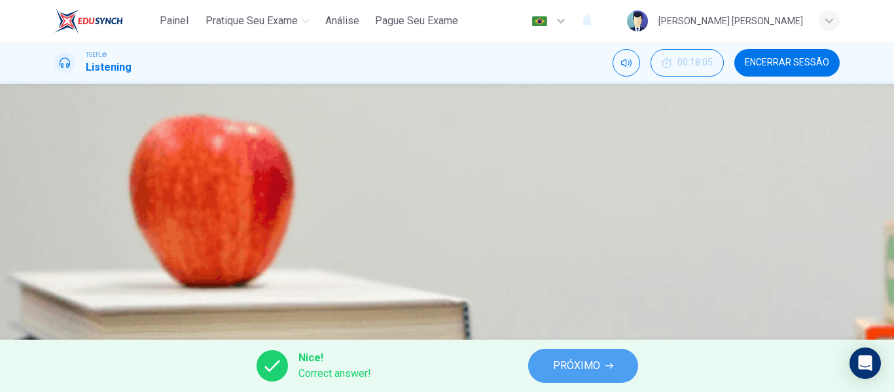
click at [564, 359] on span "PRÓXIMO" at bounding box center [576, 366] width 47 height 18
type input "31"
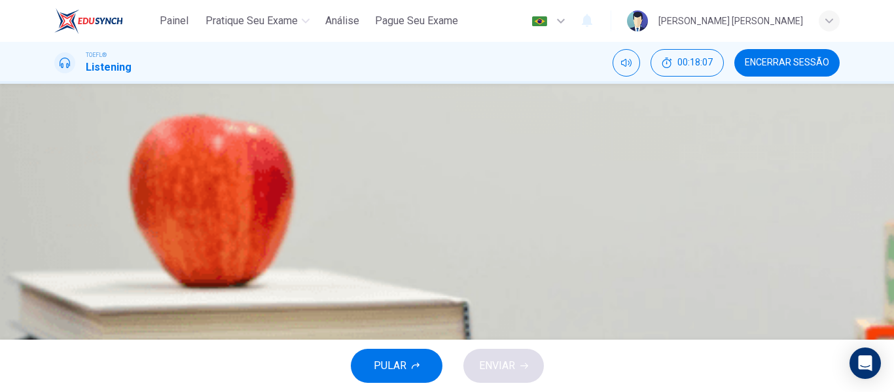
scroll to position [65, 0]
click at [71, 139] on icon "button" at bounding box center [64, 132] width 14 height 16
click at [56, 124] on icon "button" at bounding box center [56, 124] width 0 height 0
click at [56, 158] on icon "Clique para ver a transcrição do áudio" at bounding box center [56, 158] width 0 height 0
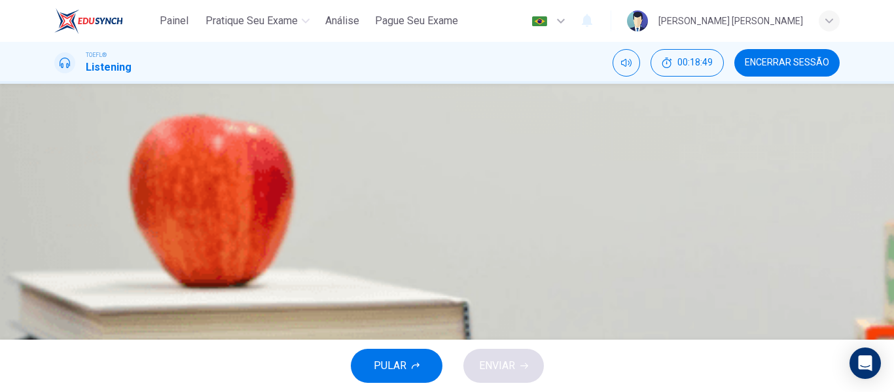
type input "54"
click at [540, 212] on button "A How warfare can lead to a complex society" at bounding box center [446, 195] width 785 height 33
type input "31"
type input "54"
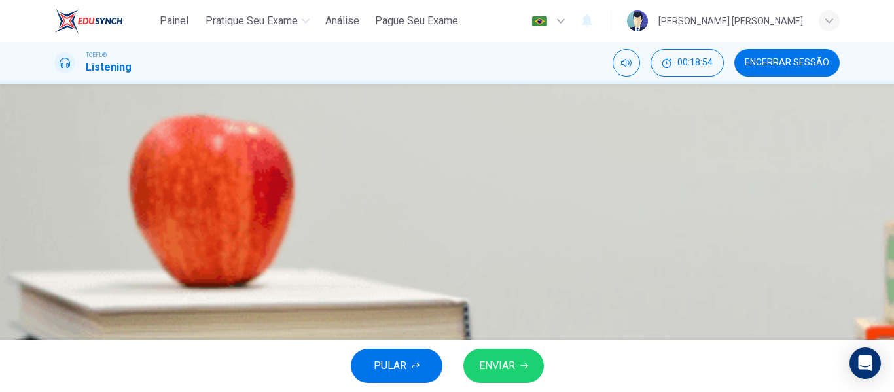
click at [712, 179] on button "B How Alexander the Great brought several societies together" at bounding box center [446, 163] width 785 height 33
type input "31"
type input "54"
click at [480, 212] on button "C The positive and negative outcomes of war" at bounding box center [446, 195] width 785 height 33
type input "31"
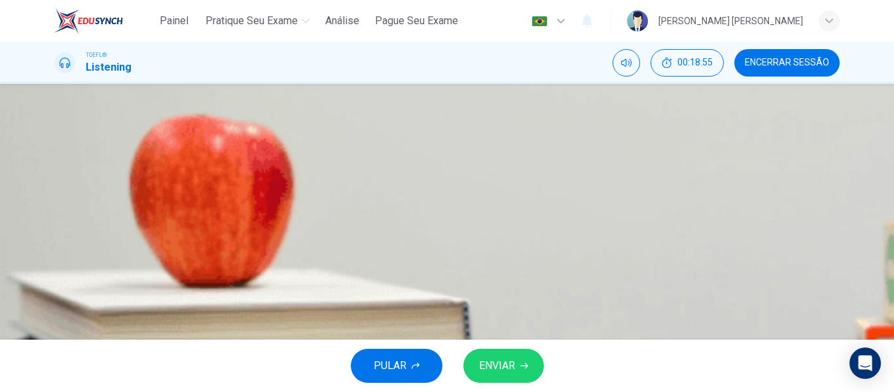
type input "54"
click at [490, 362] on span "ENVIAR" at bounding box center [497, 366] width 36 height 18
type input "31"
type input "54"
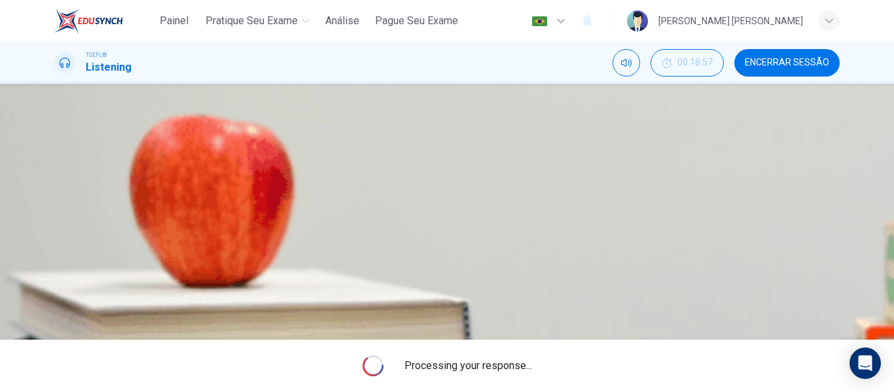
type input "31"
type input "54"
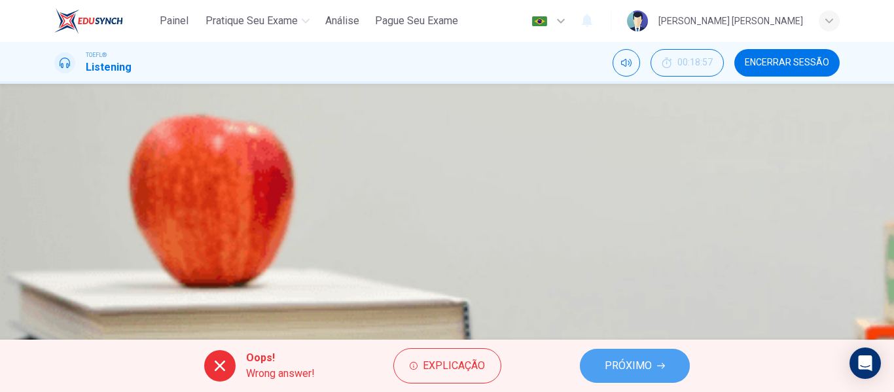
click at [679, 371] on button "PRÓXIMO" at bounding box center [635, 366] width 110 height 34
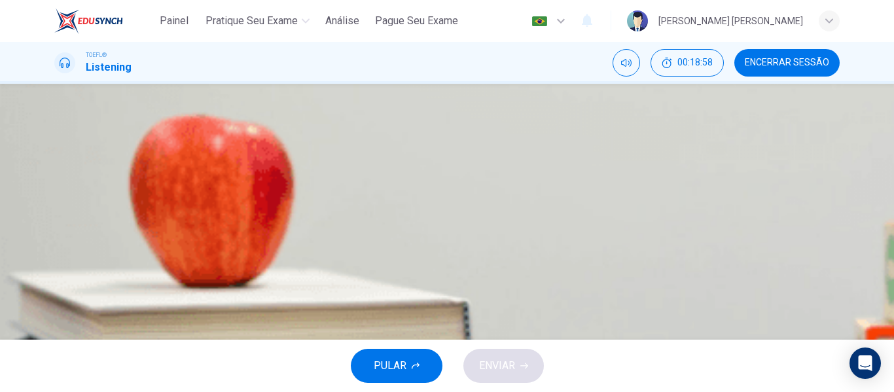
scroll to position [65, 0]
click at [70, 304] on icon "Clique para ver a transcrição do áudio" at bounding box center [63, 312] width 14 height 16
drag, startPoint x: 518, startPoint y: 103, endPoint x: 559, endPoint y: 109, distance: 41.7
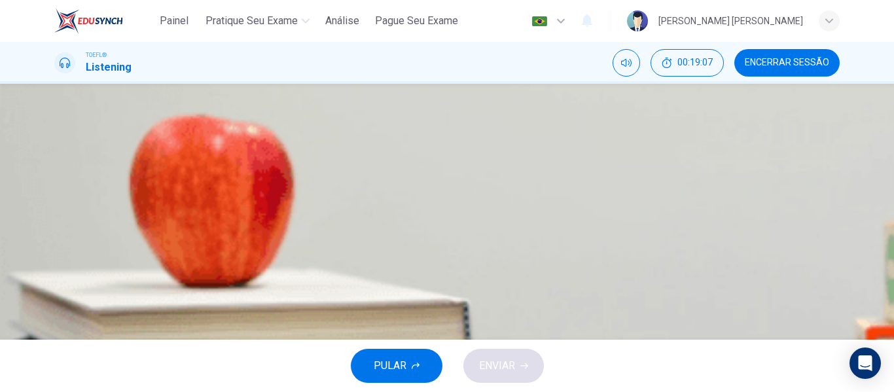
click at [316, 137] on span "A comparison of French and Italian Impressionism" at bounding box center [201, 129] width 230 height 16
click at [368, 170] on span "The work of the great French Impressionists" at bounding box center [227, 162] width 282 height 16
click at [267, 190] on span "The characteristics of Impressionist art" at bounding box center [176, 182] width 181 height 16
click at [70, 292] on icon "Clique para ver a transcrição do áudio" at bounding box center [63, 300] width 14 height 16
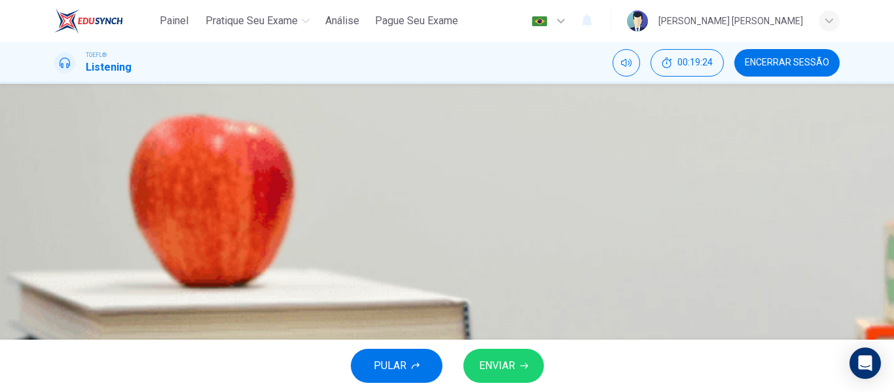
click at [516, 346] on div "PULAR ENVIAR" at bounding box center [447, 366] width 894 height 52
click at [544, 231] on button "D How Impressionism influenced later artists" at bounding box center [446, 214] width 785 height 33
click at [511, 375] on button "ENVIAR" at bounding box center [503, 366] width 81 height 34
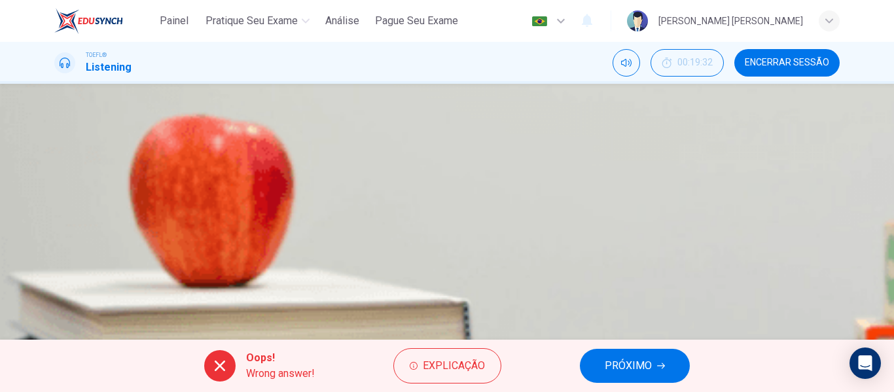
click at [649, 368] on span "PRÓXIMO" at bounding box center [628, 366] width 47 height 18
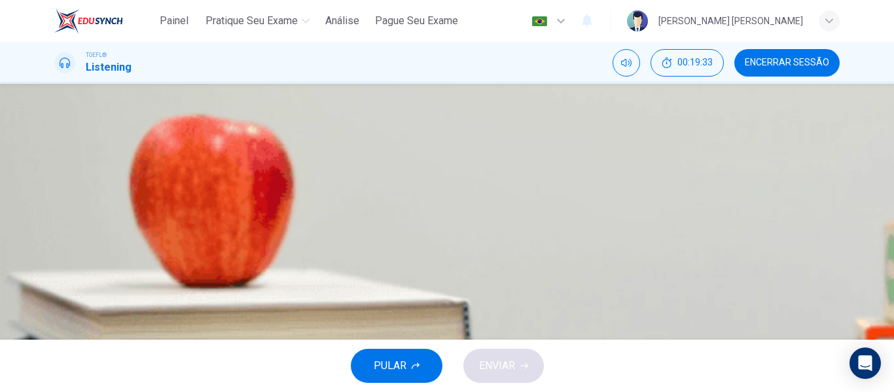
scroll to position [0, 0]
click at [57, 361] on button "Clique para ver a transcrição do áudio" at bounding box center [55, 367] width 3 height 12
click at [382, 170] on span "Art critics appreciated it, but the public were more unenthusiastic" at bounding box center [234, 162] width 296 height 16
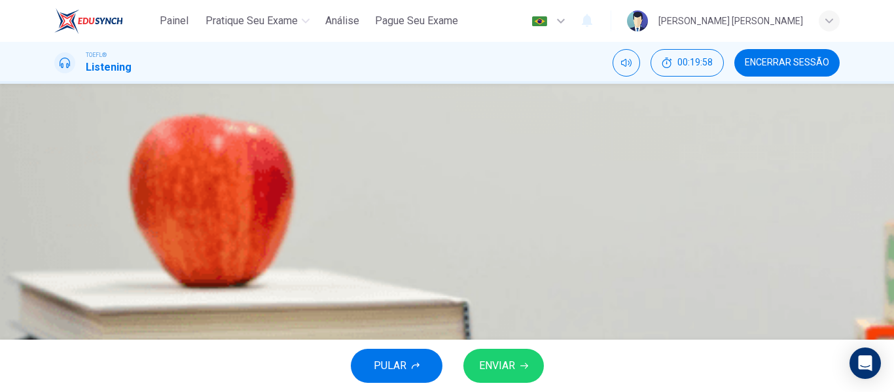
click at [344, 137] on span "Both the public and art critics approved of it immediately" at bounding box center [215, 129] width 258 height 16
click at [505, 211] on button "C The public caught on to the style sooner than art critics" at bounding box center [446, 194] width 785 height 33
click at [312, 235] on span "The negative attitude of critics swayed the public" at bounding box center [198, 227] width 225 height 16
click at [336, 202] on span "The public caught on to the style sooner than art critics" at bounding box center [210, 195] width 249 height 16
click at [520, 365] on icon "button" at bounding box center [524, 366] width 8 height 8
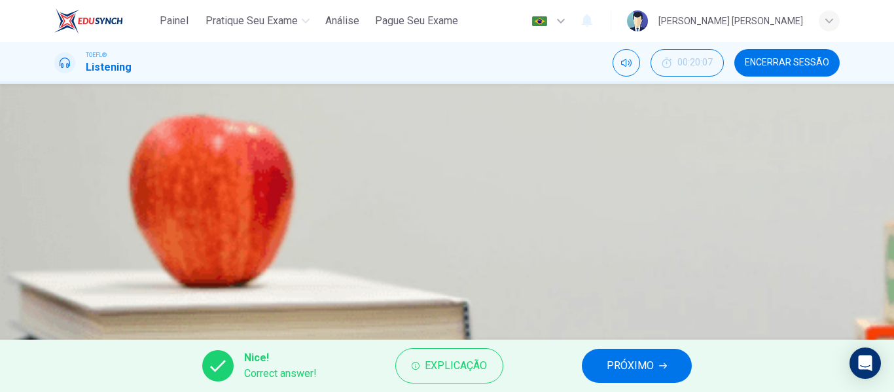
click at [630, 357] on span "PRÓXIMO" at bounding box center [630, 366] width 47 height 18
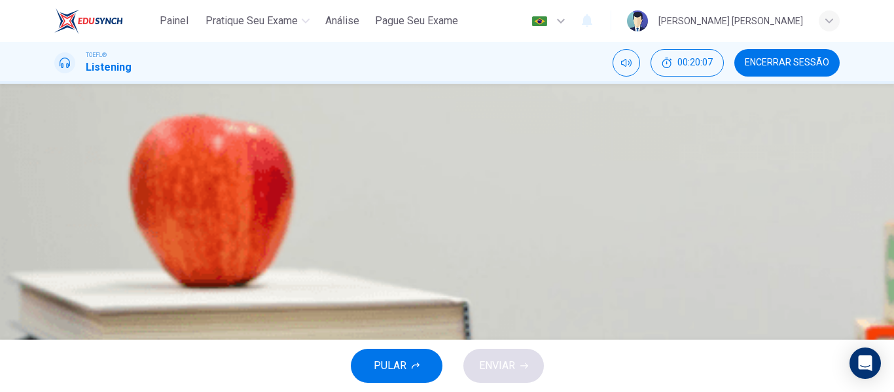
scroll to position [0, 0]
click at [70, 370] on icon "Clique para ver a transcrição do áudio" at bounding box center [63, 378] width 14 height 16
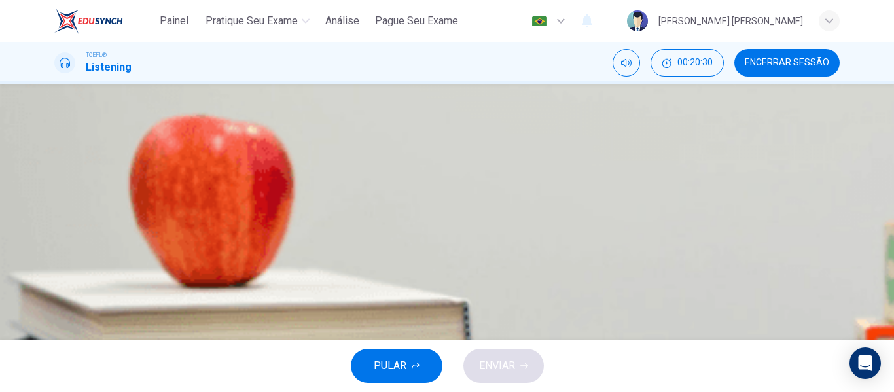
click at [159, 137] on span "Formal portraits" at bounding box center [122, 129] width 73 height 16
click at [143, 170] on span "Landscapes" at bounding box center [114, 162] width 56 height 16
click at [488, 243] on button "D Candid poses" at bounding box center [446, 227] width 785 height 33
click at [502, 369] on span "ENVIAR" at bounding box center [497, 366] width 36 height 18
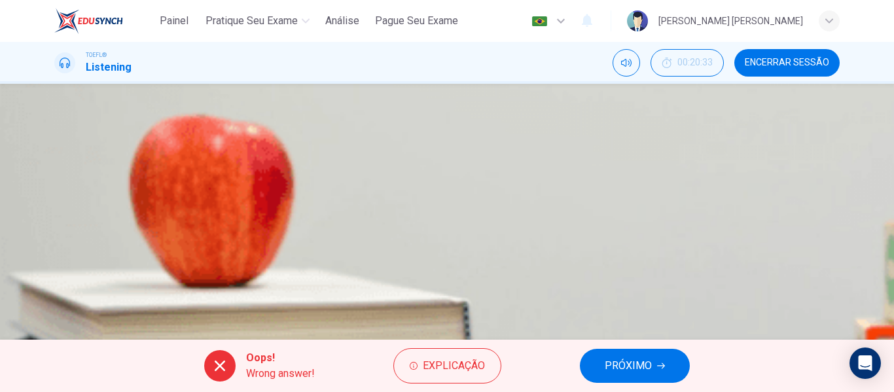
scroll to position [0, 0]
click at [599, 358] on button "PRÓXIMO" at bounding box center [635, 366] width 110 height 34
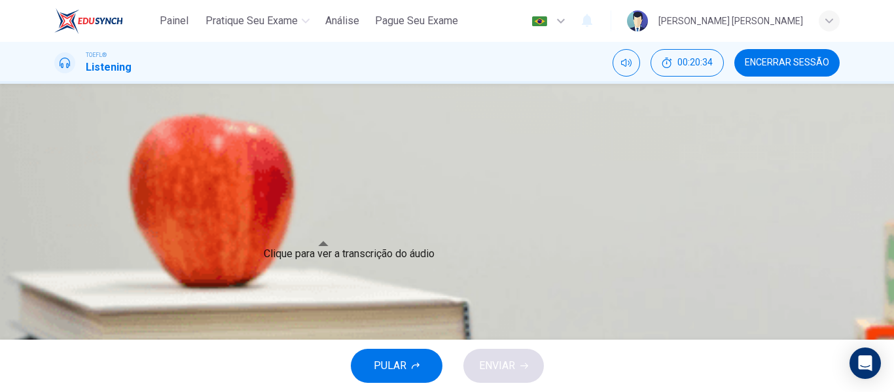
click at [57, 361] on button "Clique para ver a transcrição do áudio" at bounding box center [55, 367] width 3 height 12
drag, startPoint x: 610, startPoint y: 62, endPoint x: 594, endPoint y: 152, distance: 91.8
click at [567, 243] on button "B Influences from abroad encouraged artists to work more freely" at bounding box center [446, 227] width 785 height 33
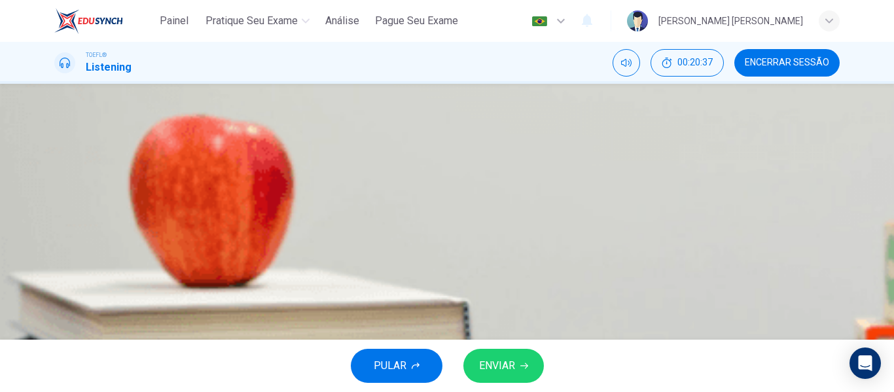
click at [504, 354] on button "ENVIAR" at bounding box center [503, 366] width 81 height 34
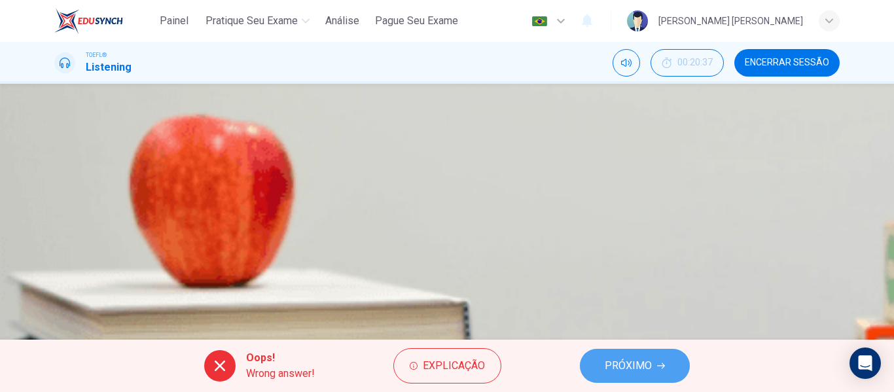
click at [652, 364] on button "PRÓXIMO" at bounding box center [635, 366] width 110 height 34
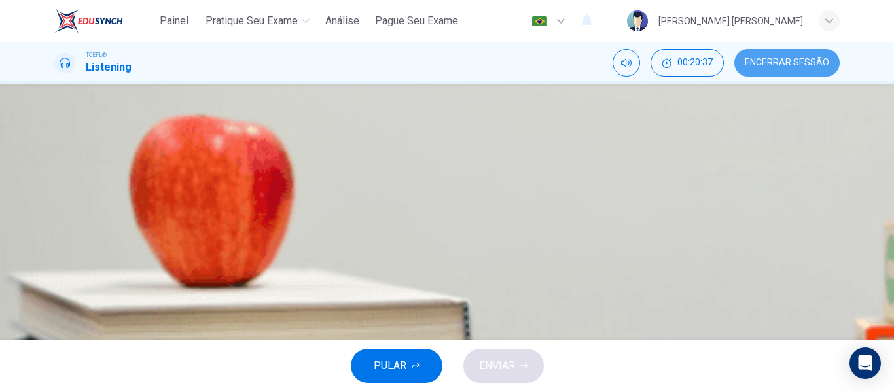
click at [752, 58] on span "Encerrar Sessão" at bounding box center [787, 63] width 84 height 10
